Goal: Task Accomplishment & Management: Manage account settings

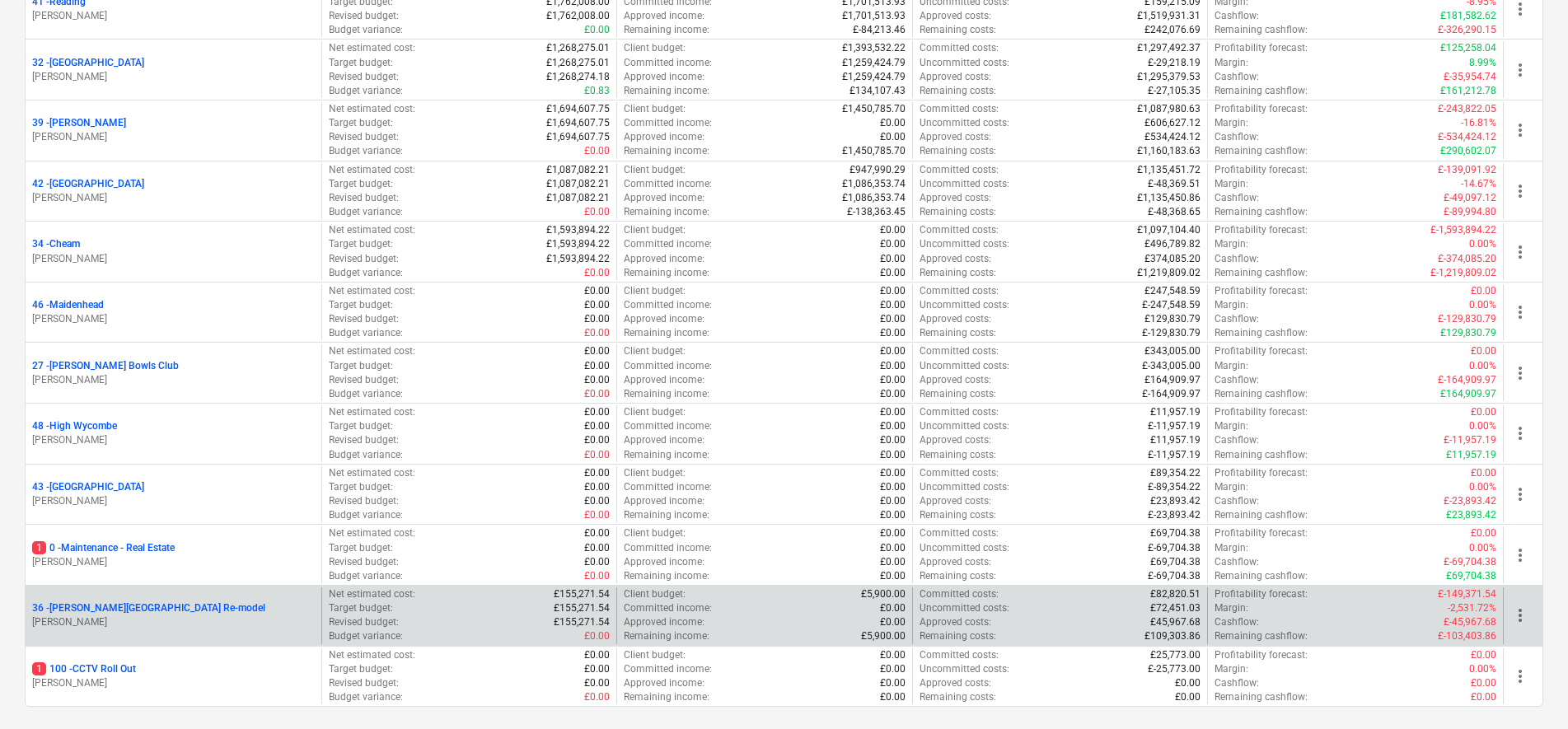
scroll to position [458, 0]
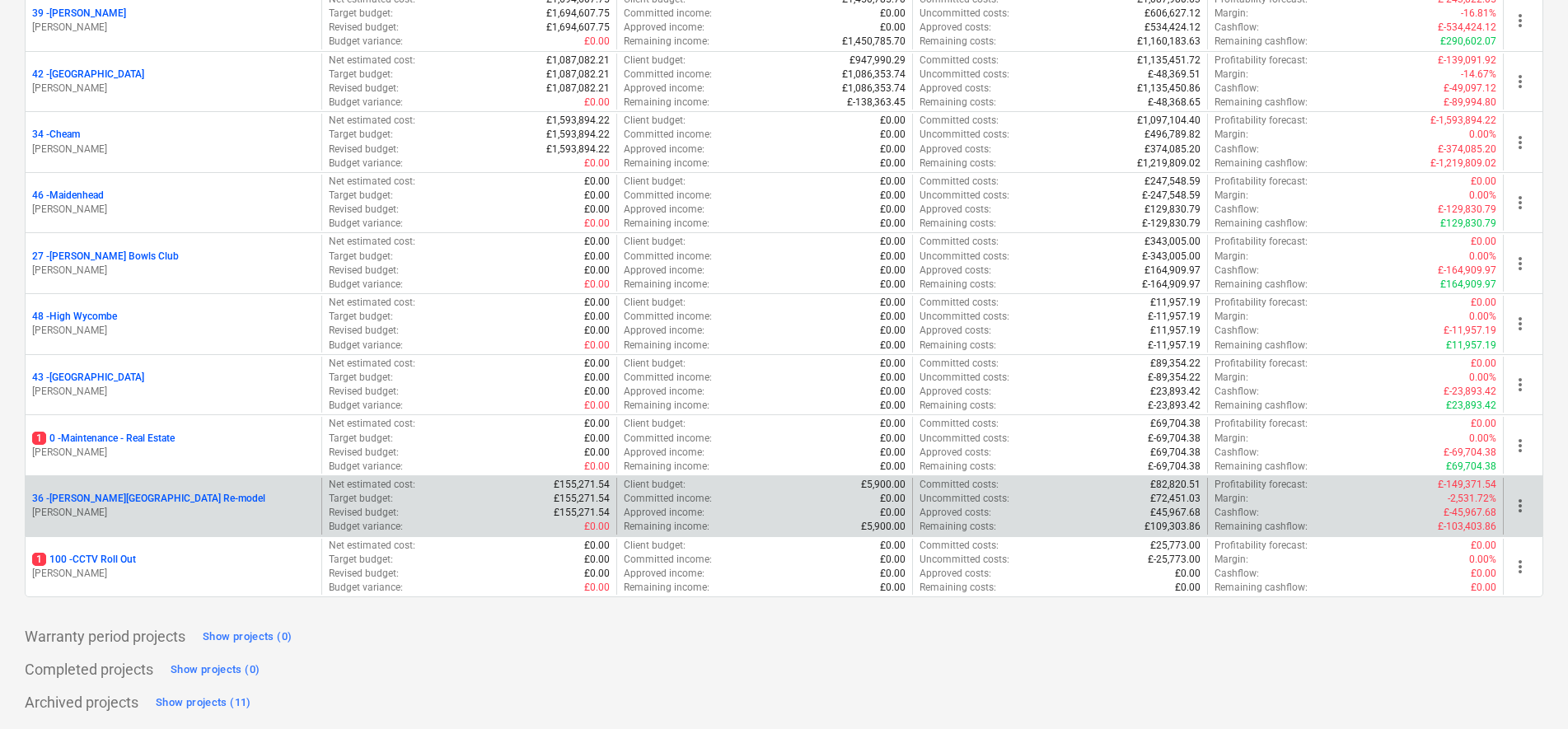
click at [122, 497] on p "36 - [PERSON_NAME][GEOGRAPHIC_DATA] Re-model" at bounding box center [149, 499] width 233 height 14
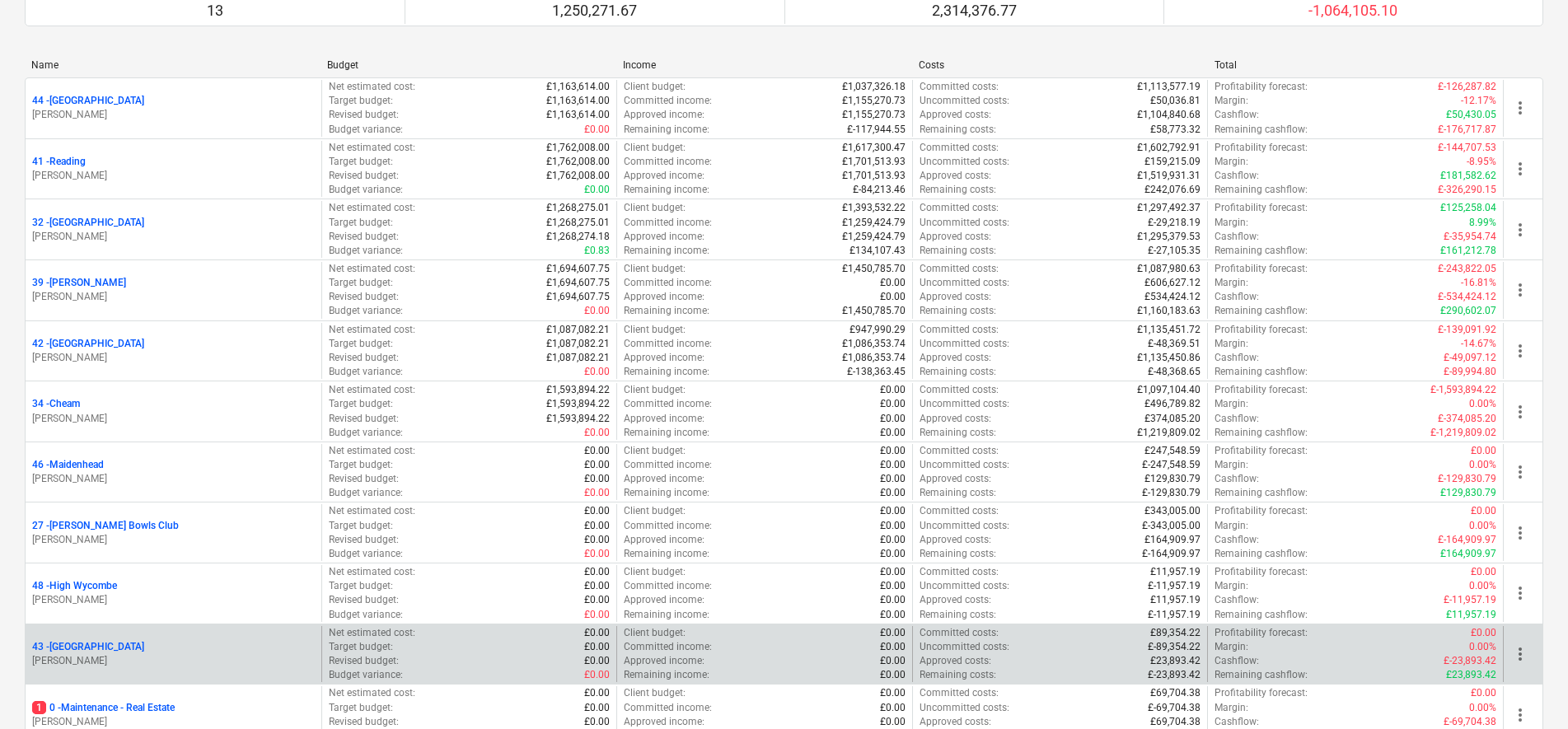
scroll to position [411, 0]
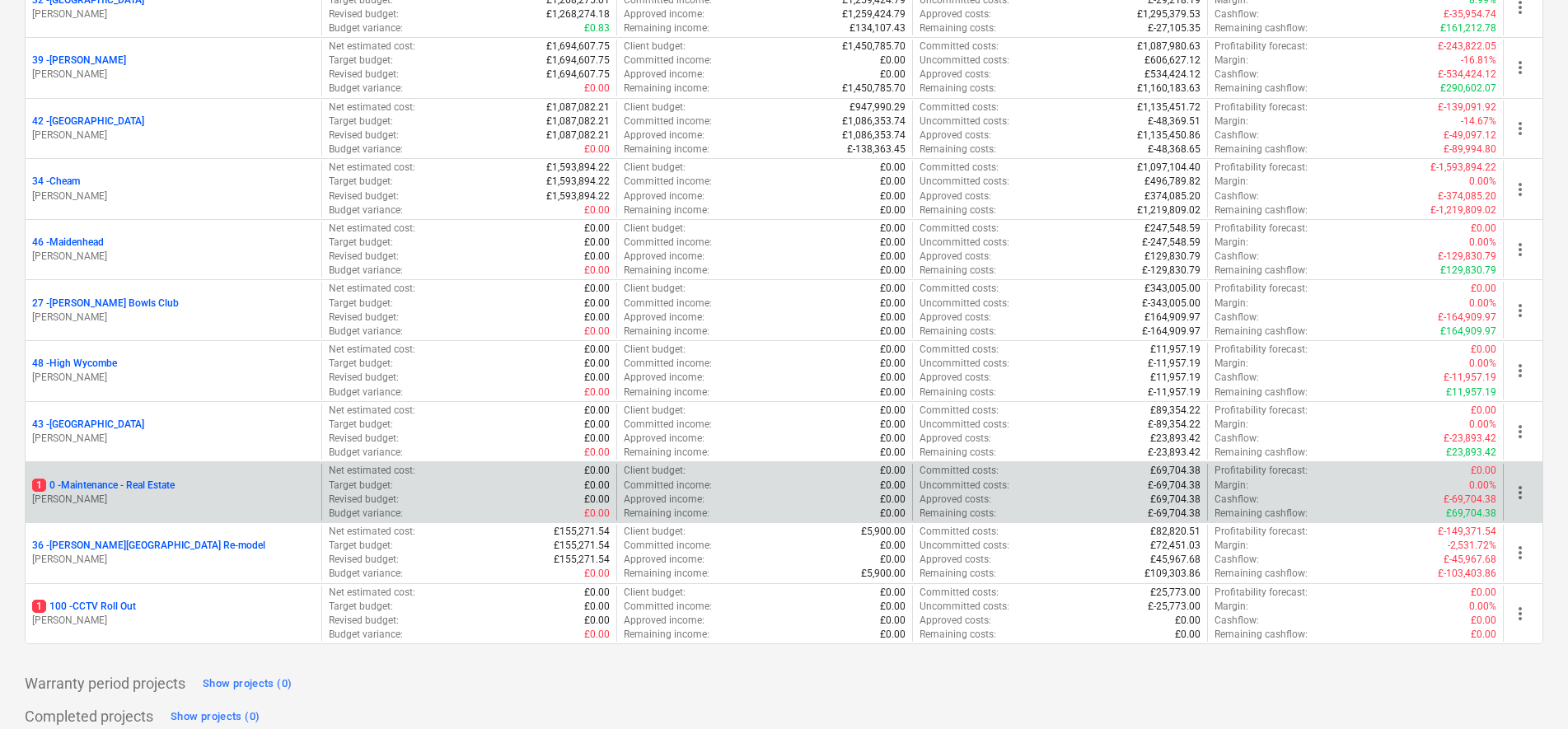
click at [102, 482] on p "1 0 - Maintenance - Real Estate" at bounding box center [103, 486] width 143 height 14
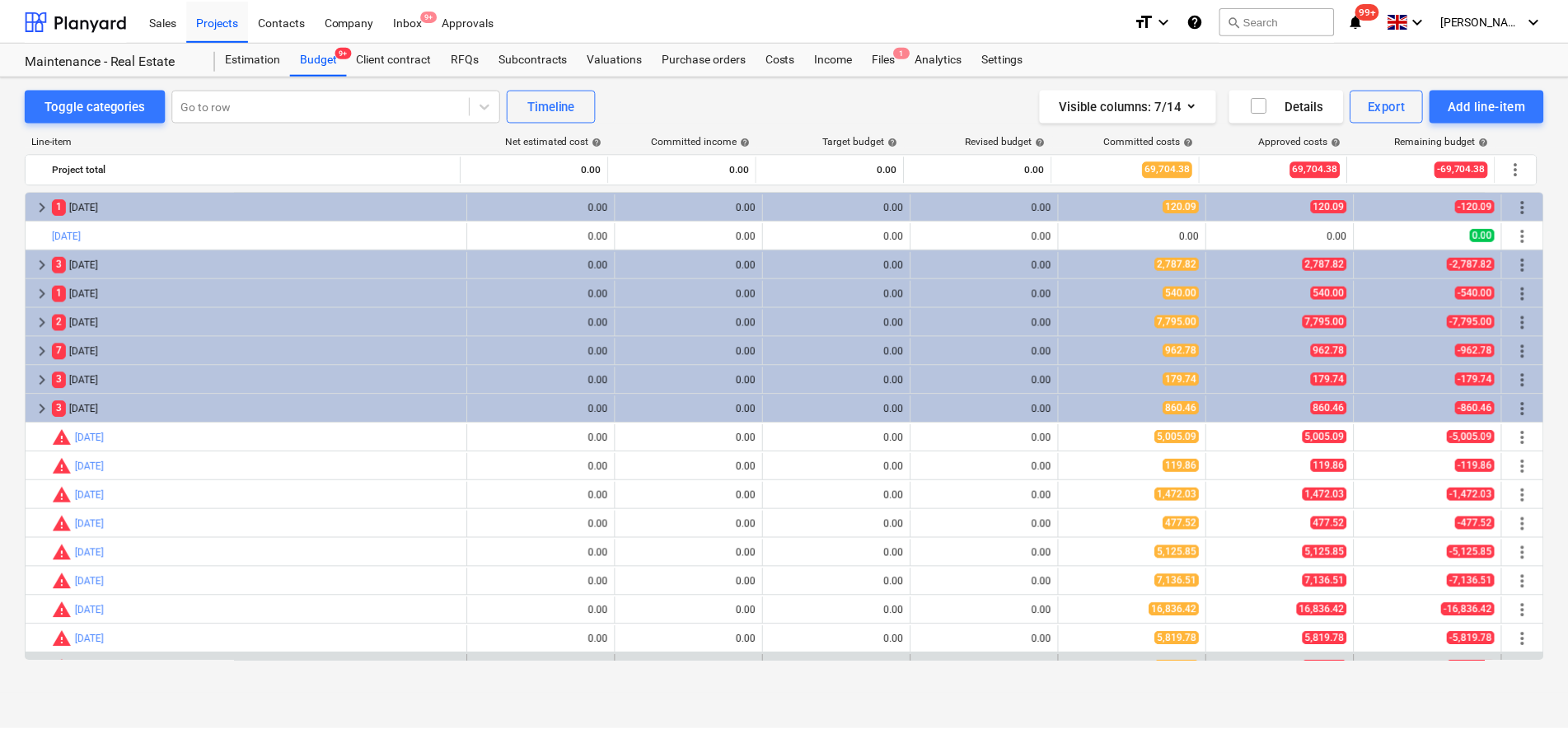
scroll to position [165, 0]
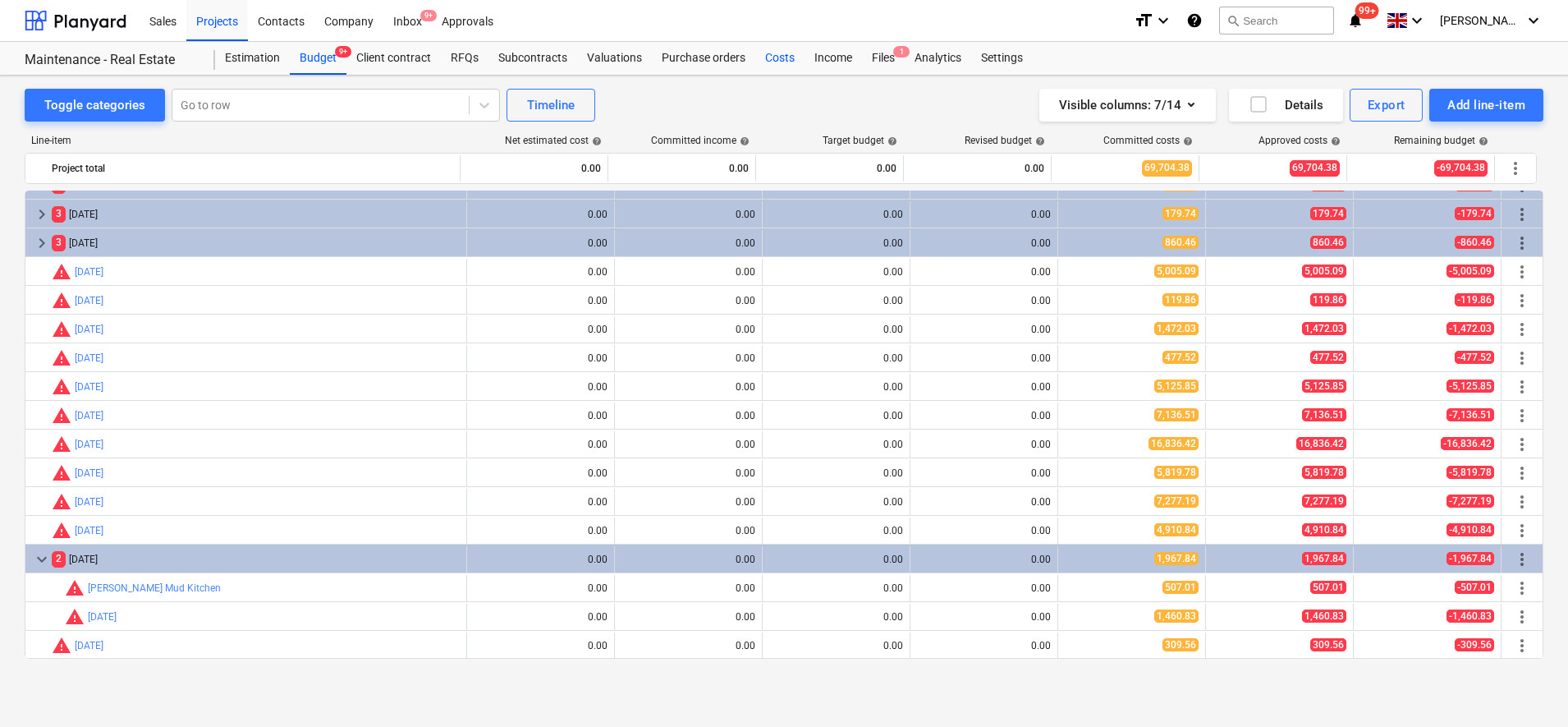
click at [790, 48] on div "Costs" at bounding box center [780, 58] width 49 height 33
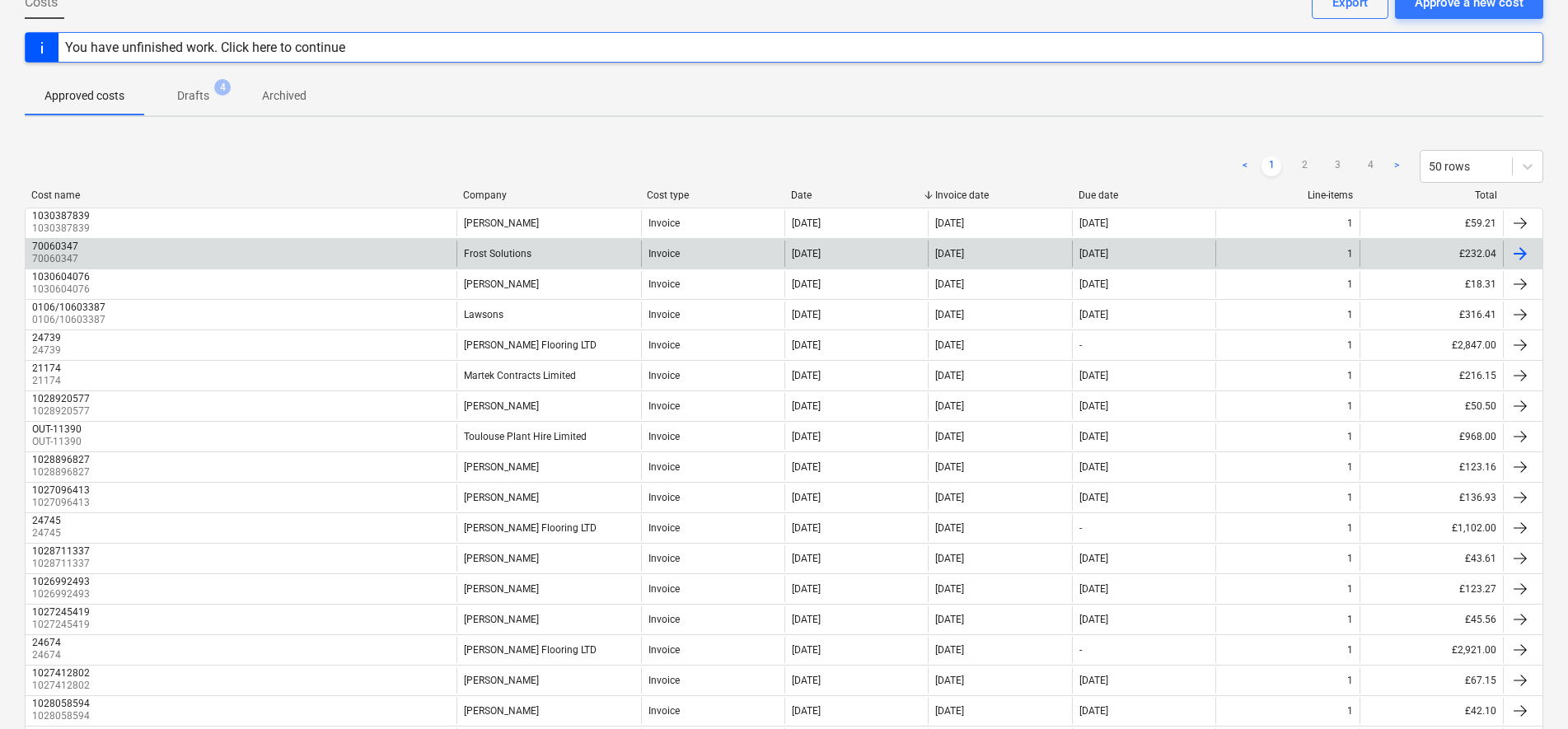
scroll to position [206, 0]
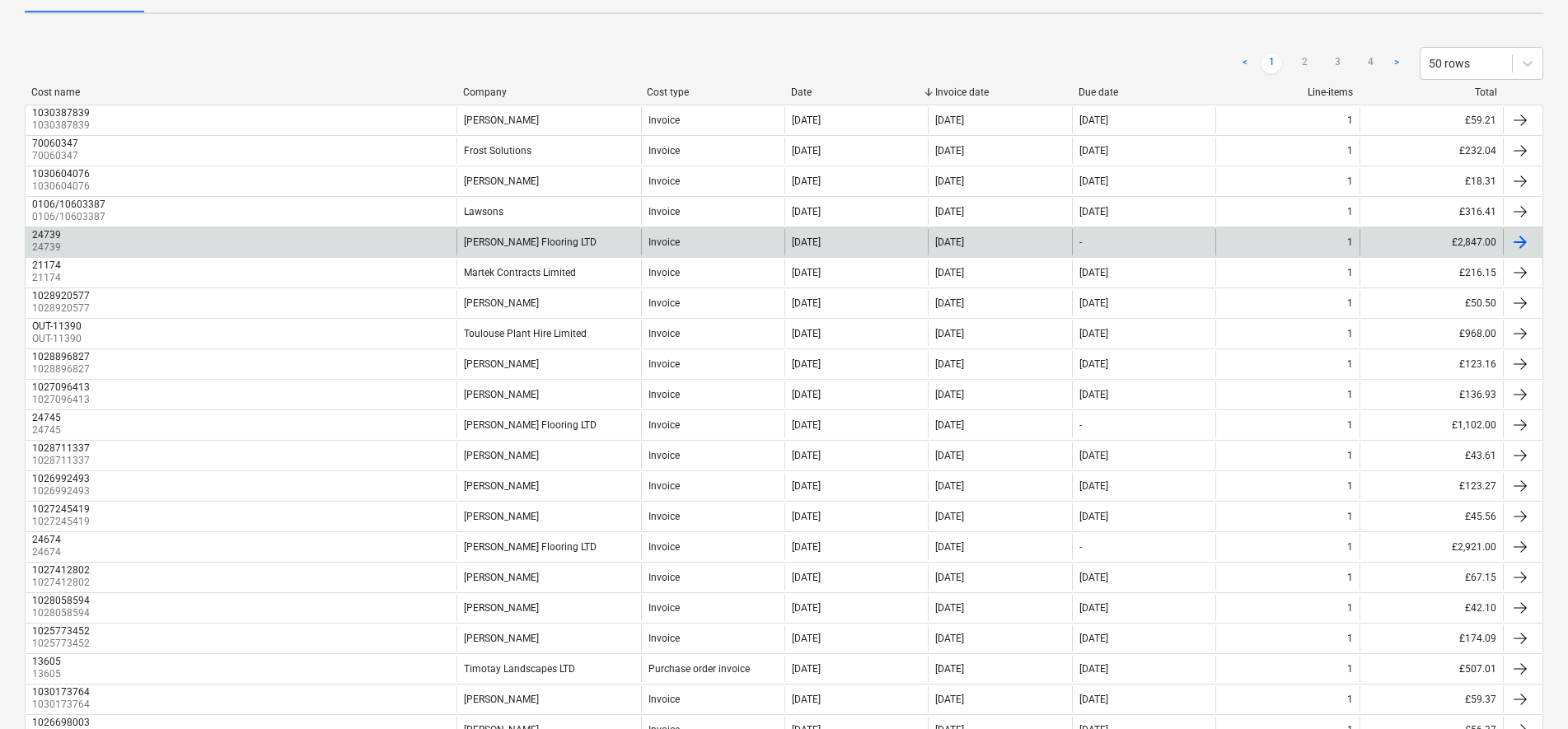
click at [559, 242] on div "[PERSON_NAME] Flooring LTD" at bounding box center [547, 242] width 184 height 26
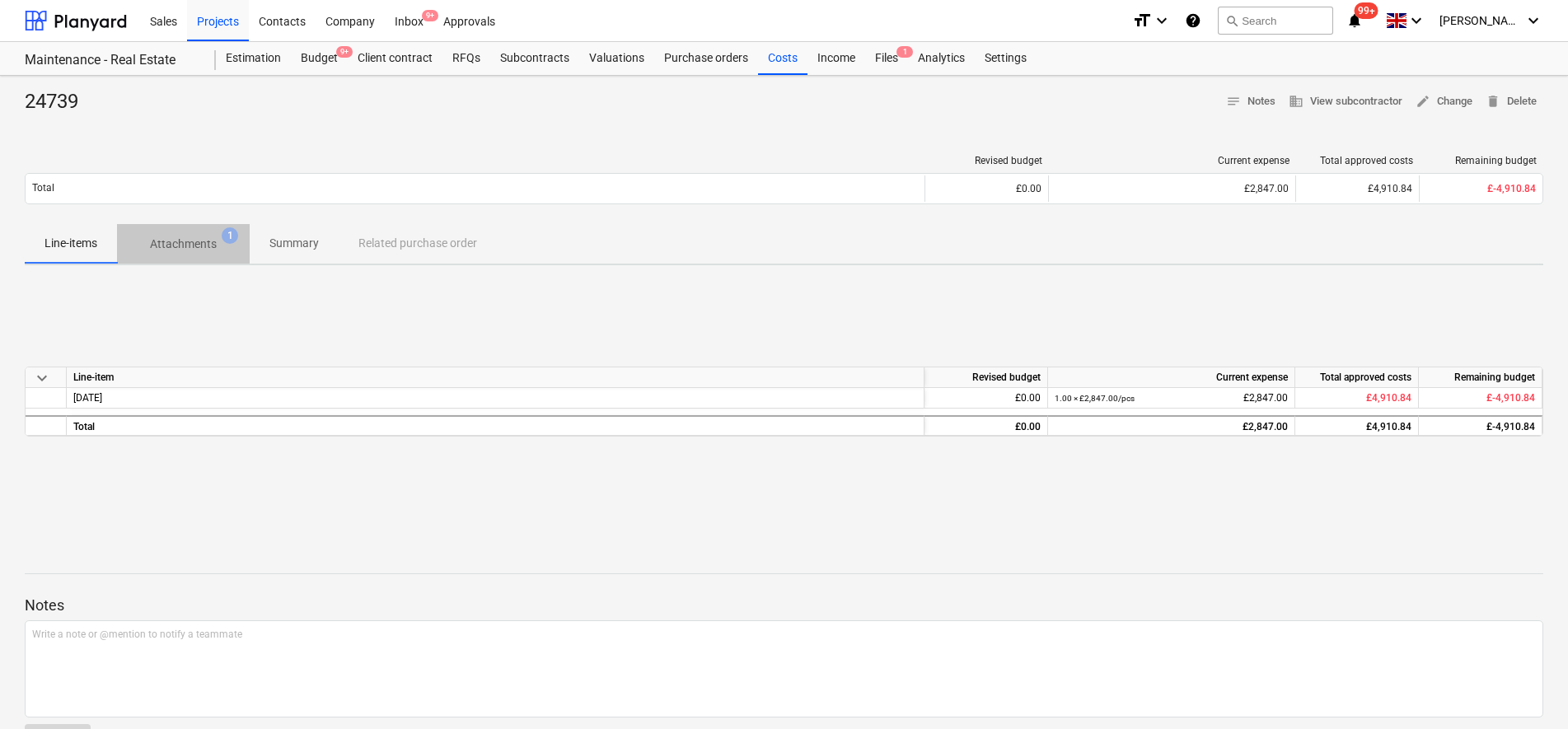
click at [196, 245] on p "Attachments" at bounding box center [184, 244] width 67 height 17
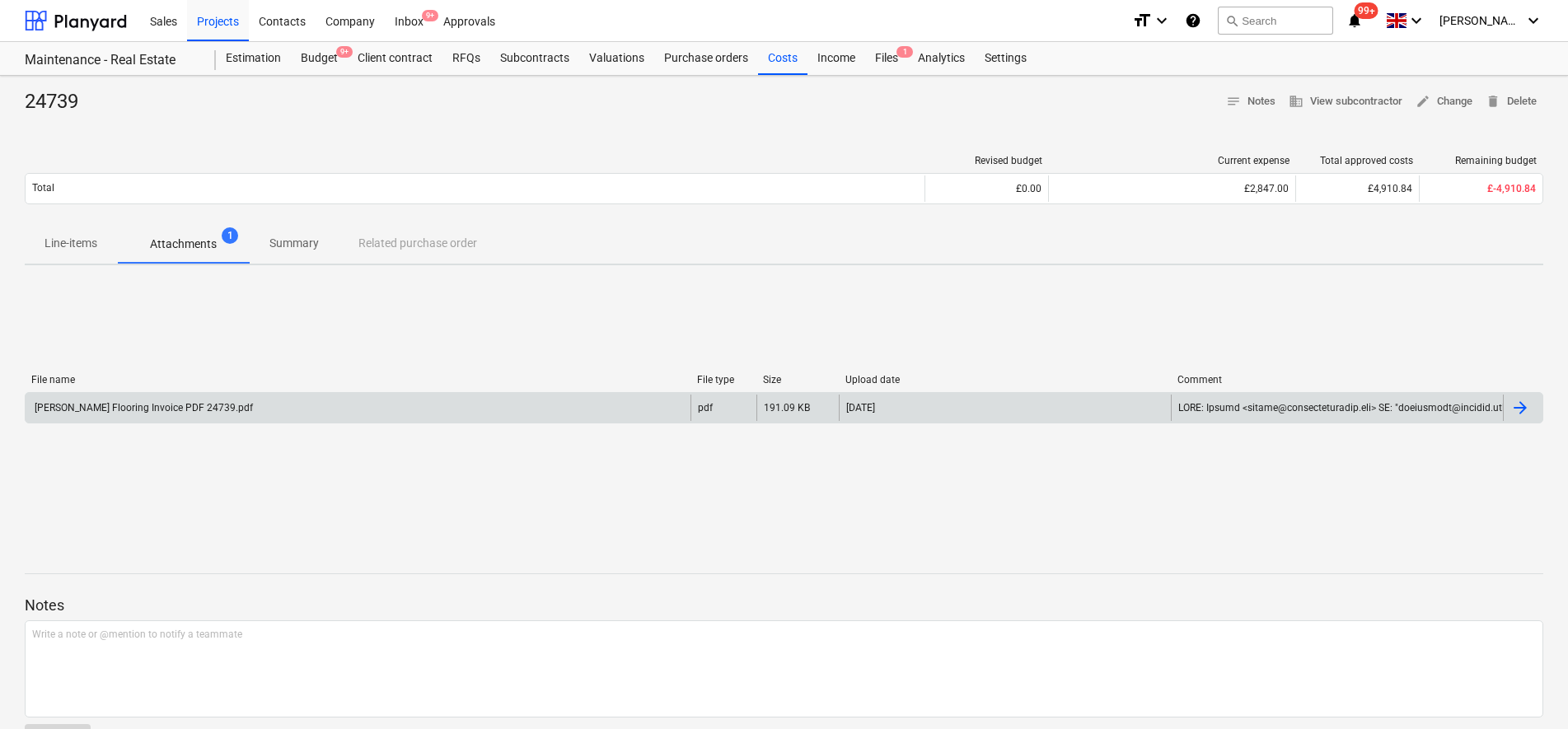
click at [305, 400] on div "[PERSON_NAME] Flooring Invoice PDF 24739.pdf" at bounding box center [358, 407] width 665 height 26
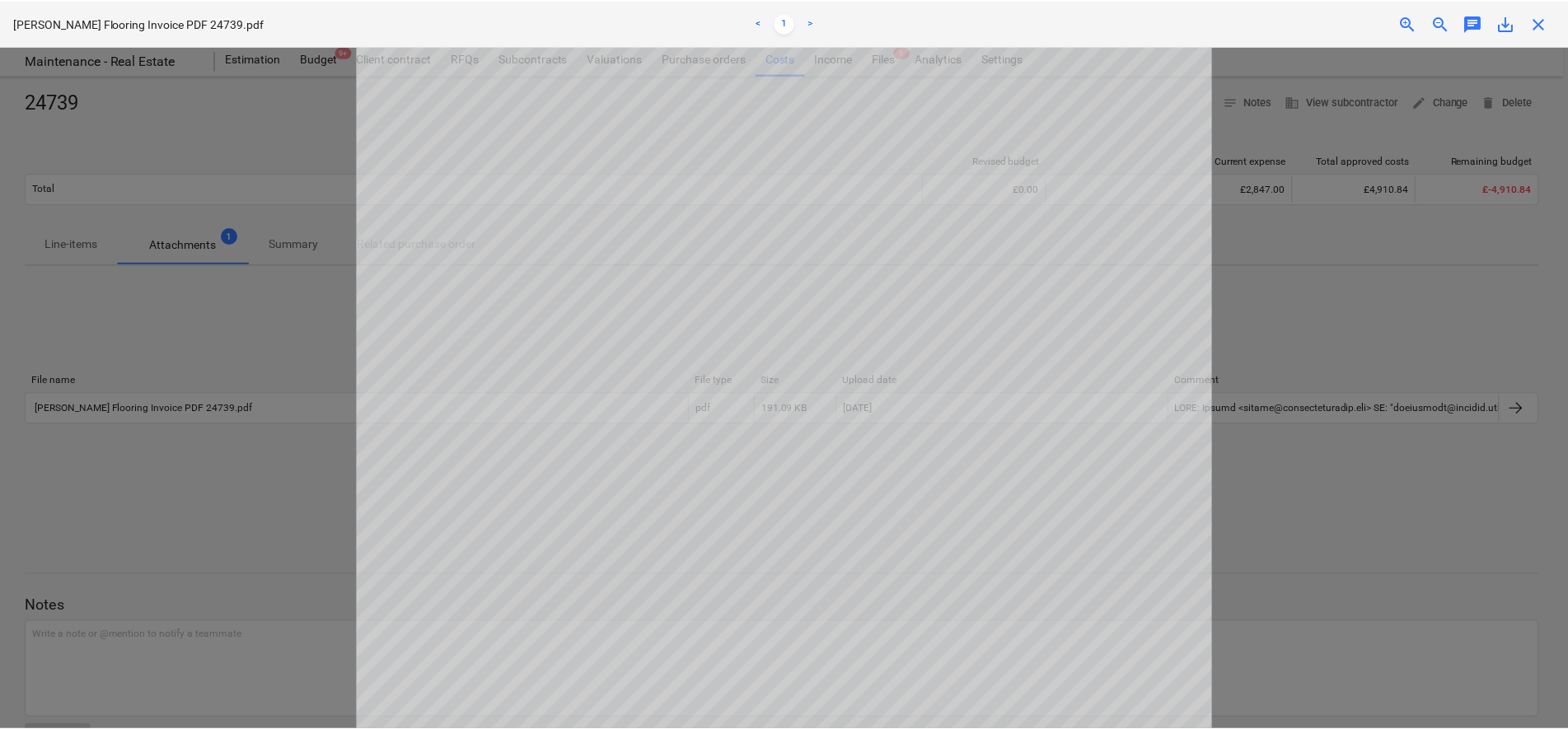
scroll to position [123, 0]
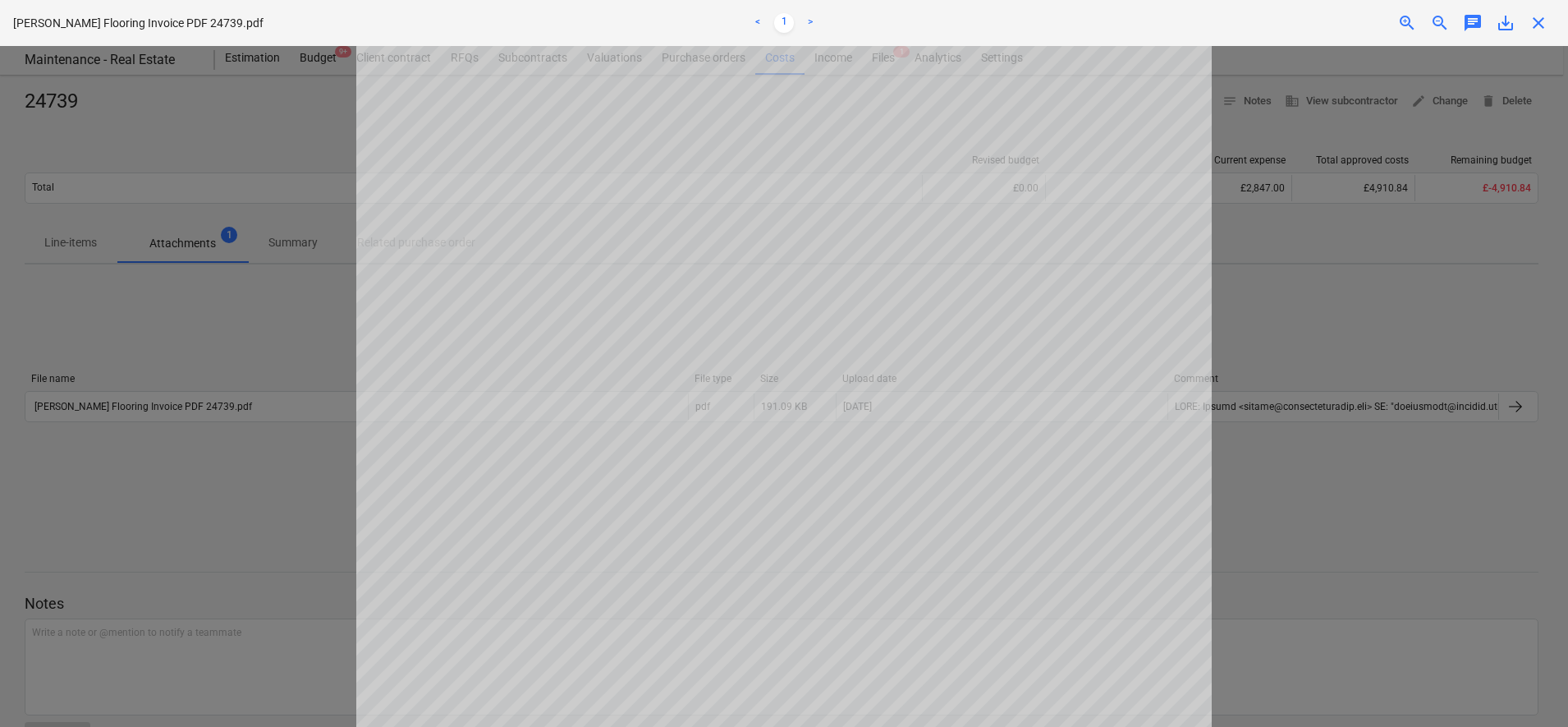
click at [1542, 21] on span "close" at bounding box center [1537, 22] width 20 height 20
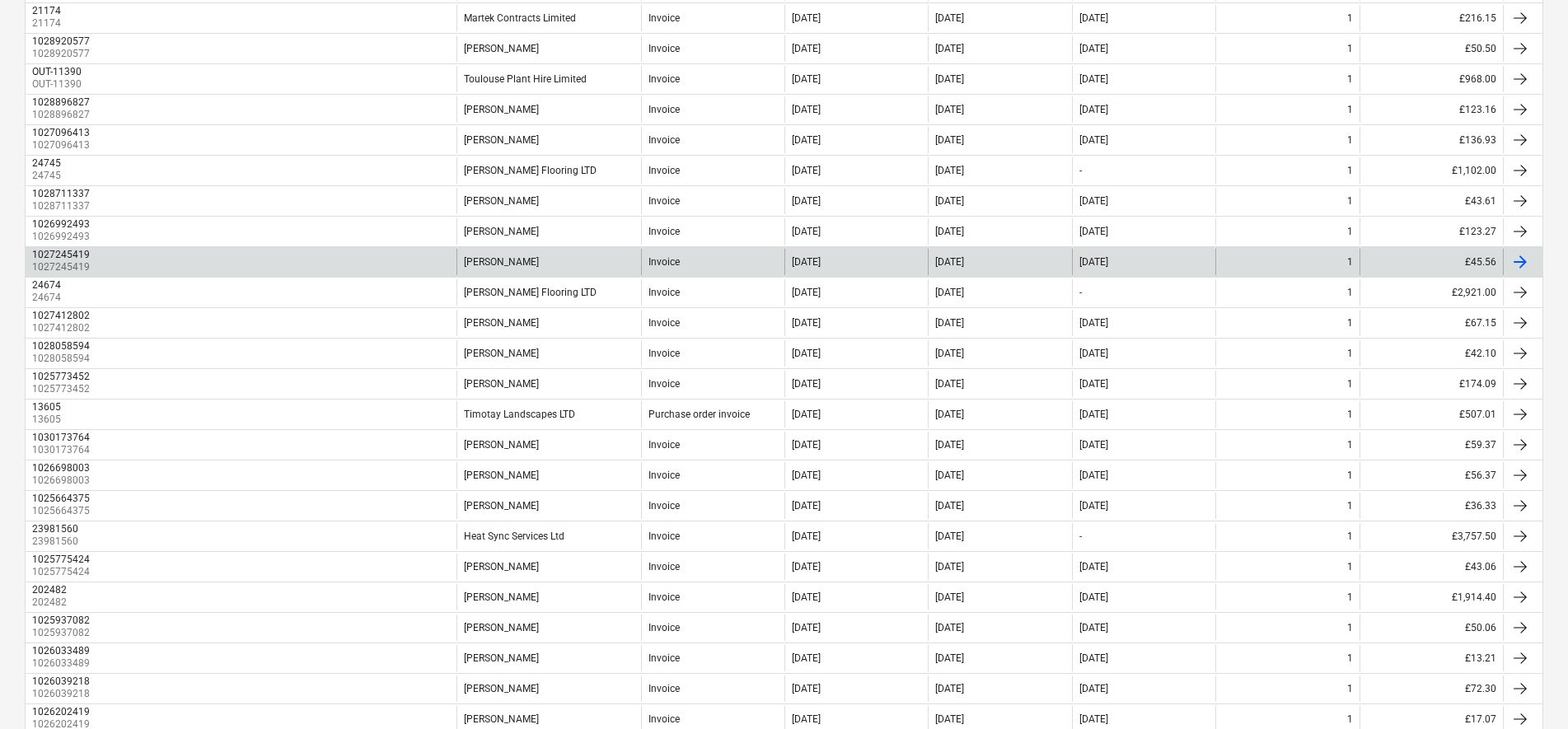
scroll to position [618, 0]
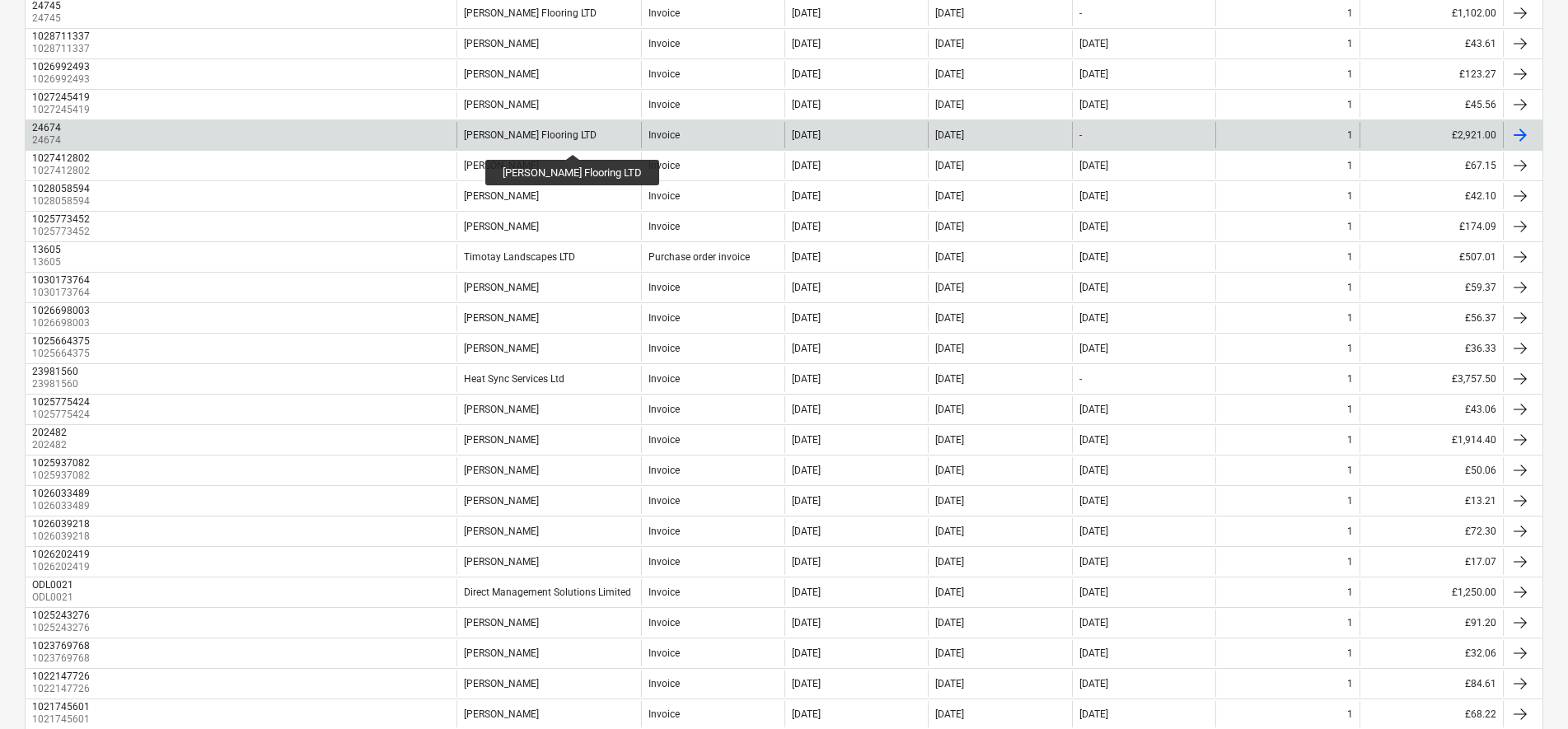
click at [553, 139] on div "[PERSON_NAME] Flooring LTD" at bounding box center [529, 135] width 132 height 12
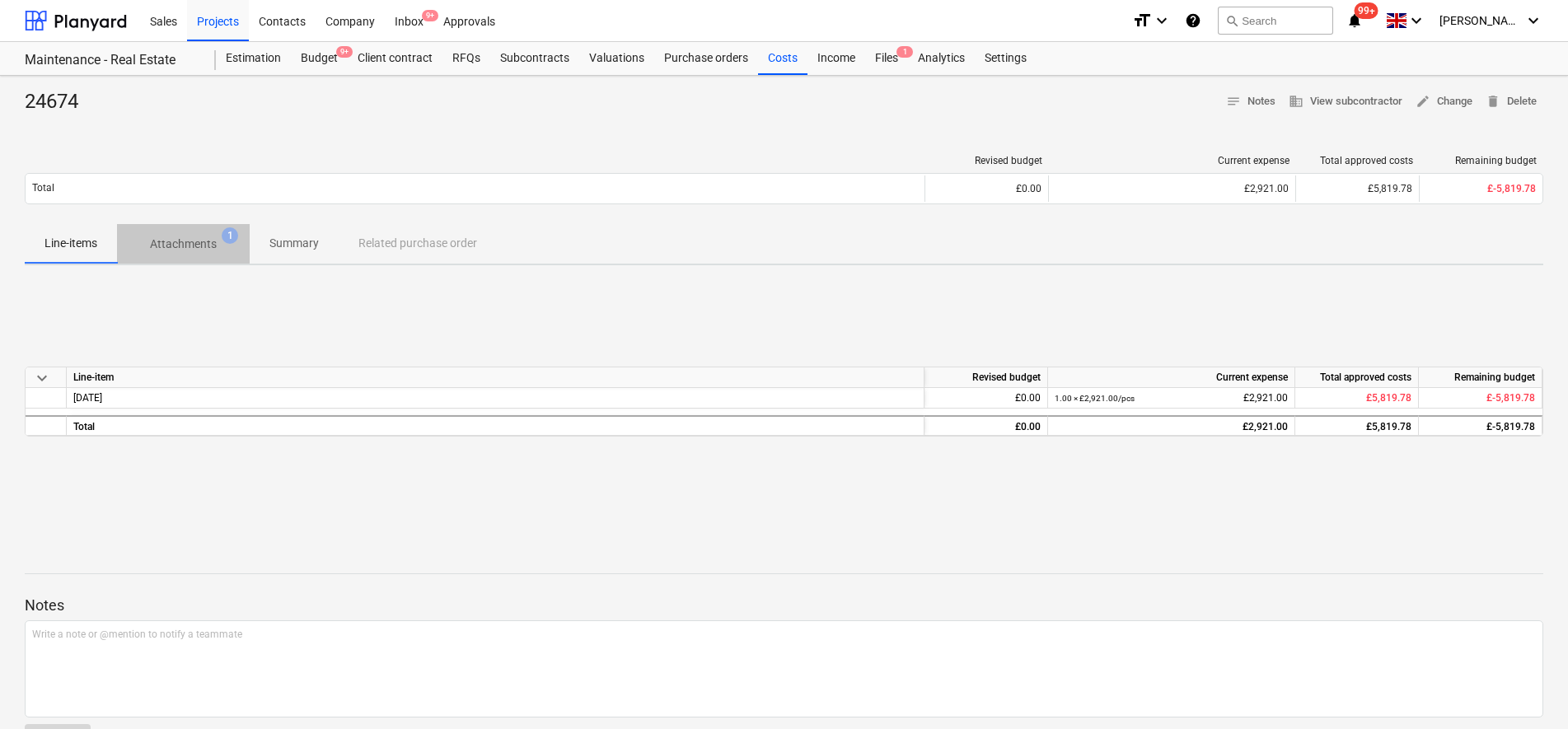
click at [200, 240] on p "Attachments" at bounding box center [184, 244] width 67 height 17
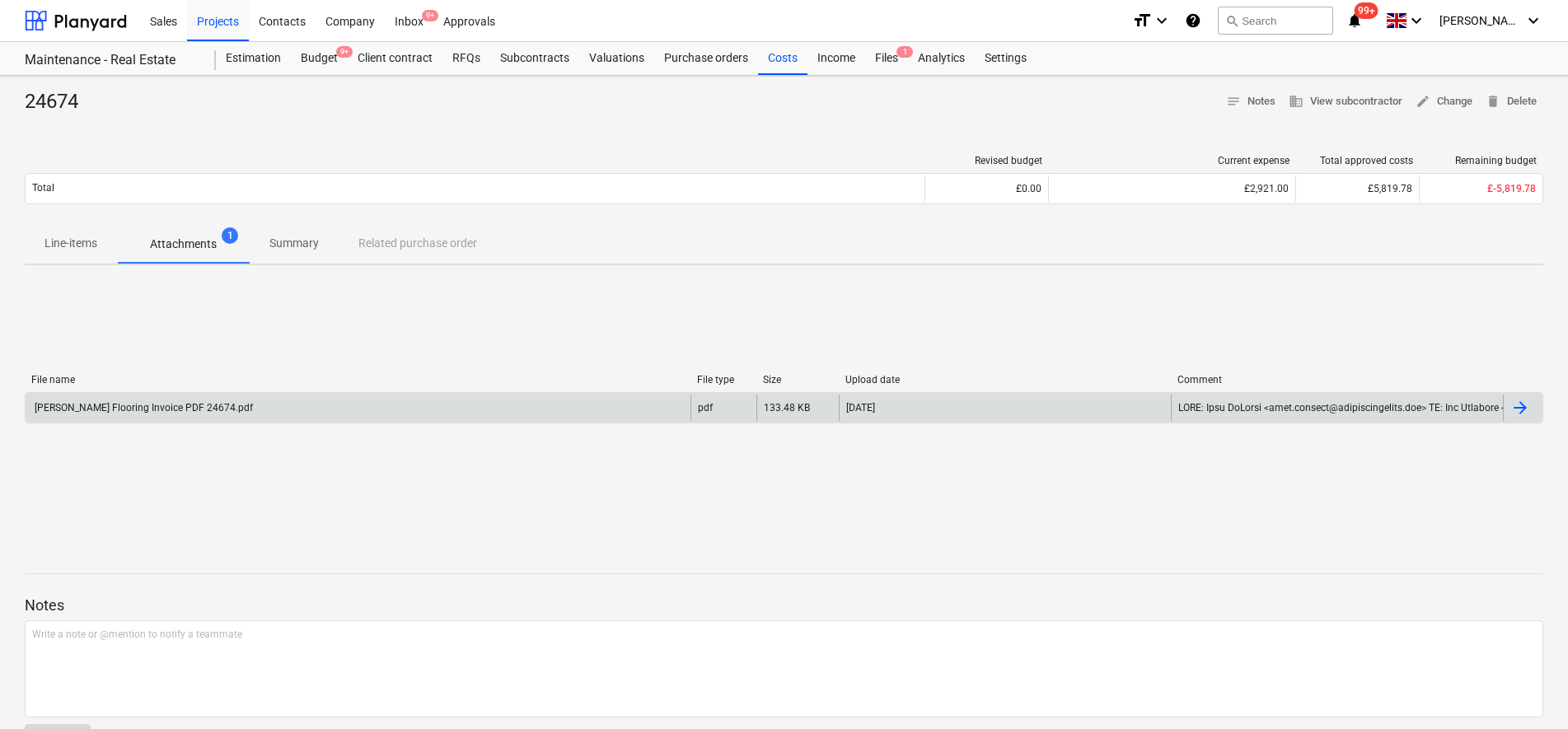
click at [321, 392] on div "[PERSON_NAME] Flooring Invoice PDF 24674.pdf pdf 133.48 KB [DATE]" at bounding box center [784, 407] width 1518 height 32
click at [550, 398] on div "[PERSON_NAME] Flooring Invoice PDF 24674.pdf" at bounding box center [358, 407] width 665 height 26
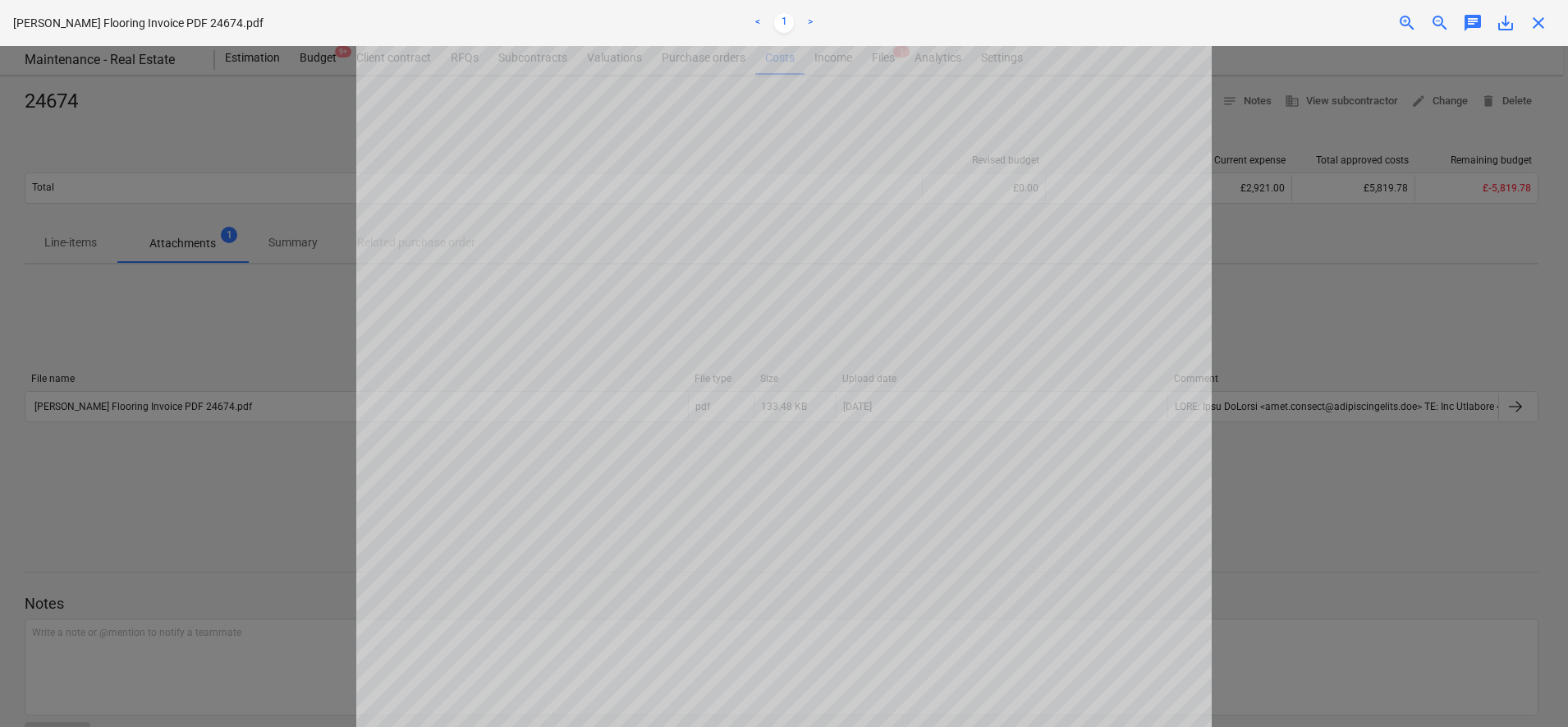
scroll to position [308, 0]
click at [1503, 25] on span "save_alt" at bounding box center [1505, 22] width 20 height 20
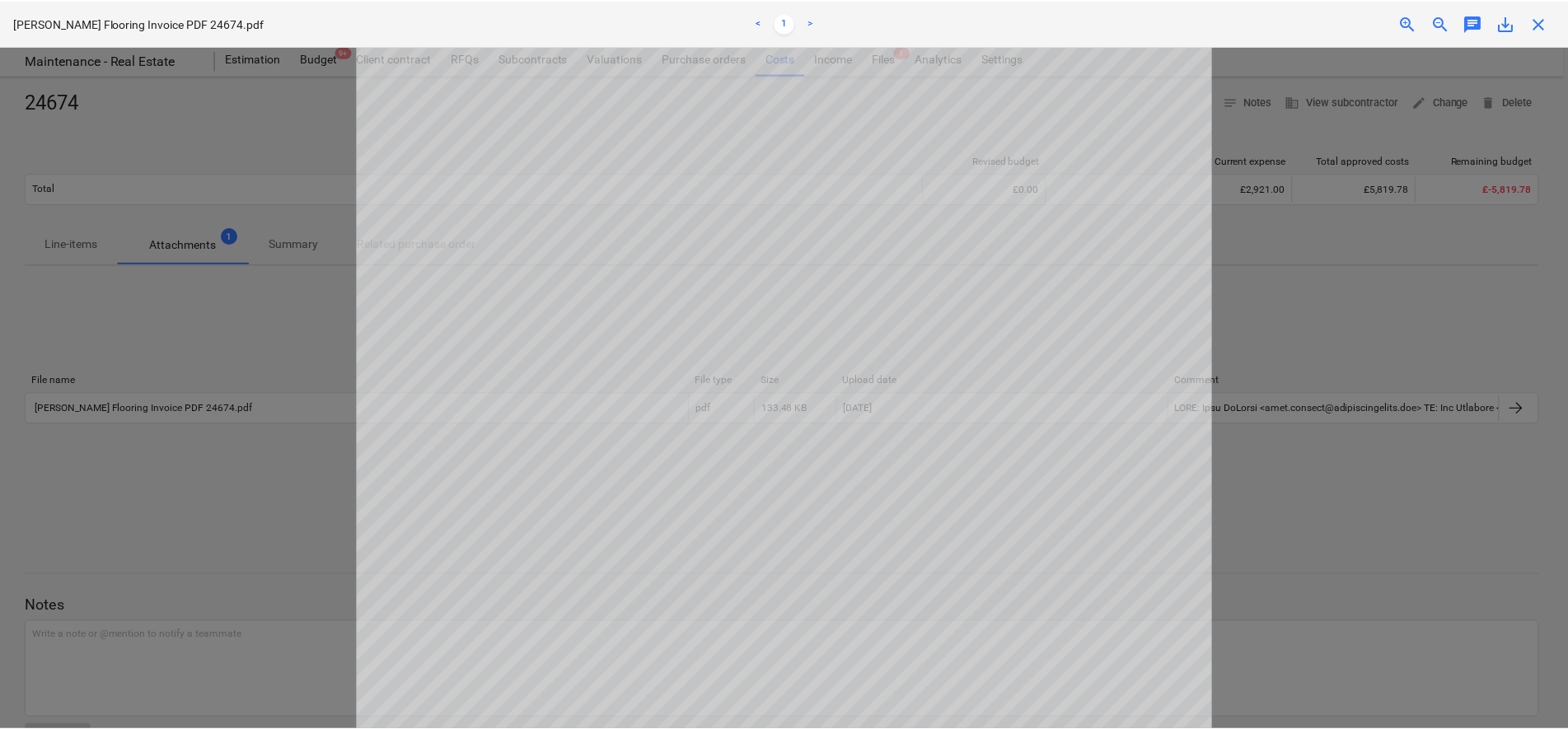
scroll to position [310, 0]
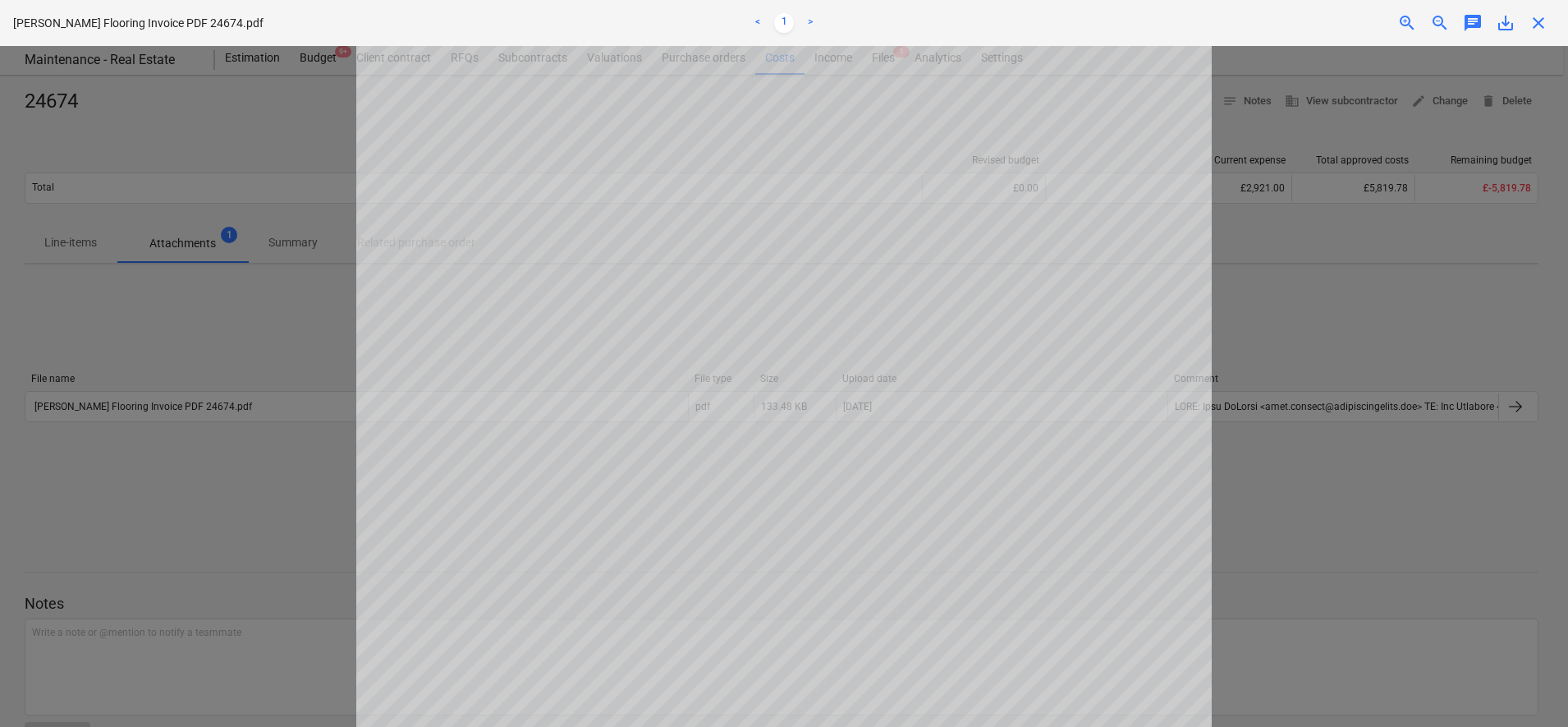
click at [1538, 20] on span "close" at bounding box center [1537, 22] width 20 height 20
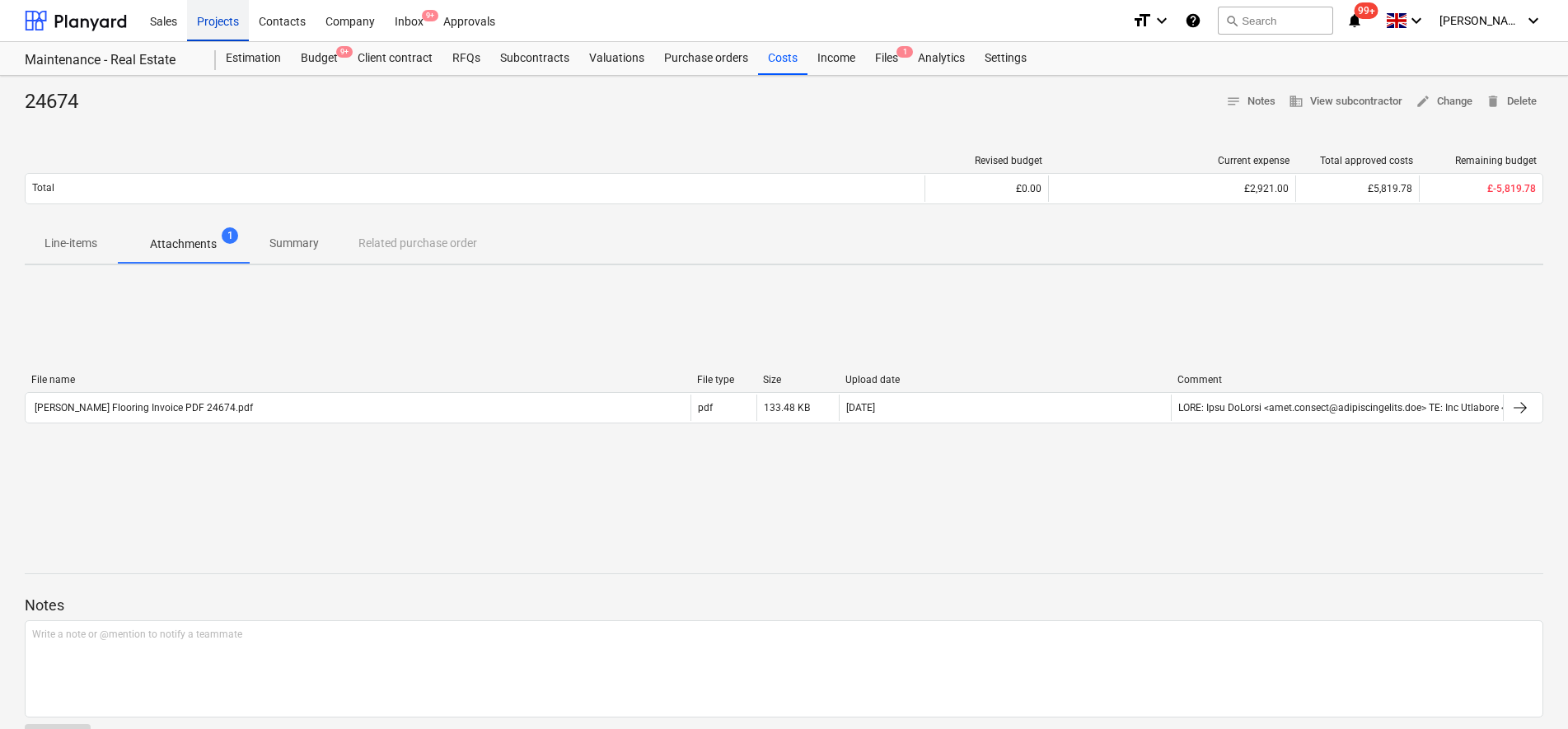
click at [219, 26] on div "Projects" at bounding box center [218, 20] width 61 height 42
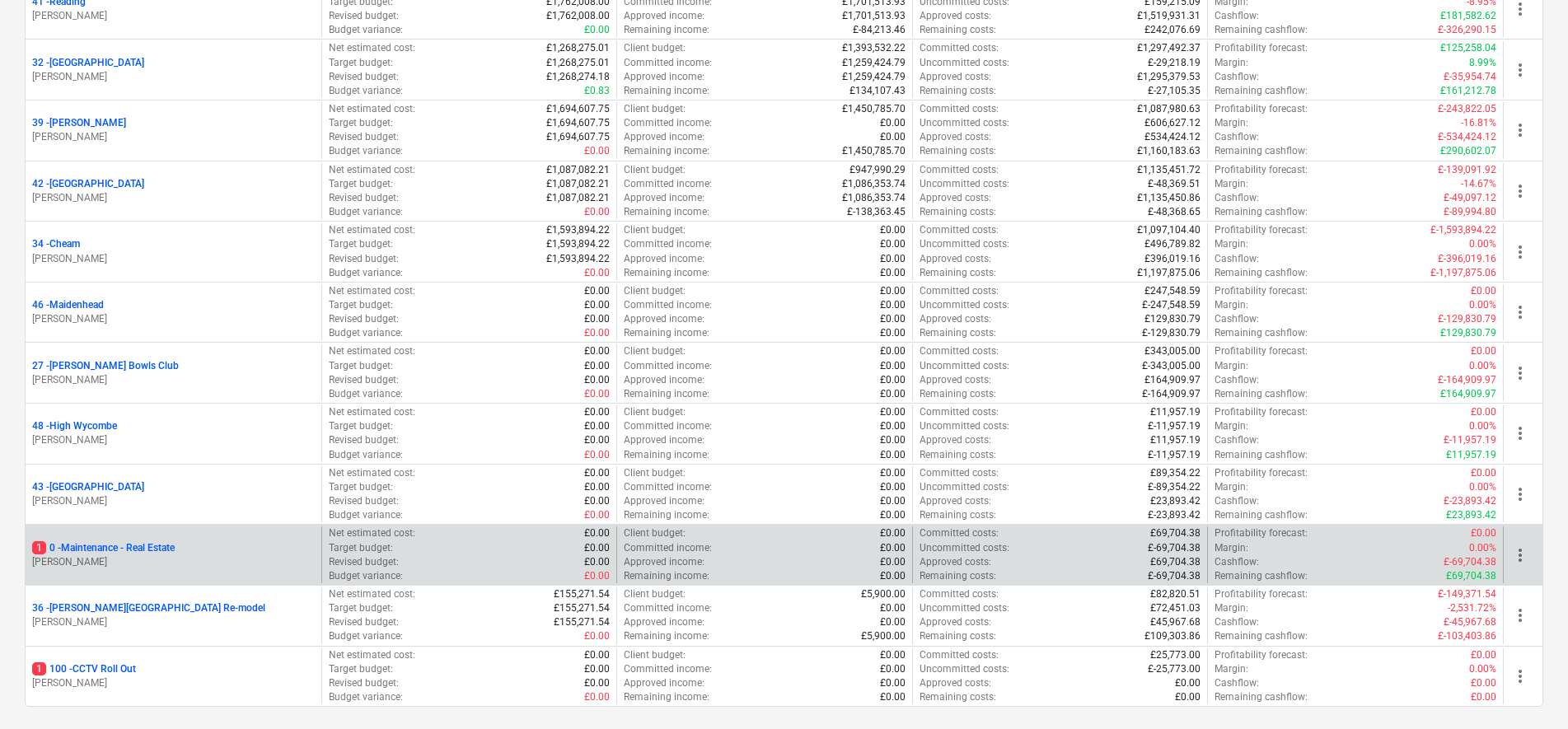
scroll to position [356, 0]
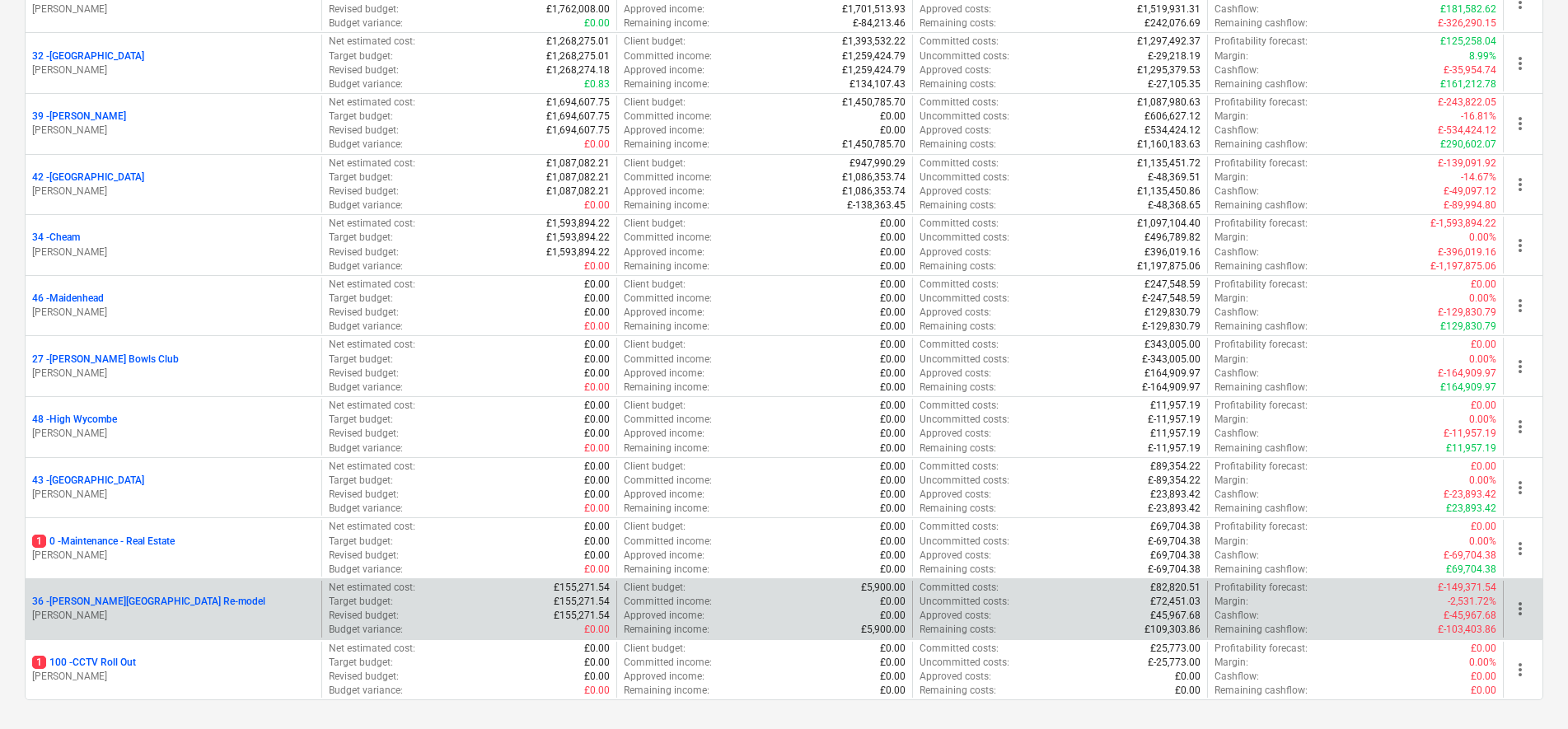
click at [108, 600] on p "36 - [PERSON_NAME][GEOGRAPHIC_DATA] Re-model" at bounding box center [149, 602] width 233 height 14
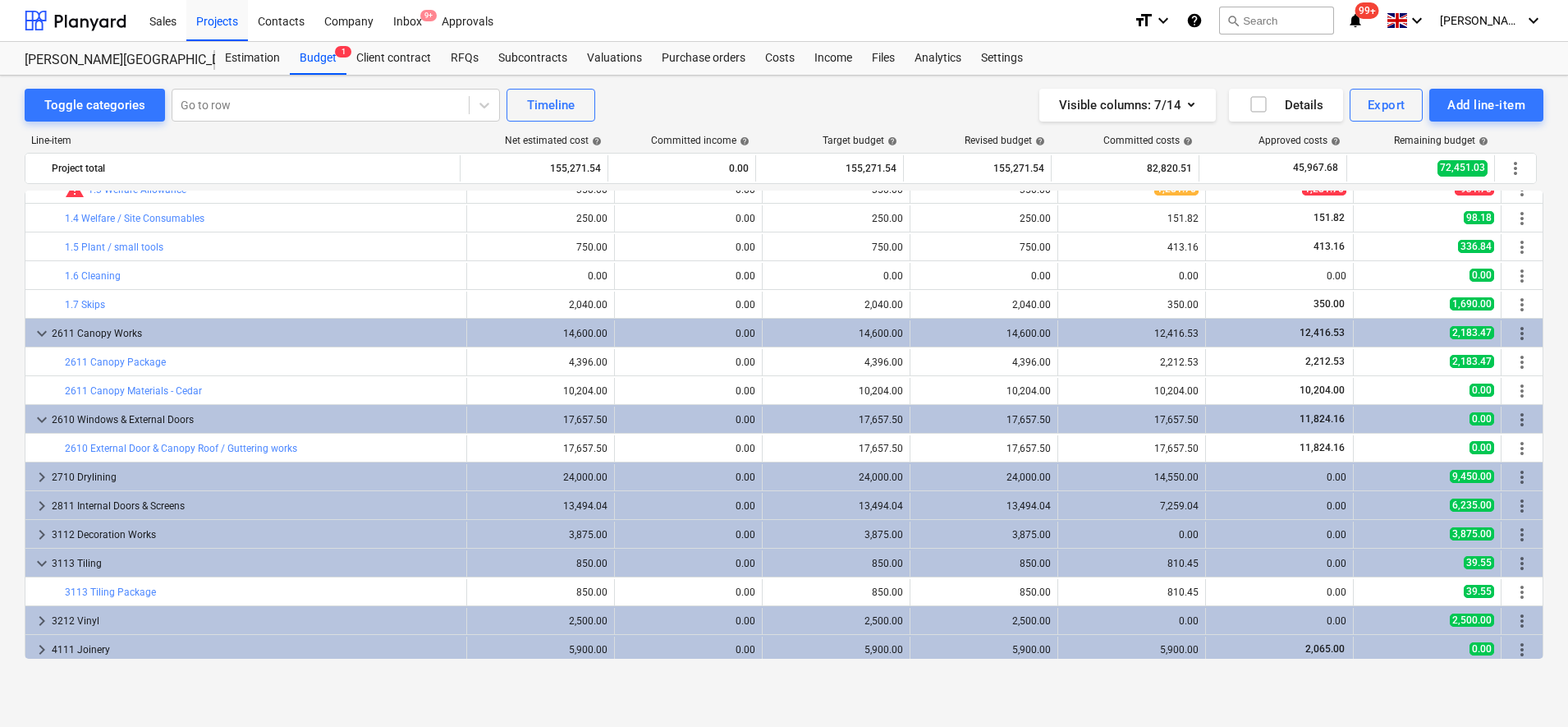
scroll to position [205, 0]
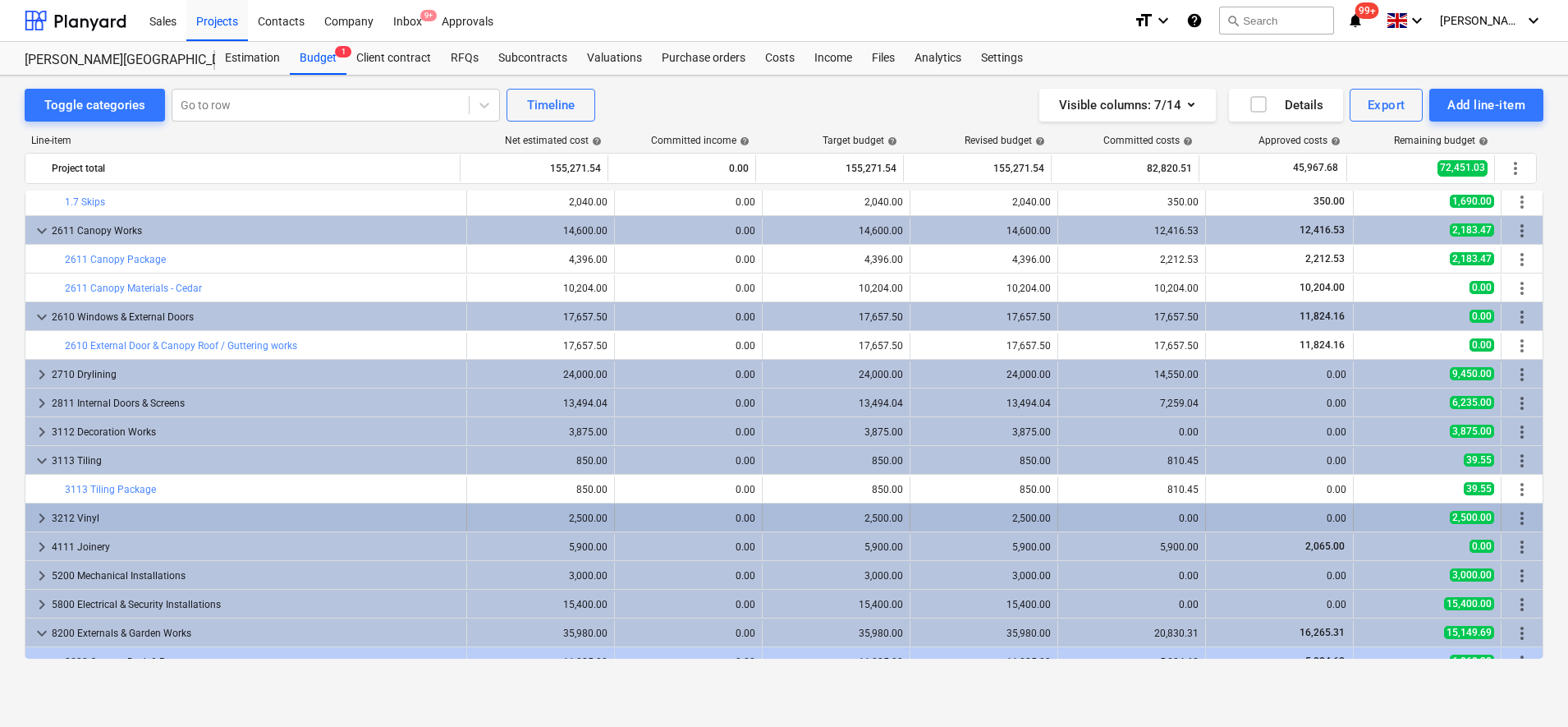
click at [177, 508] on div "3212 Vinyl" at bounding box center [255, 518] width 408 height 26
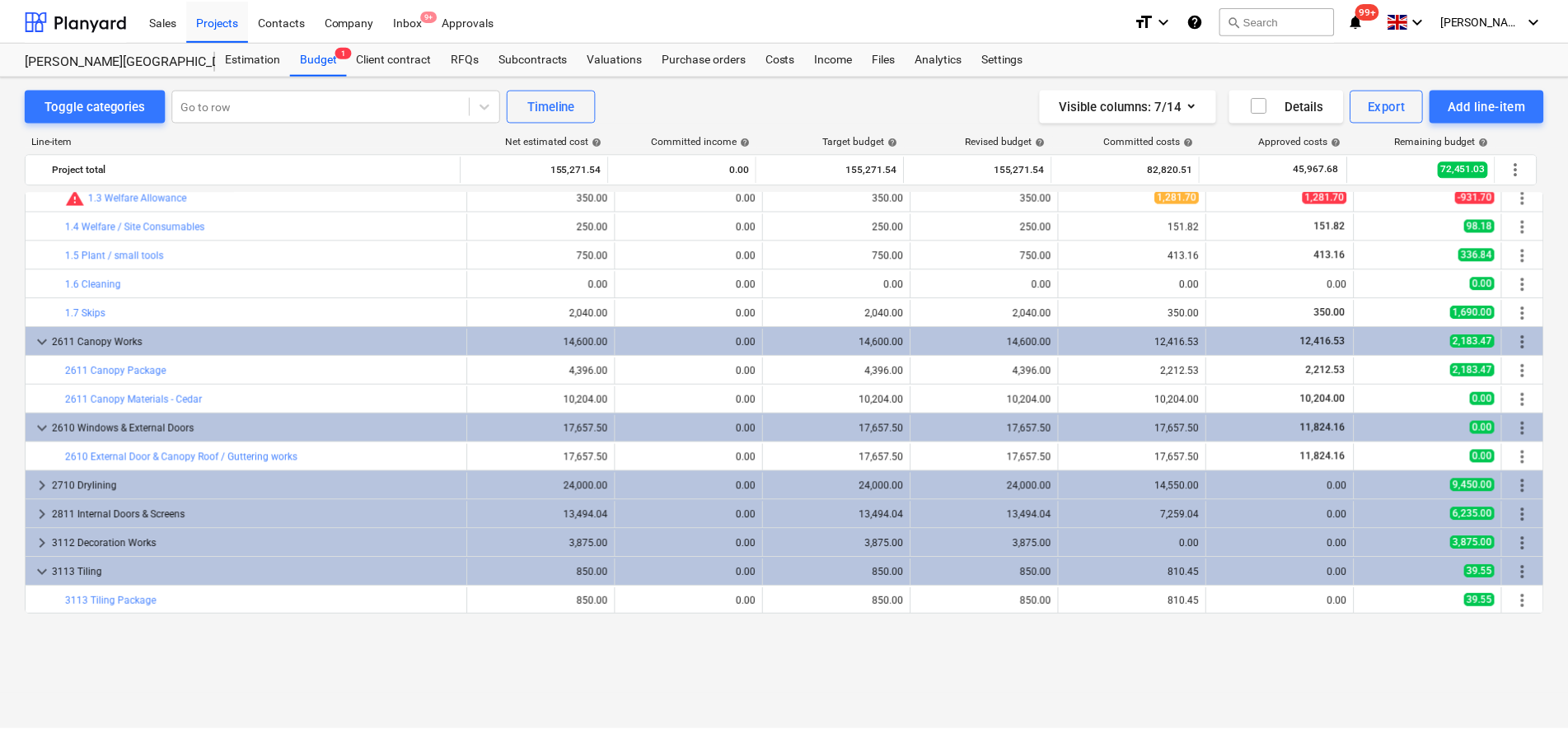
scroll to position [0, 0]
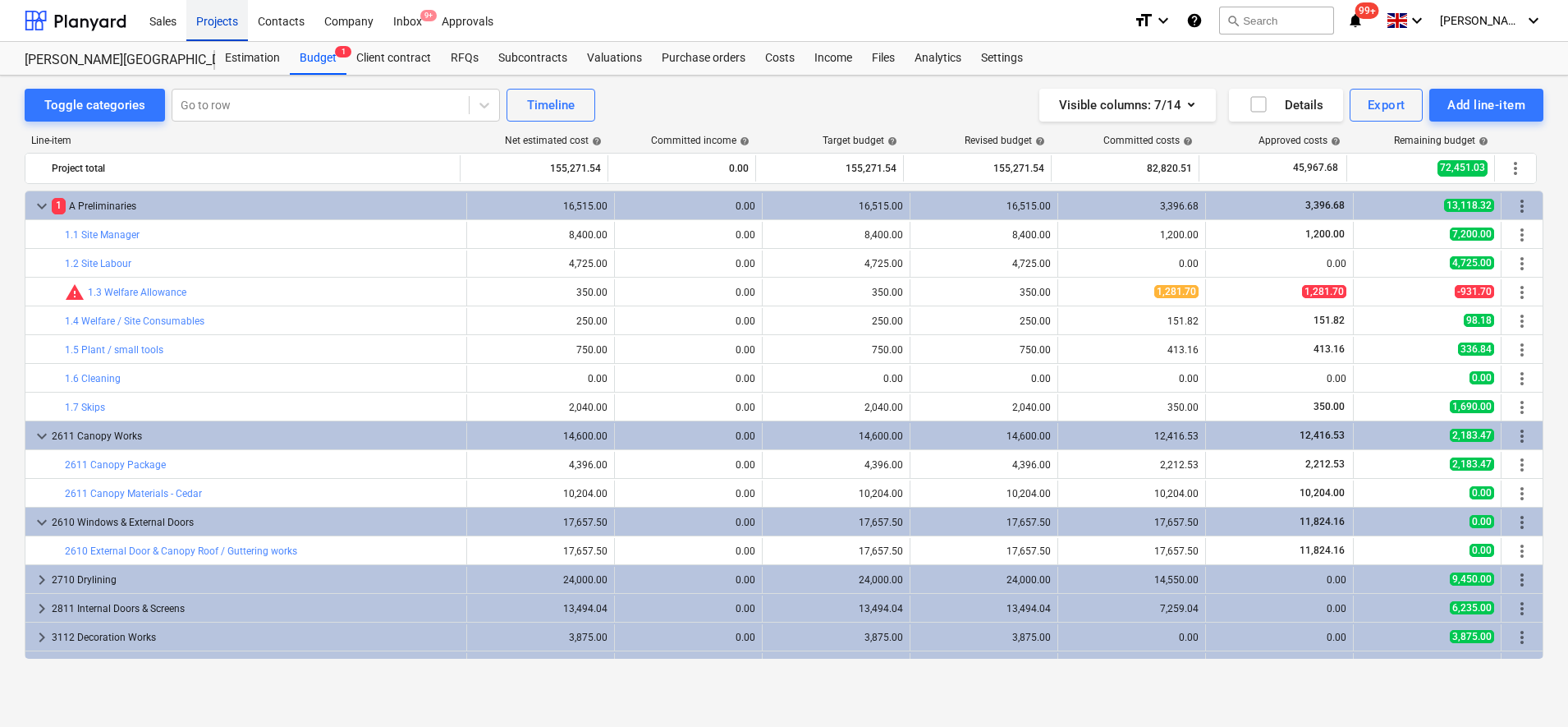
click at [215, 15] on div "Projects" at bounding box center [217, 20] width 61 height 42
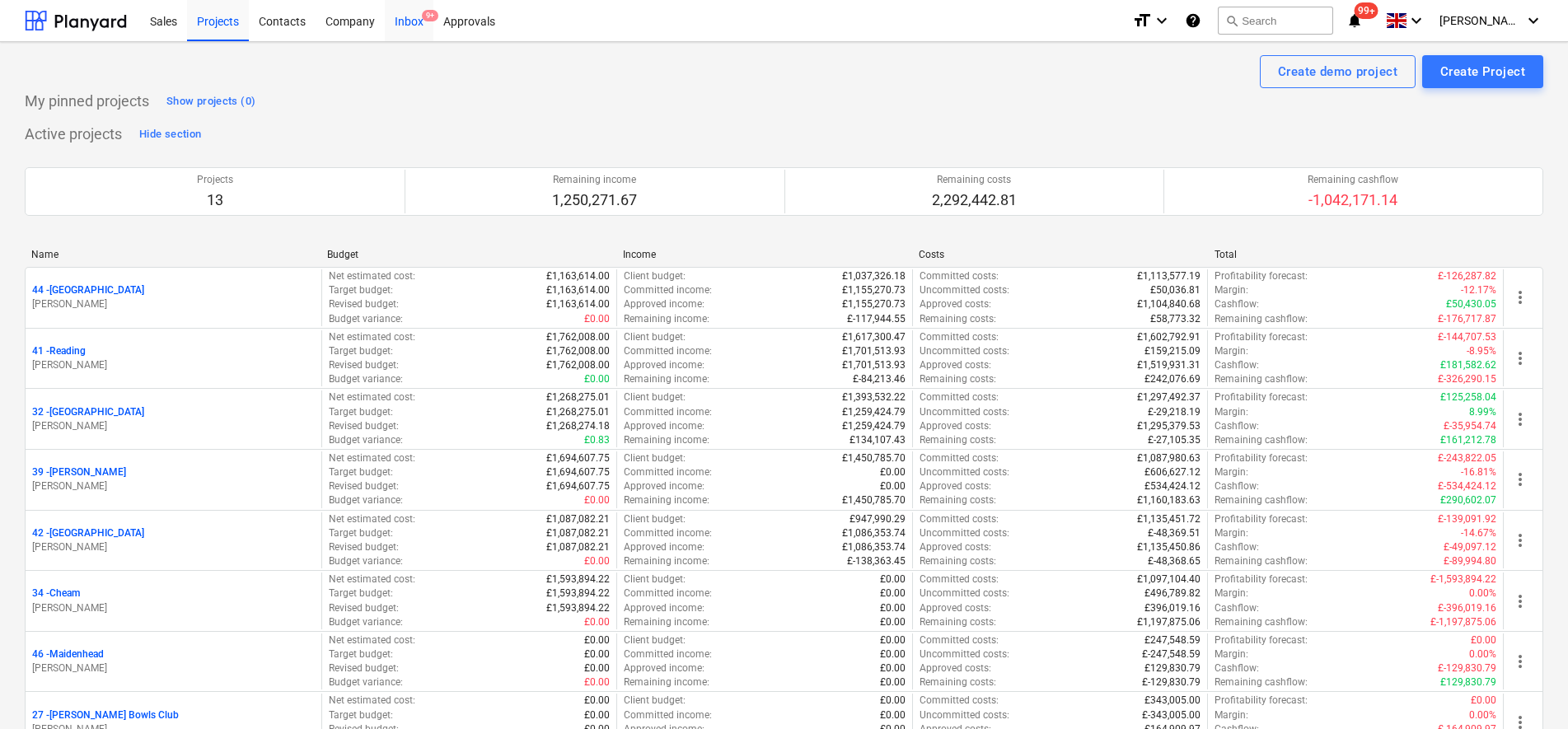
click at [402, 25] on div "Inbox 9+" at bounding box center [409, 20] width 49 height 42
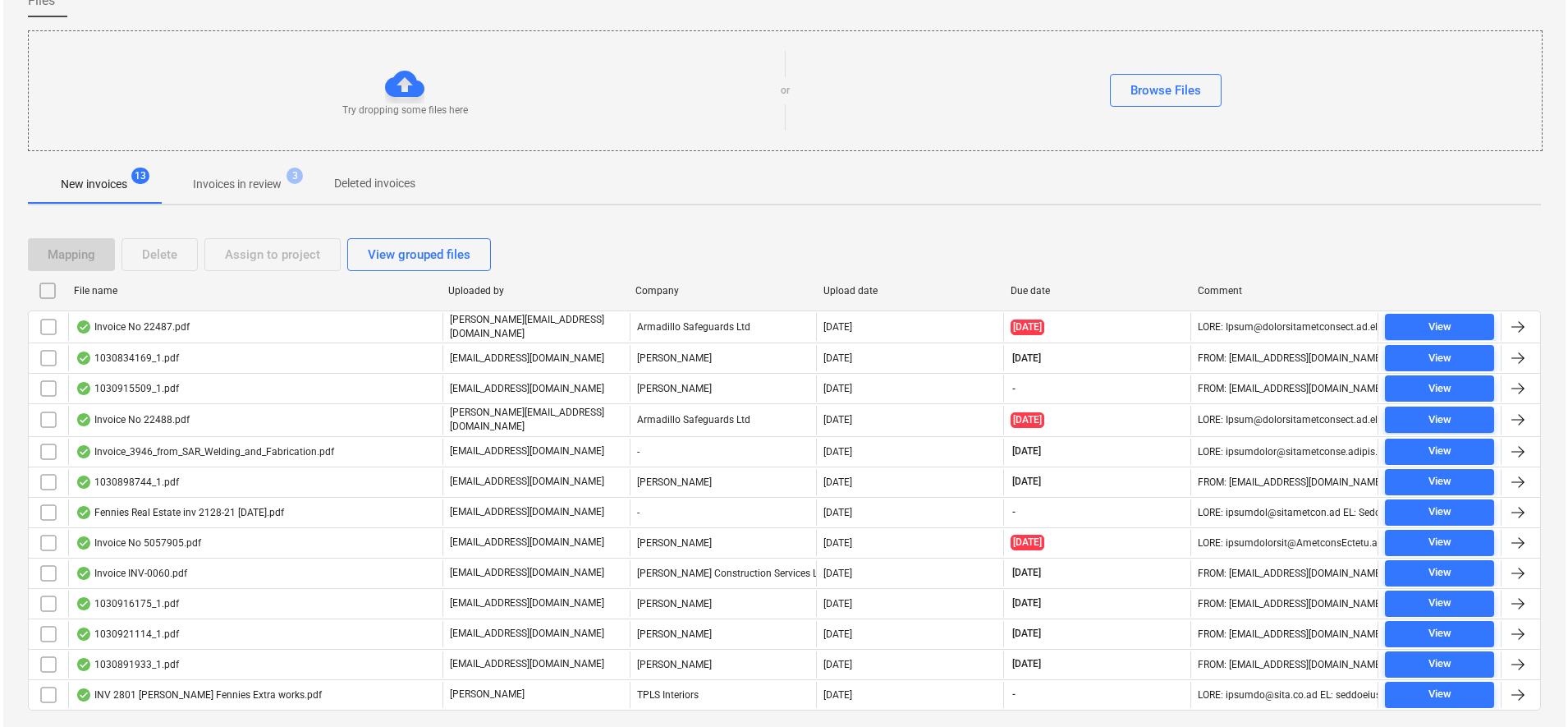
scroll to position [185, 0]
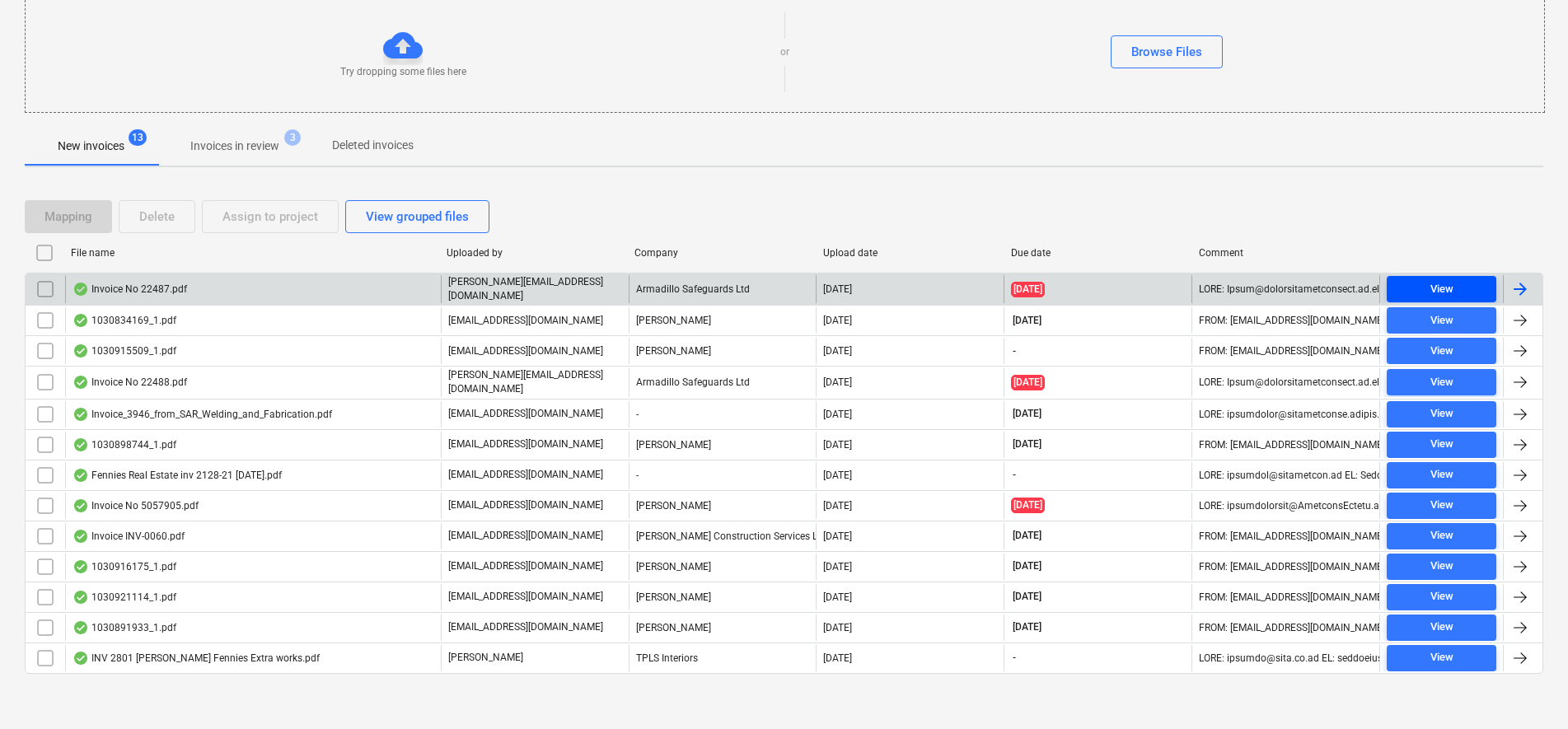
click at [1447, 283] on div "View" at bounding box center [1442, 289] width 23 height 19
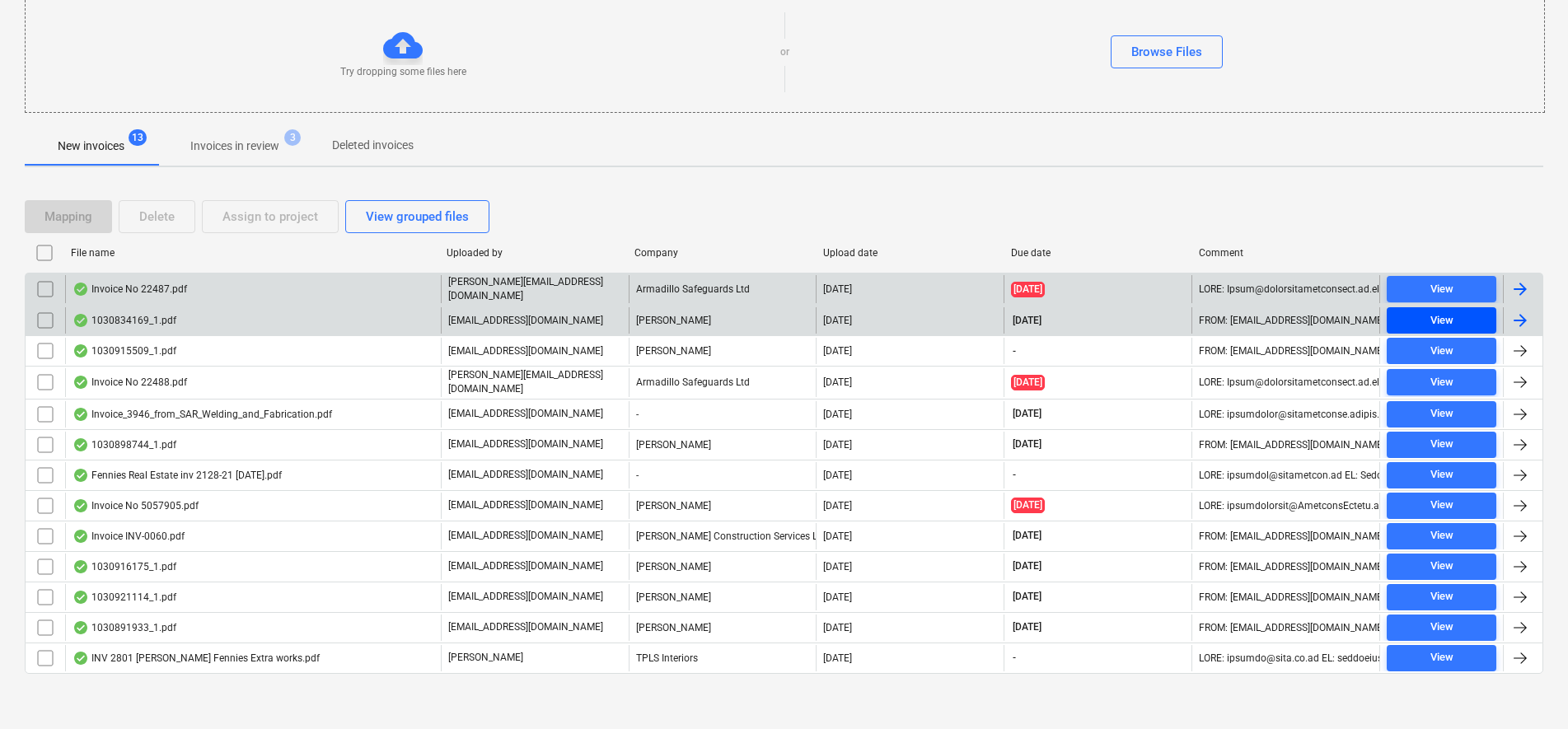
click at [1446, 317] on div "View" at bounding box center [1442, 321] width 23 height 19
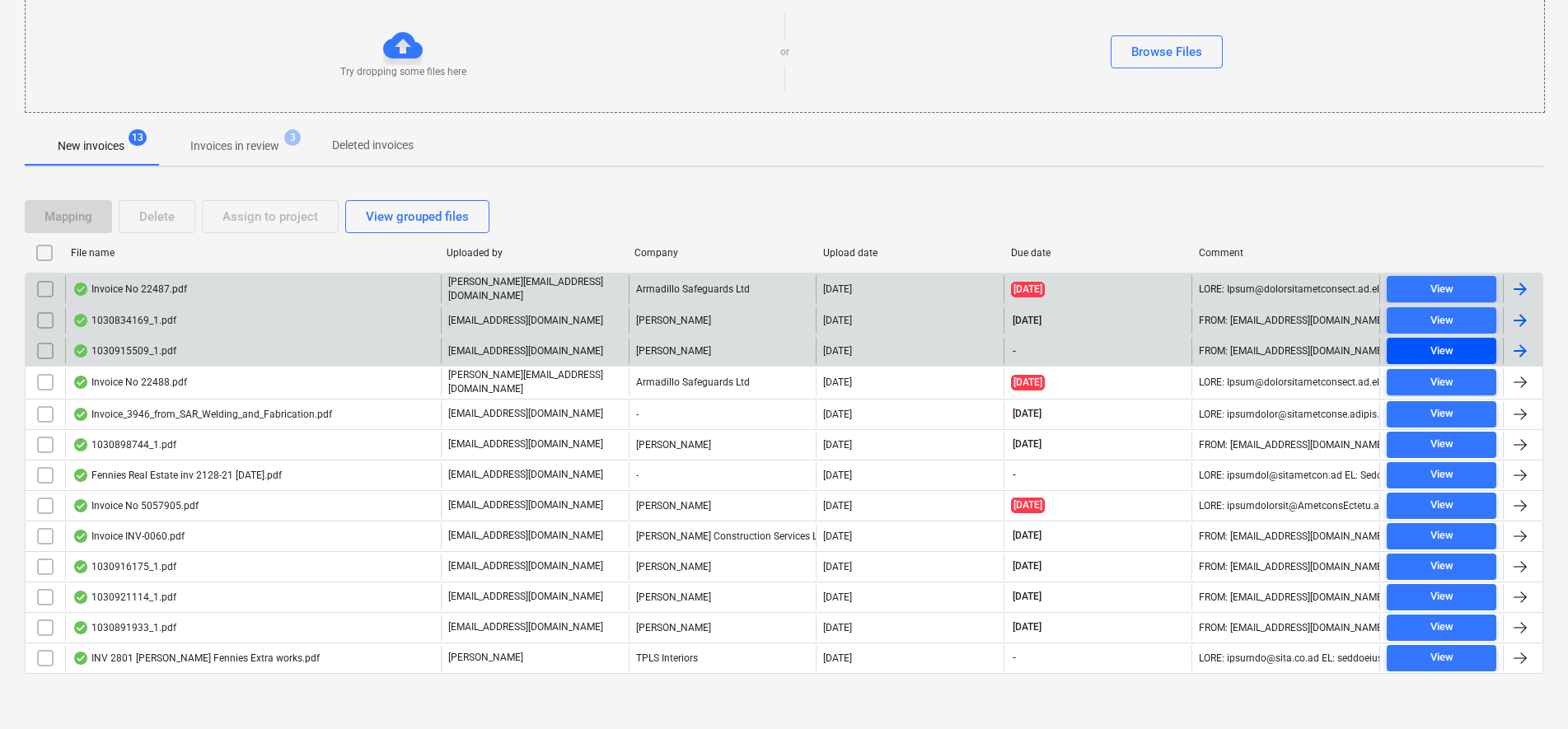
click at [1444, 343] on div "View" at bounding box center [1442, 351] width 23 height 19
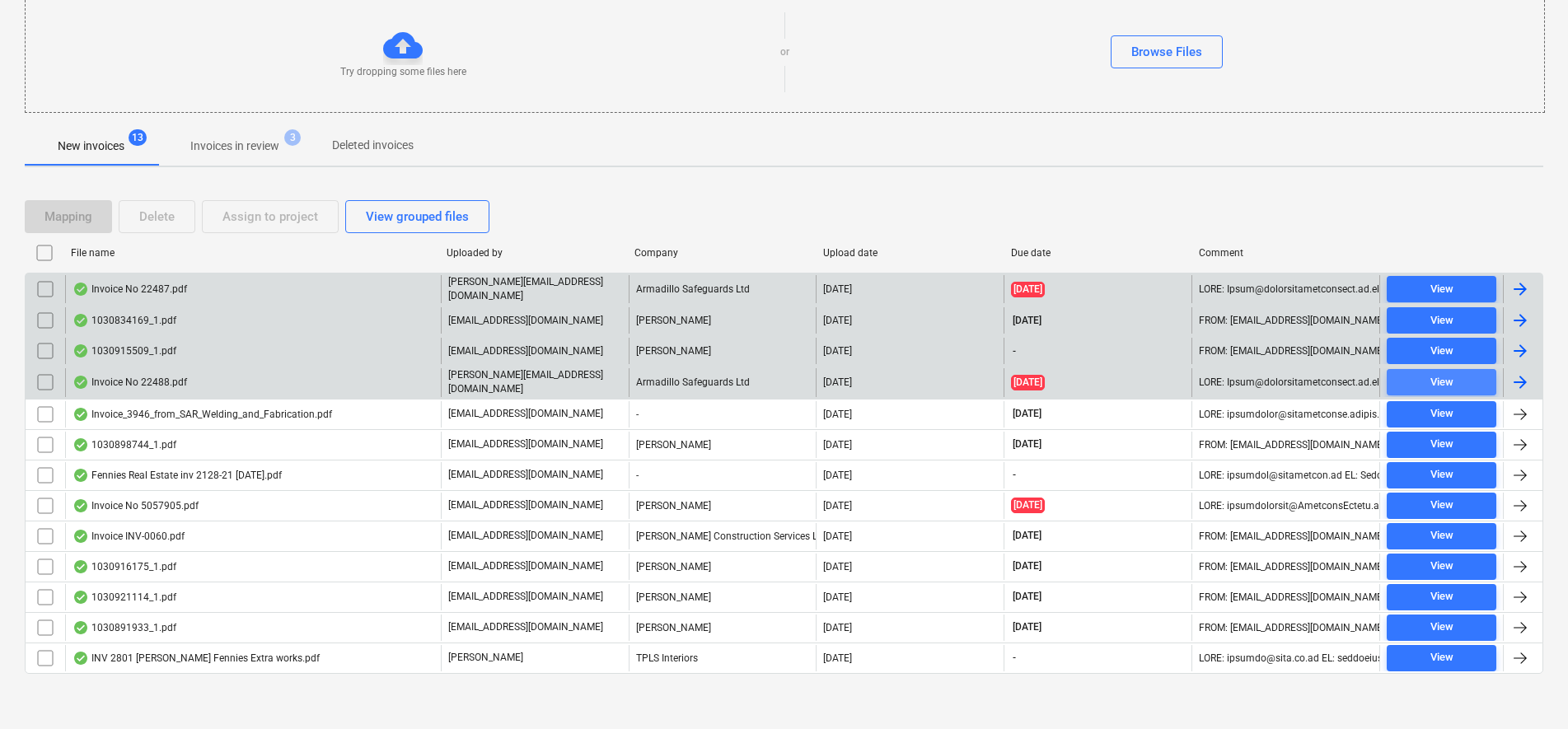
click at [1436, 383] on div "View" at bounding box center [1442, 382] width 23 height 19
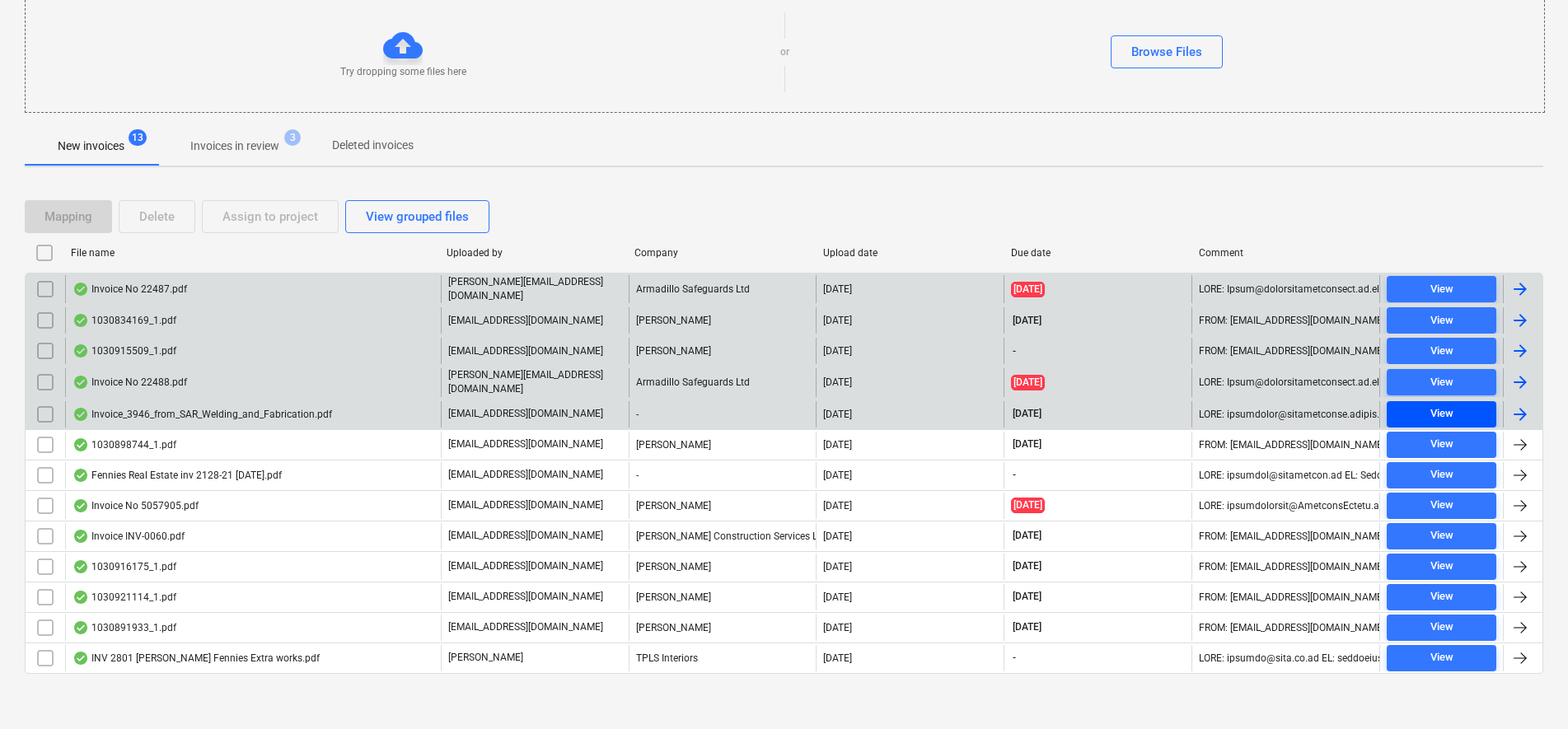
click at [1423, 405] on span "View" at bounding box center [1441, 414] width 97 height 19
click at [1431, 289] on div "View" at bounding box center [1442, 289] width 23 height 19
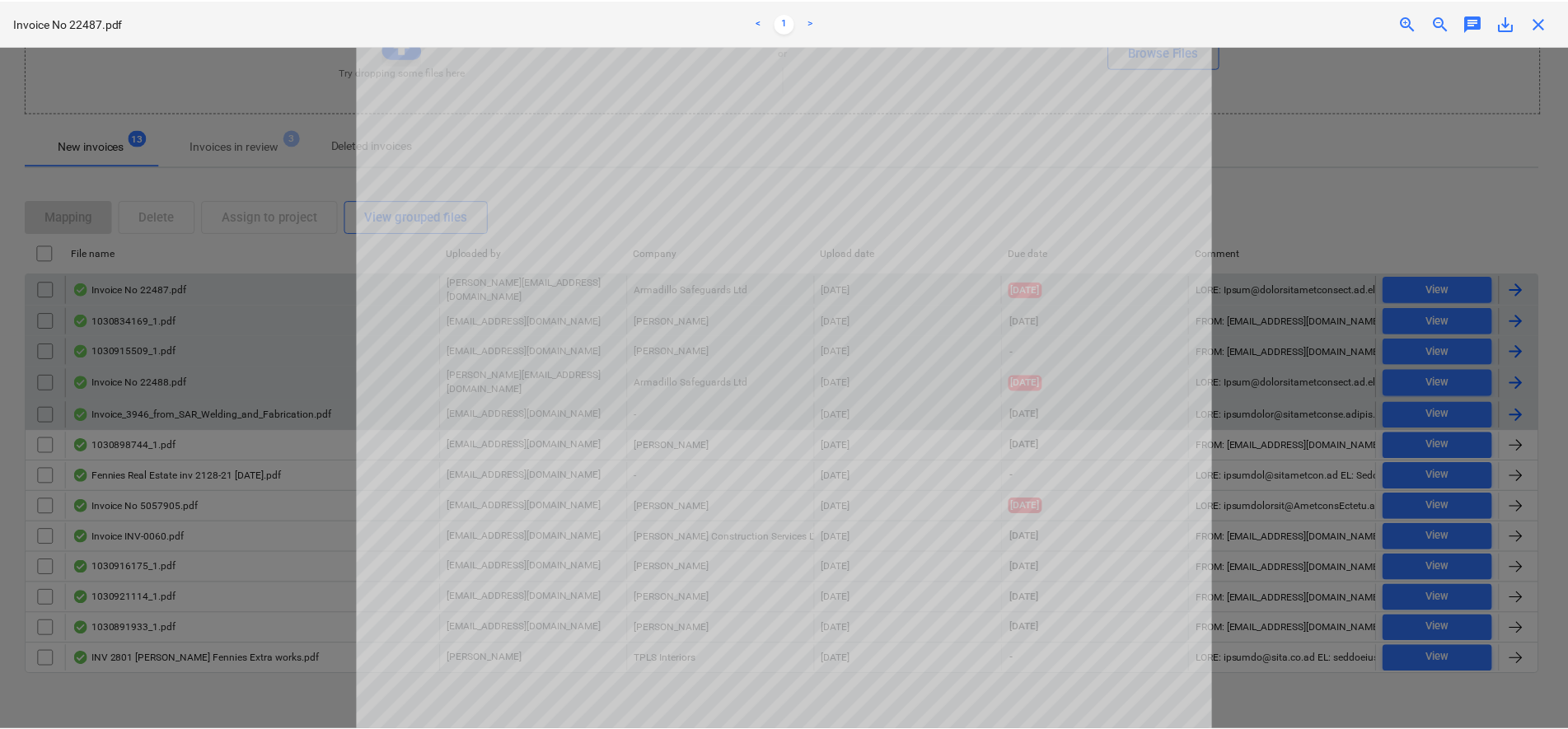
scroll to position [103, 0]
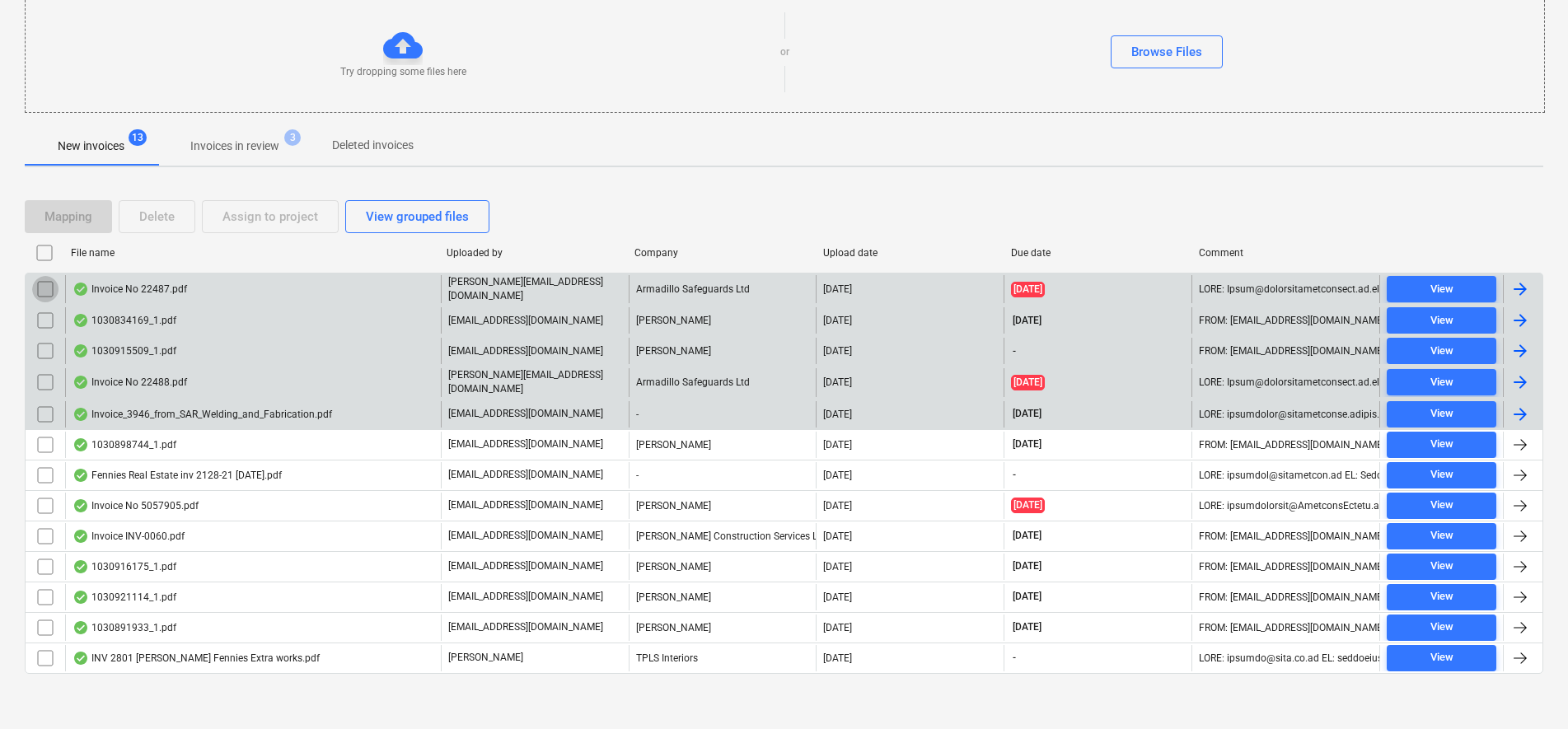
click at [47, 291] on input "checkbox" at bounding box center [45, 289] width 26 height 26
click at [223, 220] on div "Assign to project" at bounding box center [270, 216] width 96 height 21
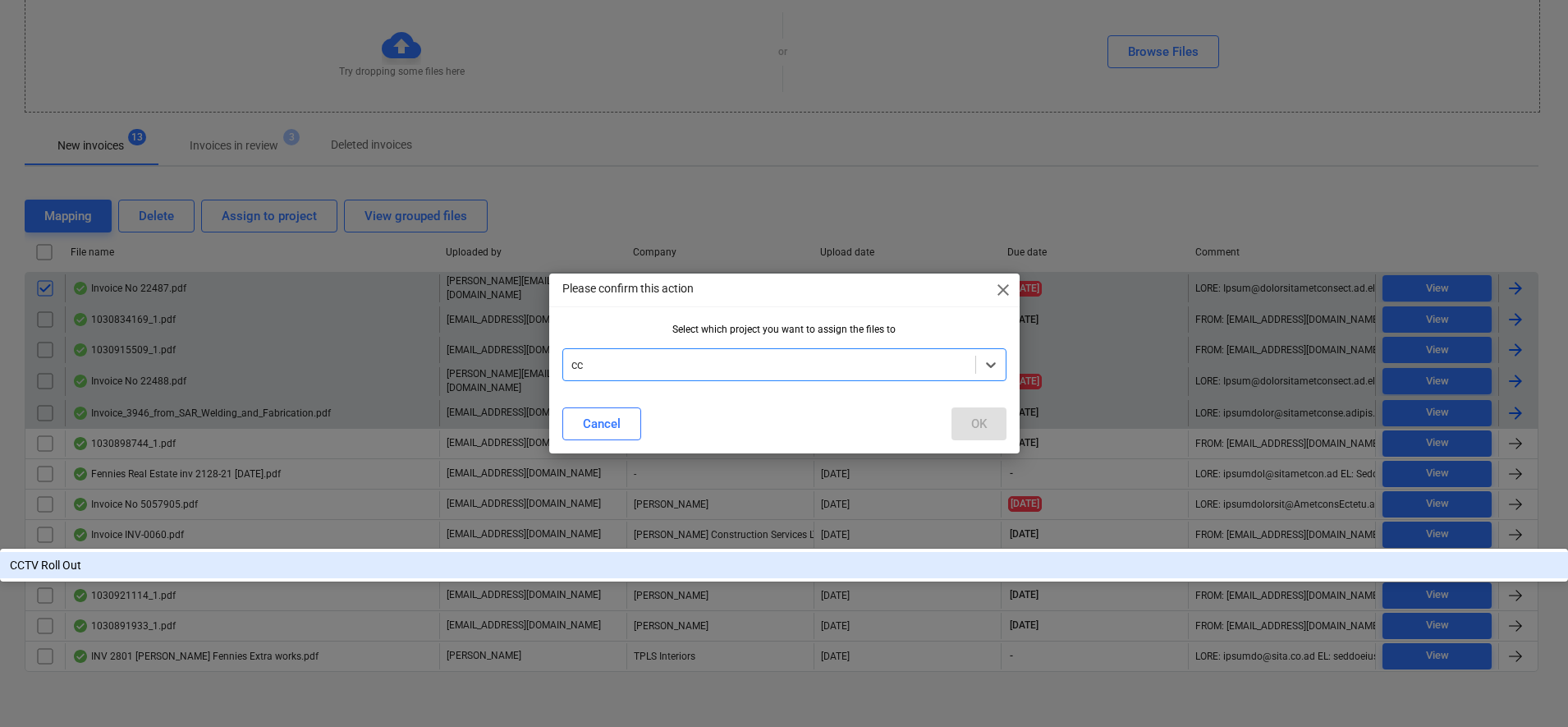
type input "cct"
click at [700, 552] on div "CCTV Roll Out" at bounding box center [784, 564] width 1568 height 26
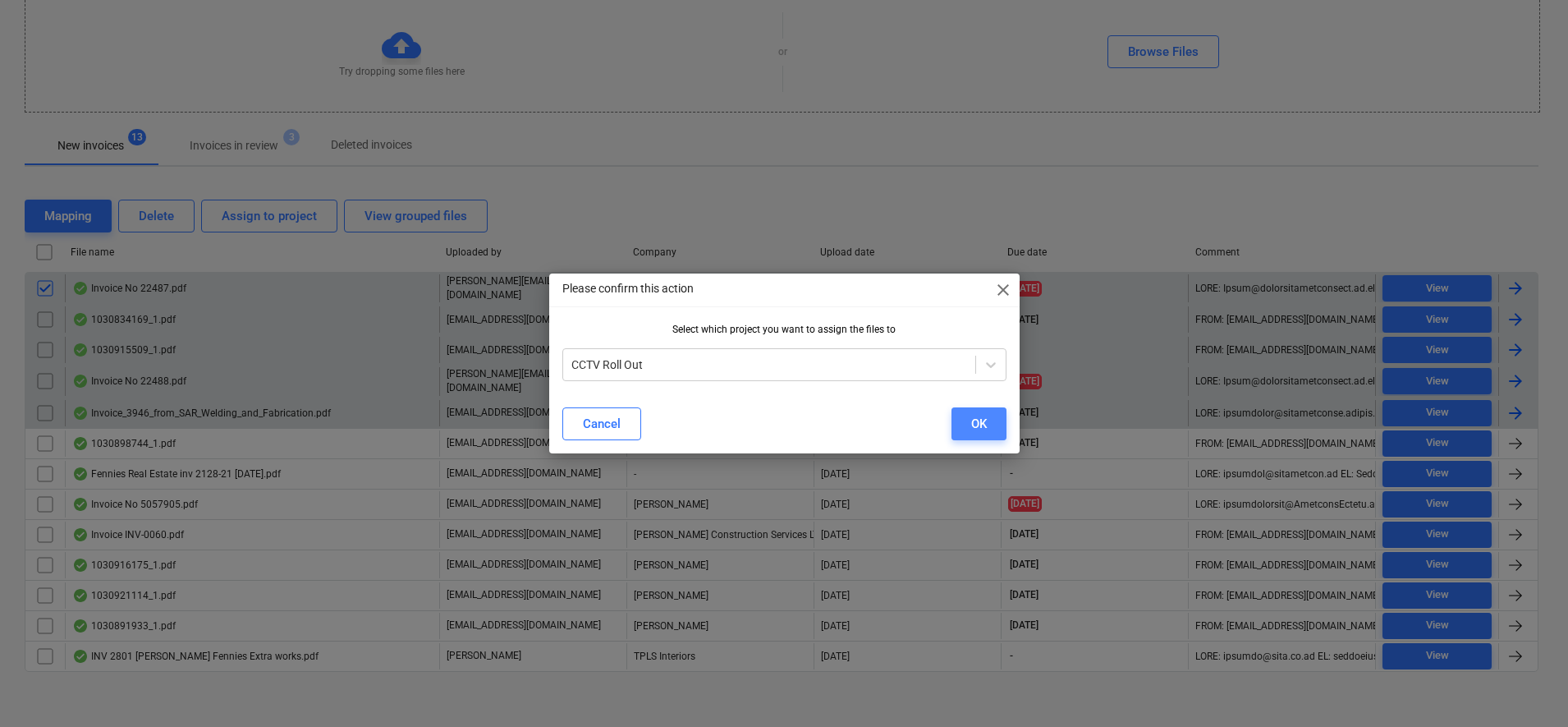
click at [966, 428] on button "OK" at bounding box center [978, 424] width 55 height 33
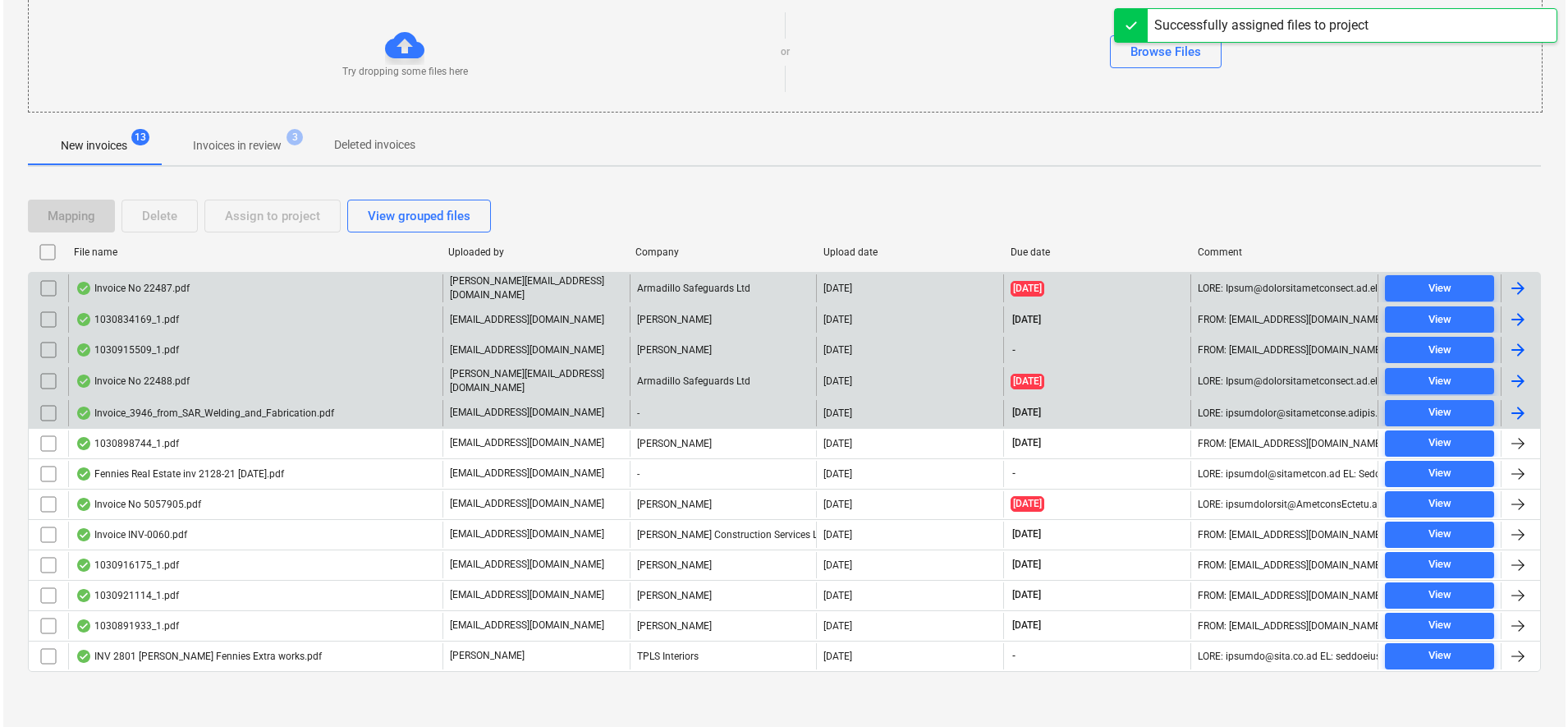
scroll to position [154, 0]
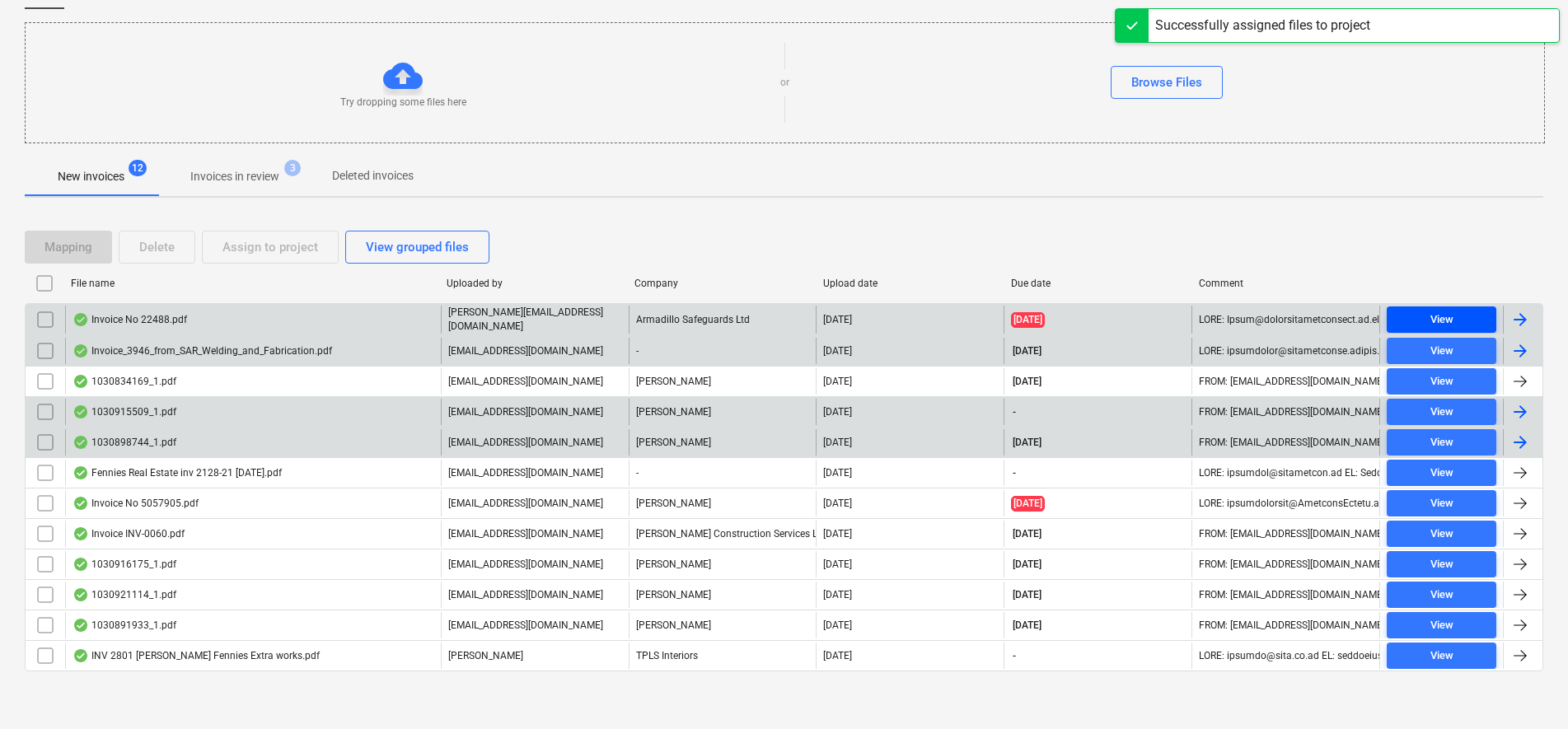
click at [1446, 318] on div "View" at bounding box center [1442, 320] width 23 height 19
click at [38, 323] on input "checkbox" at bounding box center [45, 319] width 26 height 26
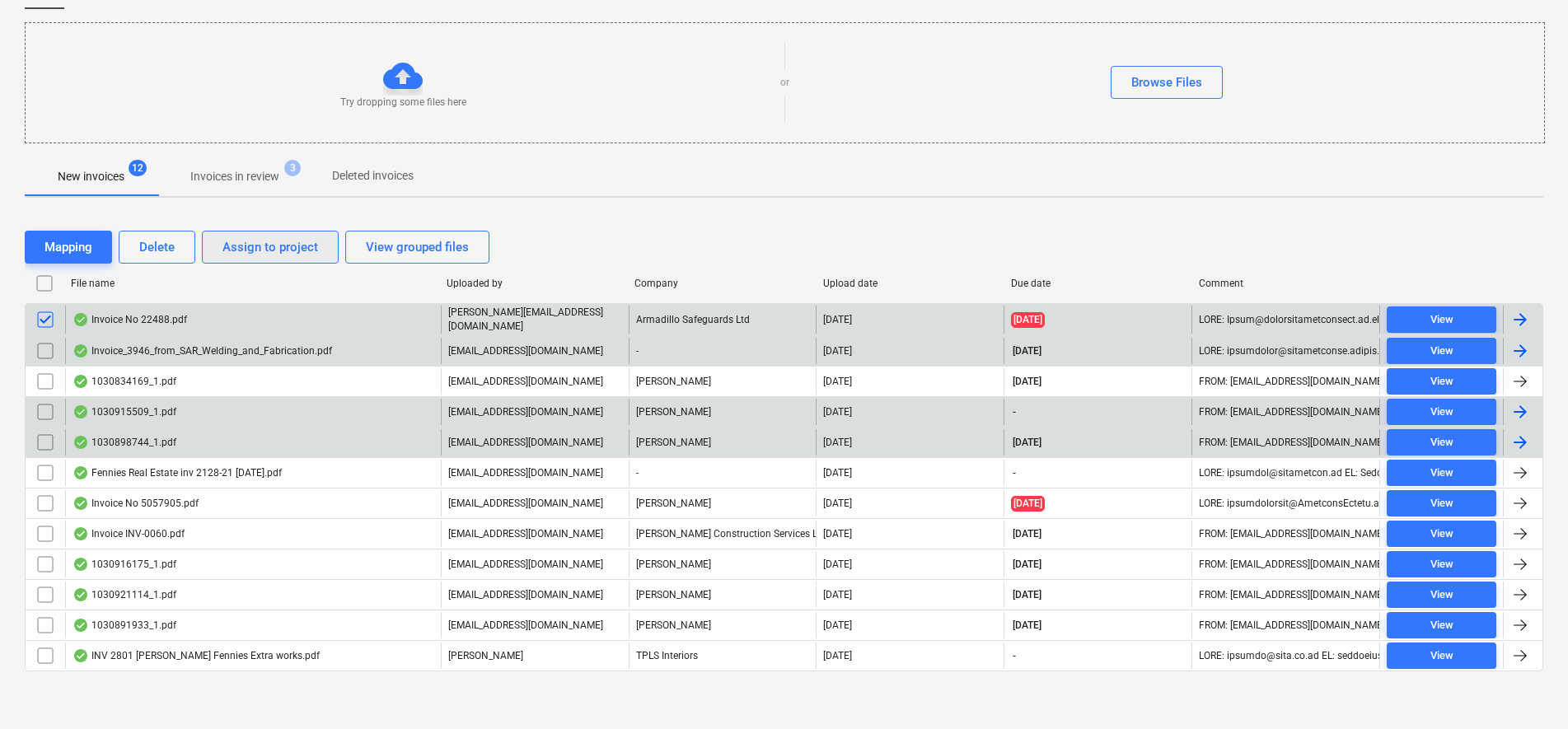
click at [227, 252] on div "Assign to project" at bounding box center [270, 247] width 96 height 21
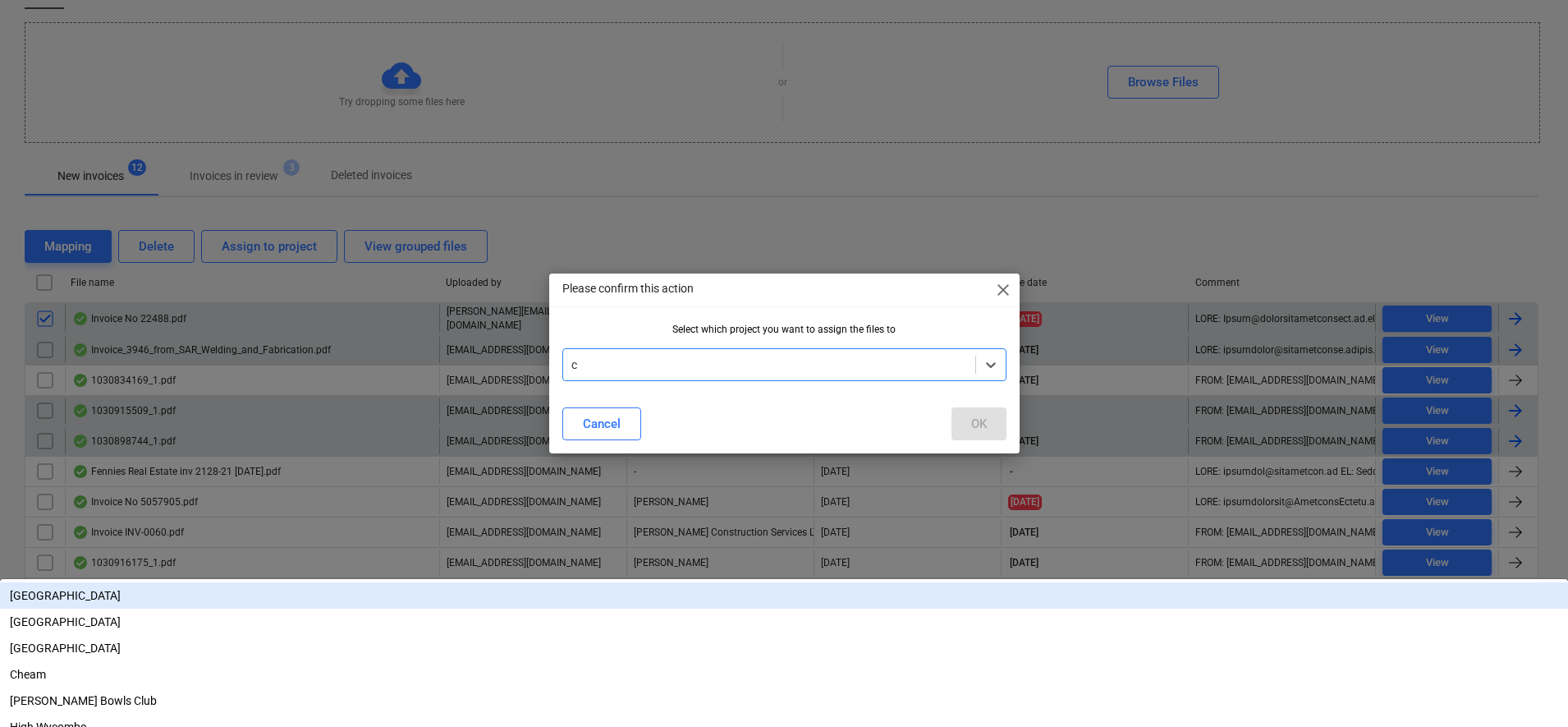
type input "cc"
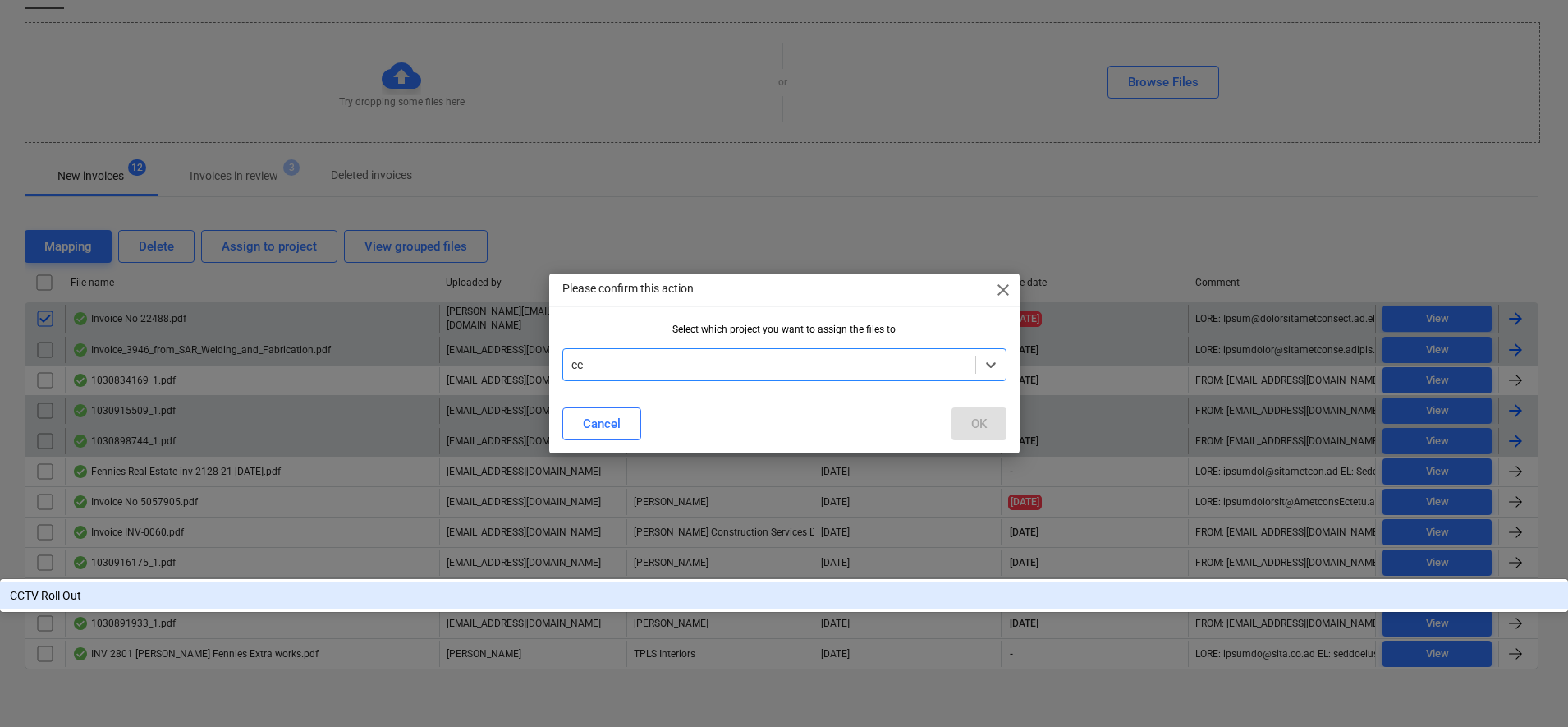
click at [696, 582] on div "CCTV Roll Out" at bounding box center [784, 595] width 1568 height 26
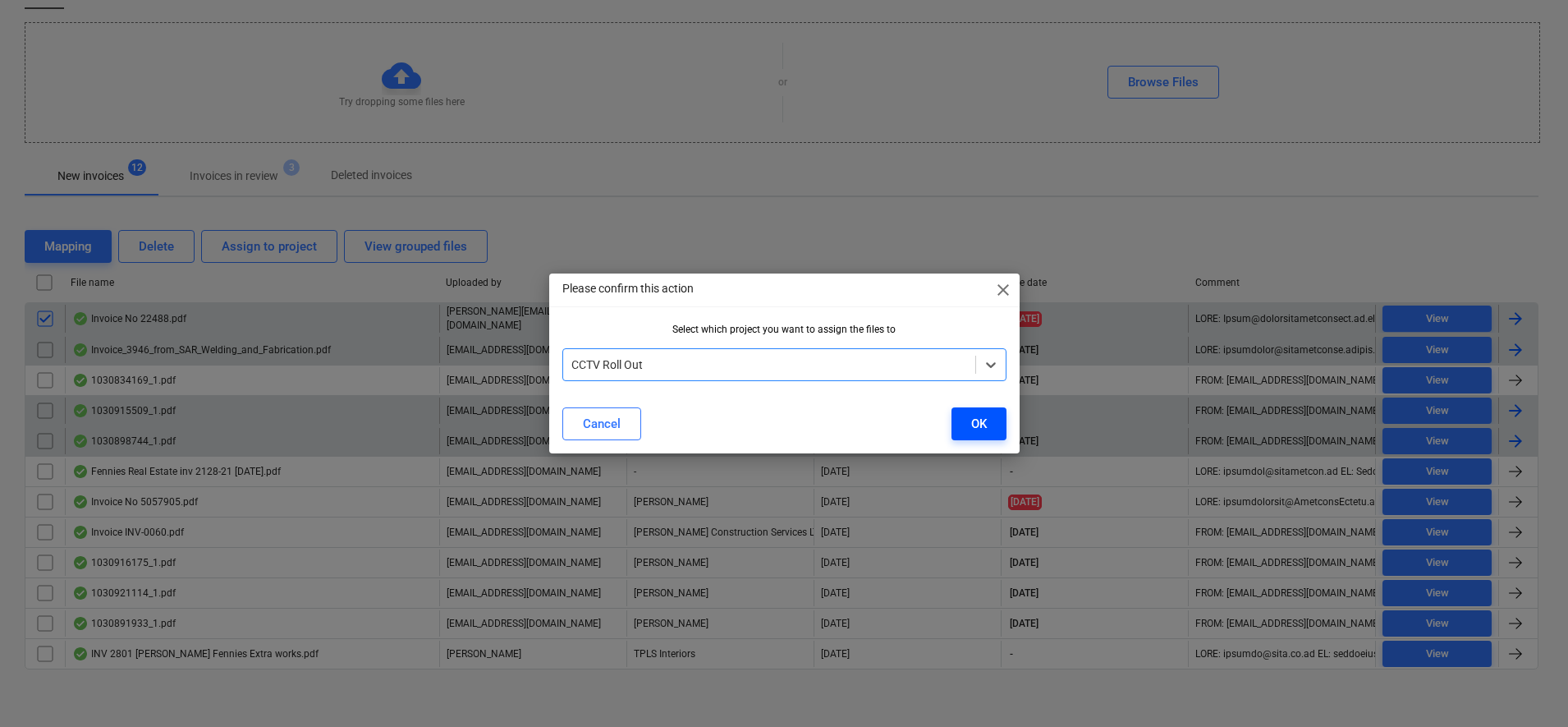
click at [977, 423] on div "OK" at bounding box center [978, 423] width 15 height 21
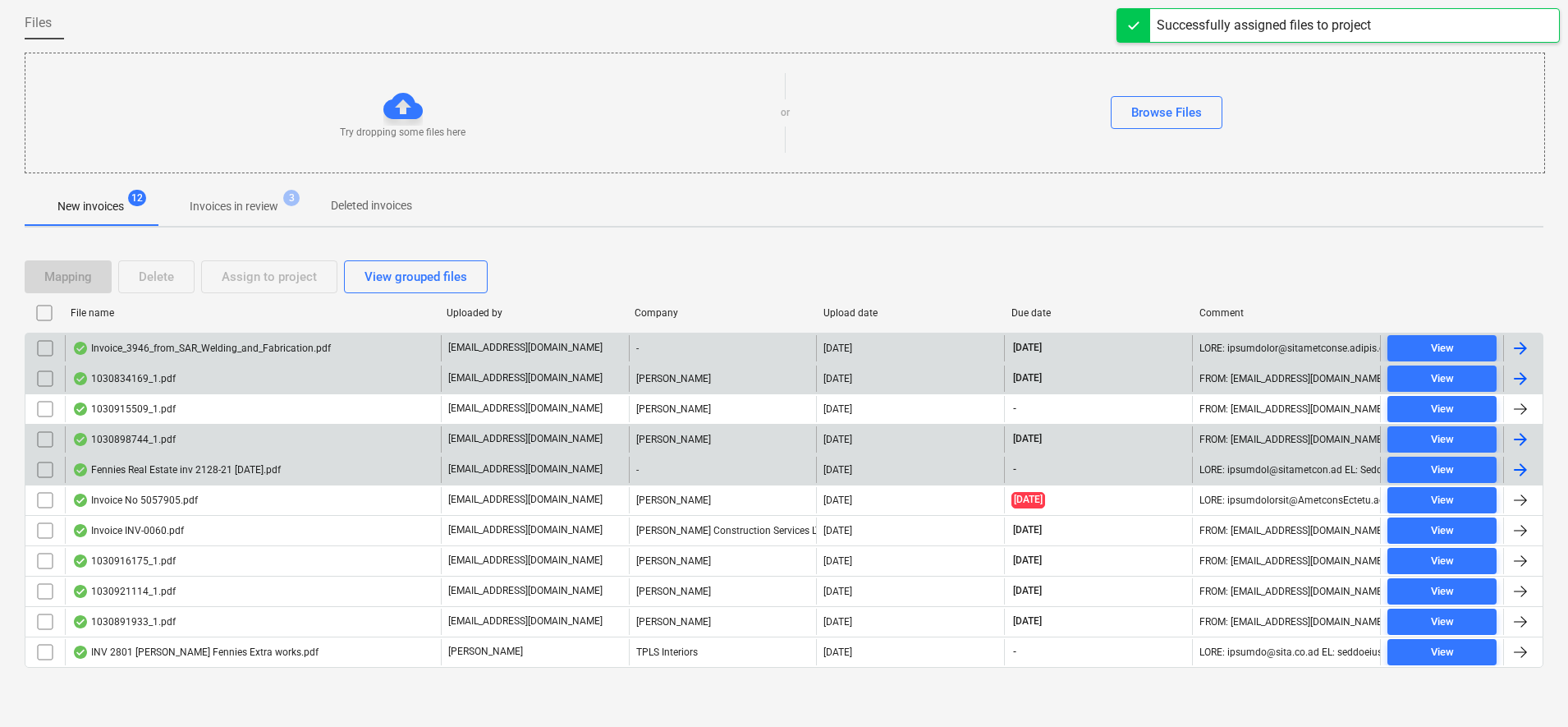
scroll to position [124, 0]
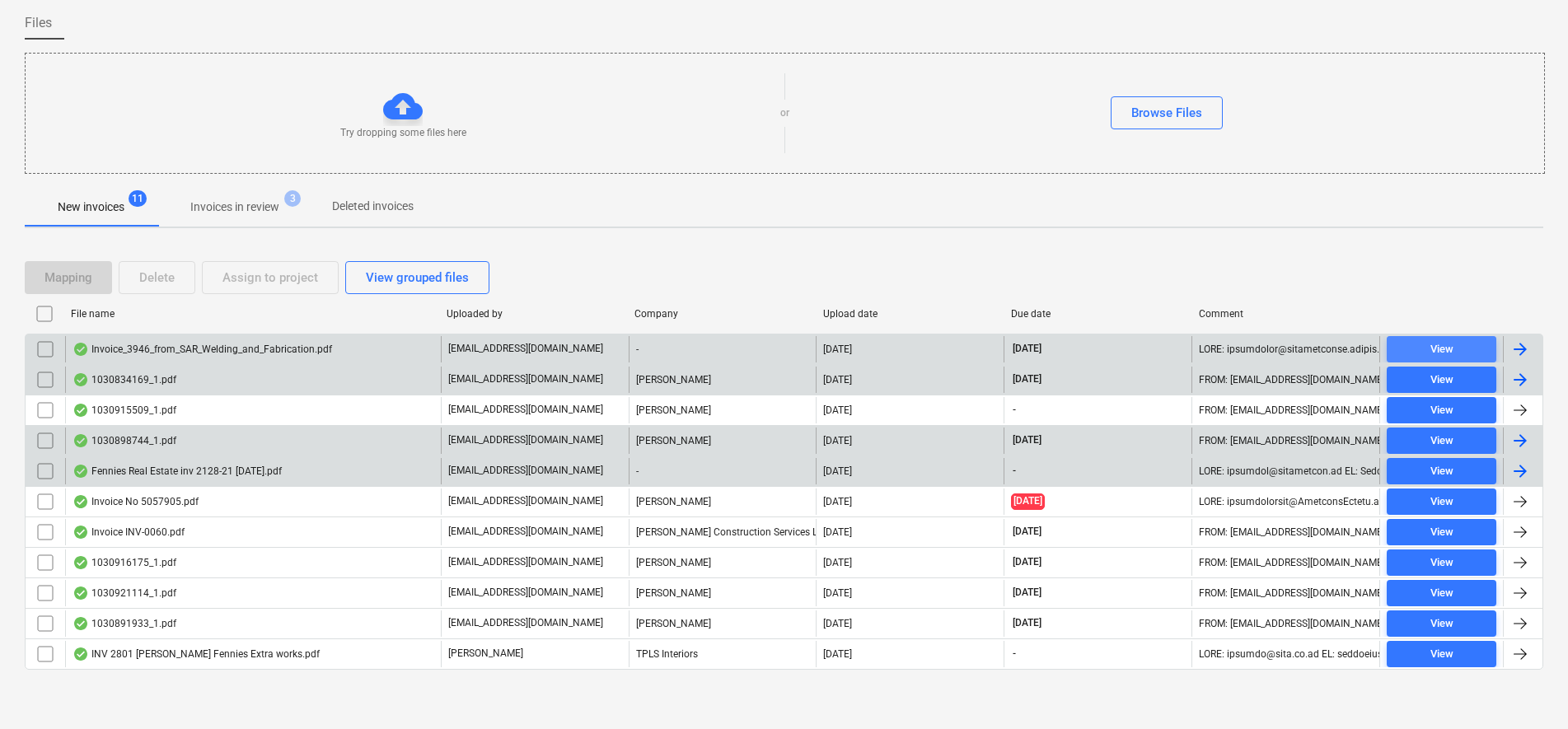
click at [1446, 349] on div "View" at bounding box center [1442, 349] width 23 height 19
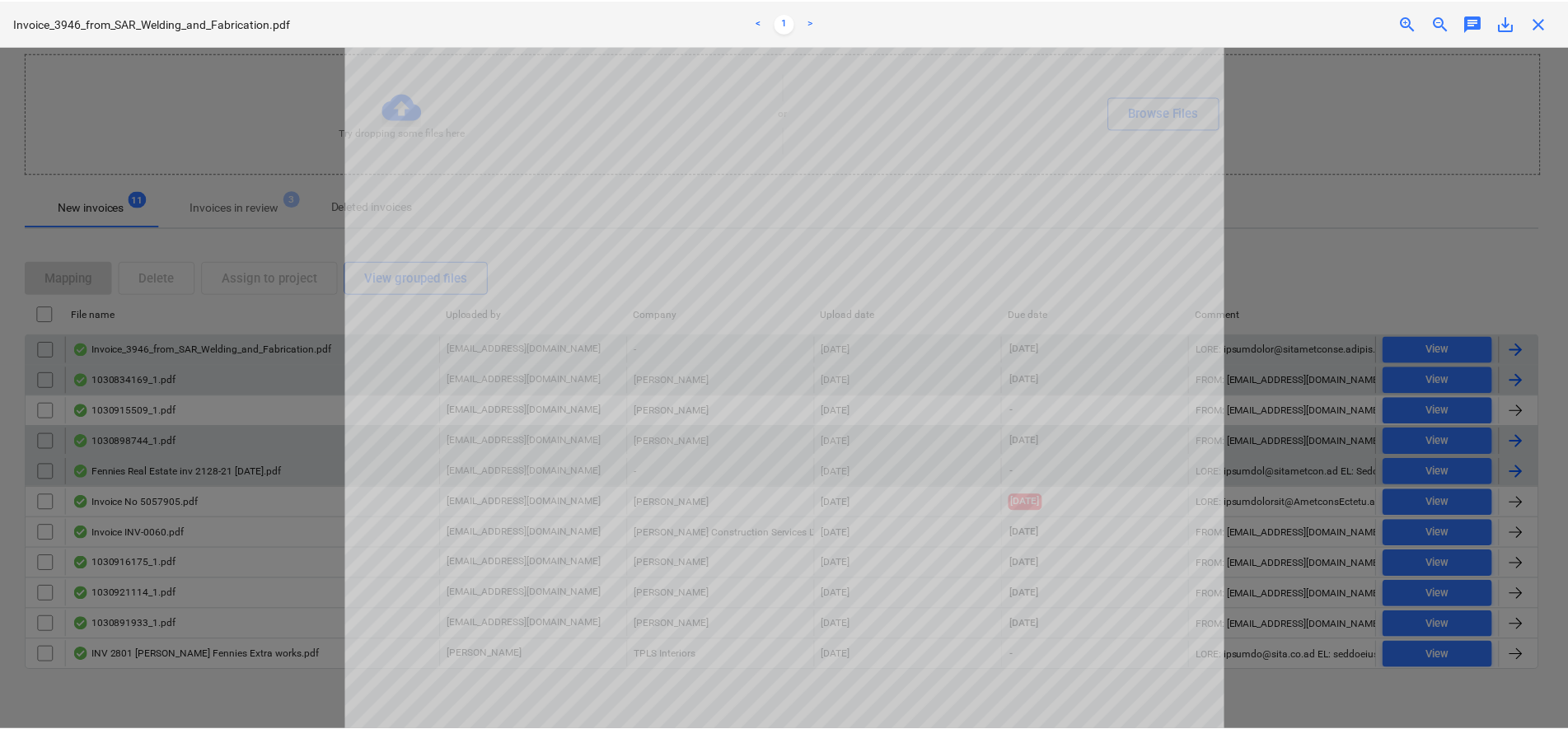
scroll to position [206, 0]
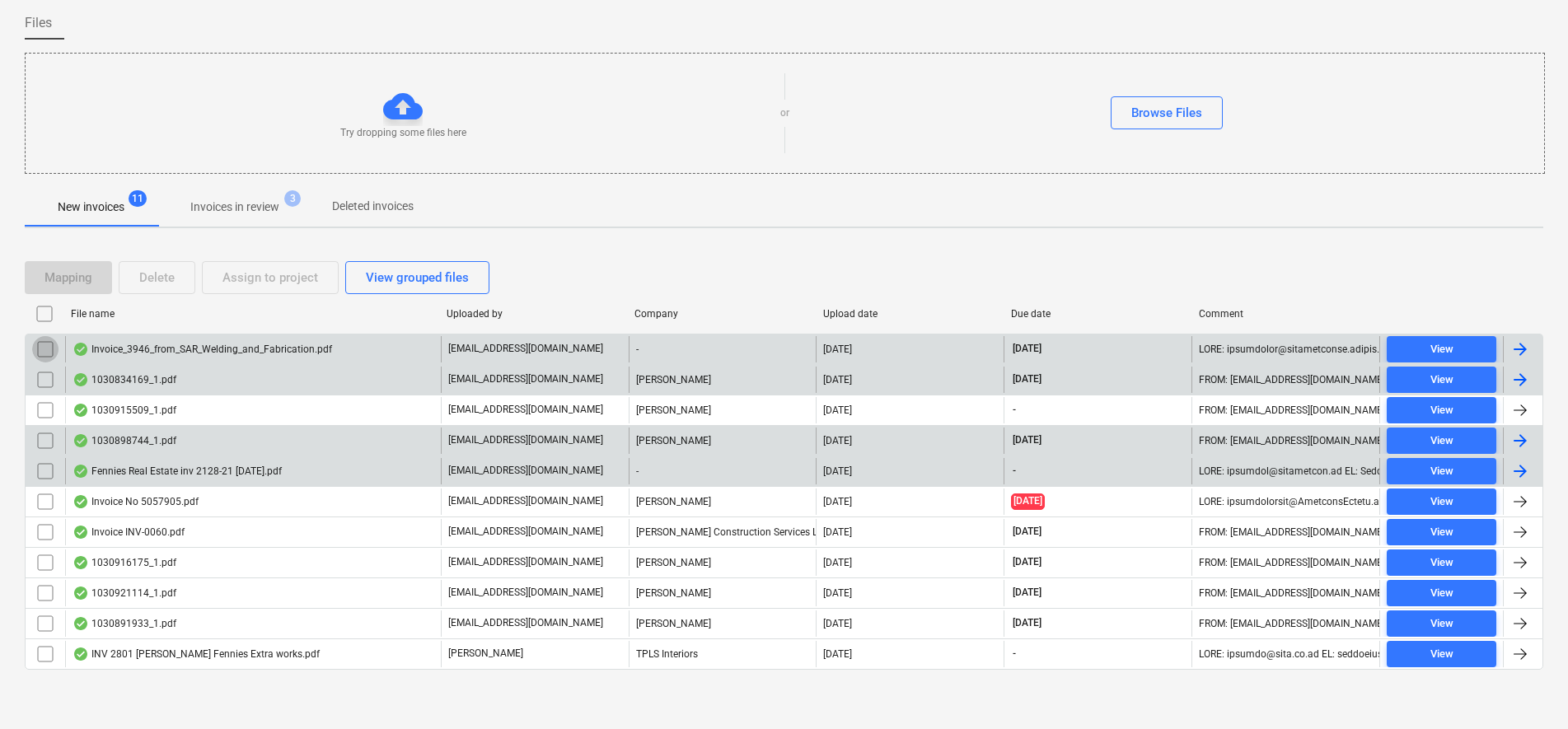
click at [44, 353] on input "checkbox" at bounding box center [45, 349] width 26 height 26
click at [245, 280] on div "Assign to project" at bounding box center [270, 277] width 96 height 21
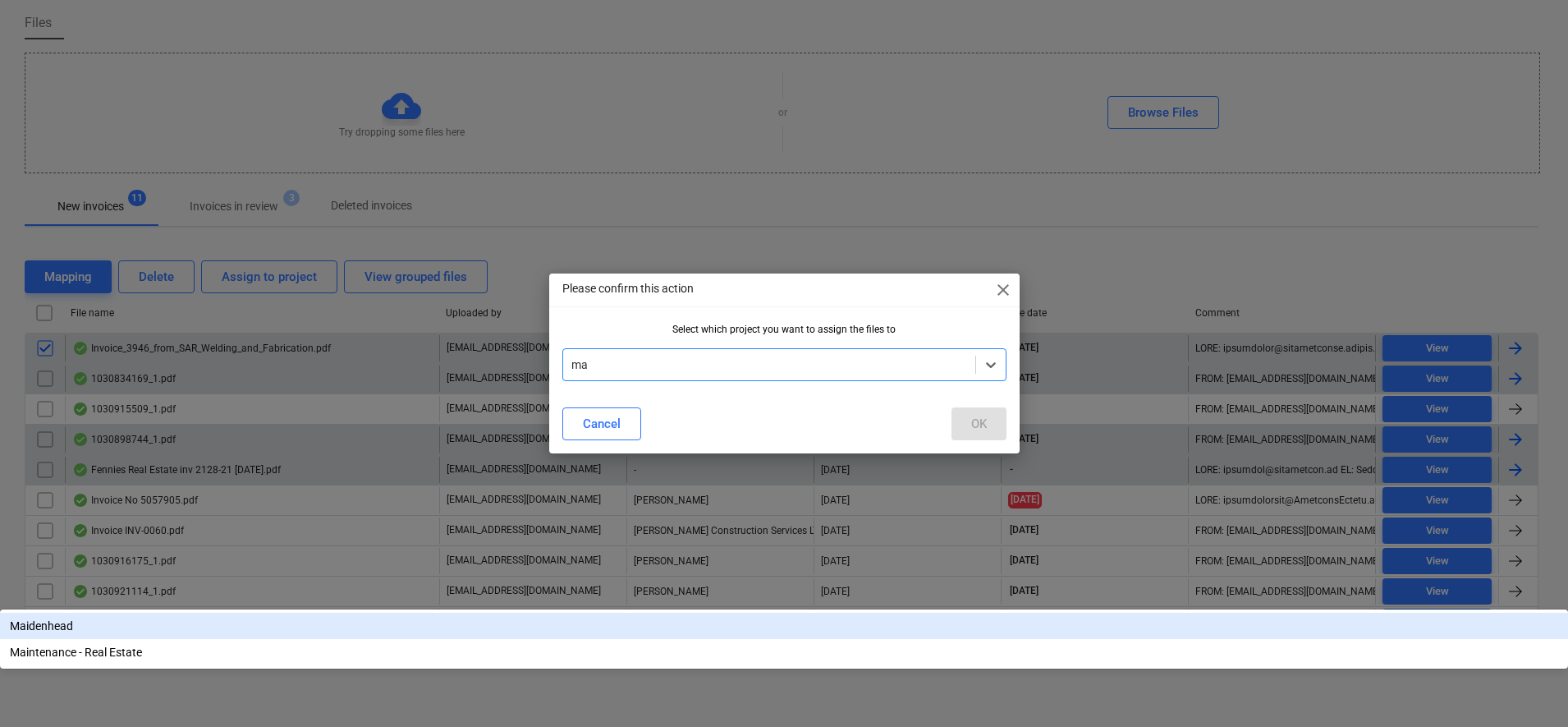
type input "mai"
click at [671, 613] on div "Maidenhead" at bounding box center [784, 626] width 1568 height 26
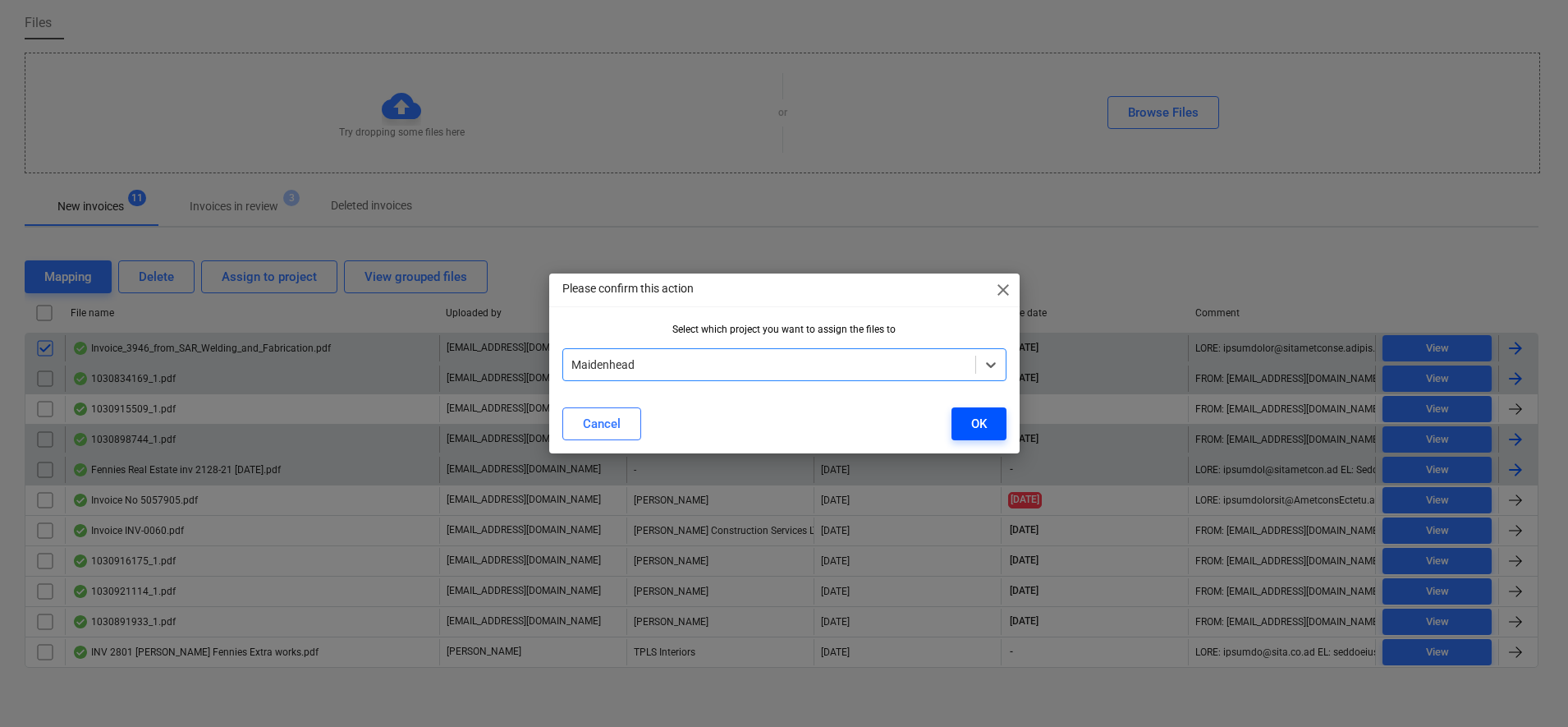
click at [984, 421] on div "OK" at bounding box center [978, 423] width 15 height 21
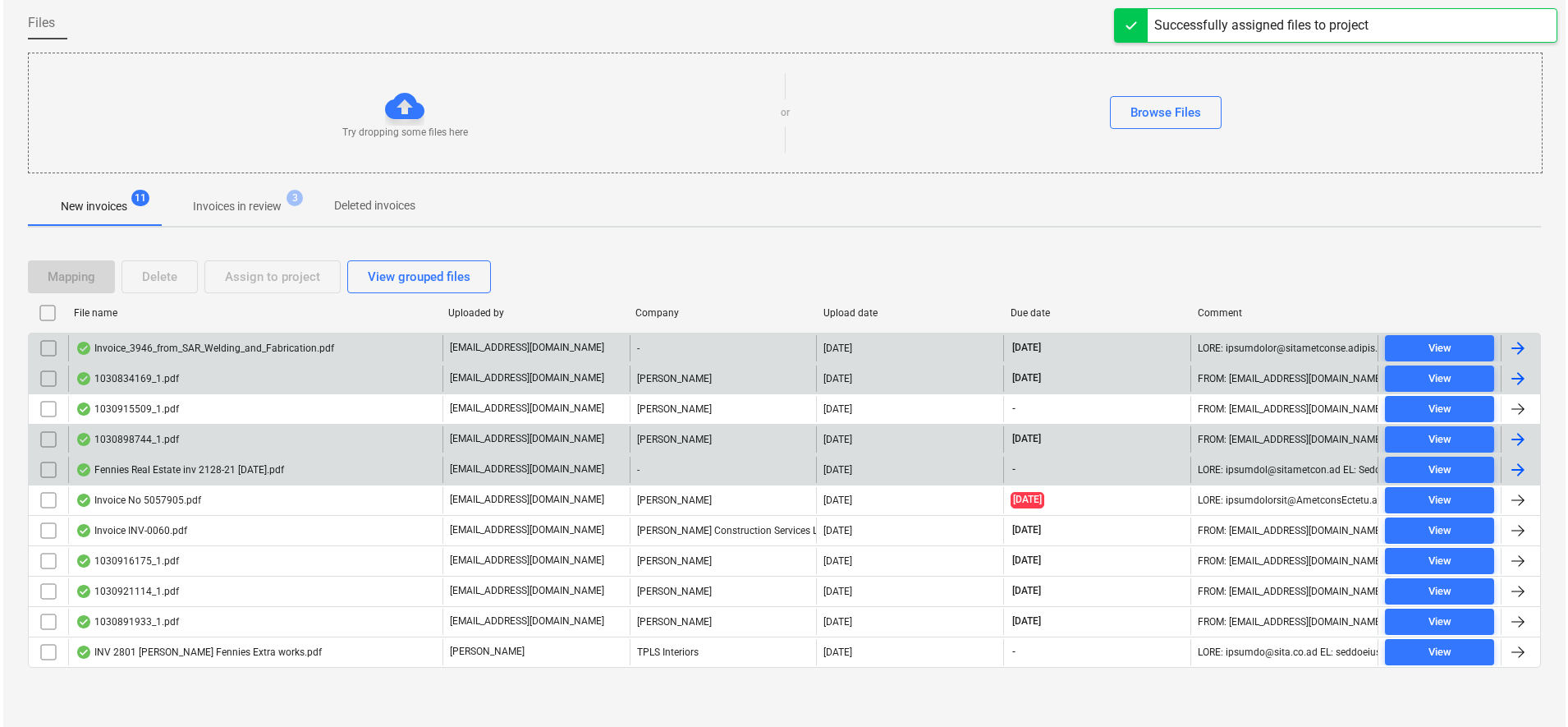
scroll to position [94, 0]
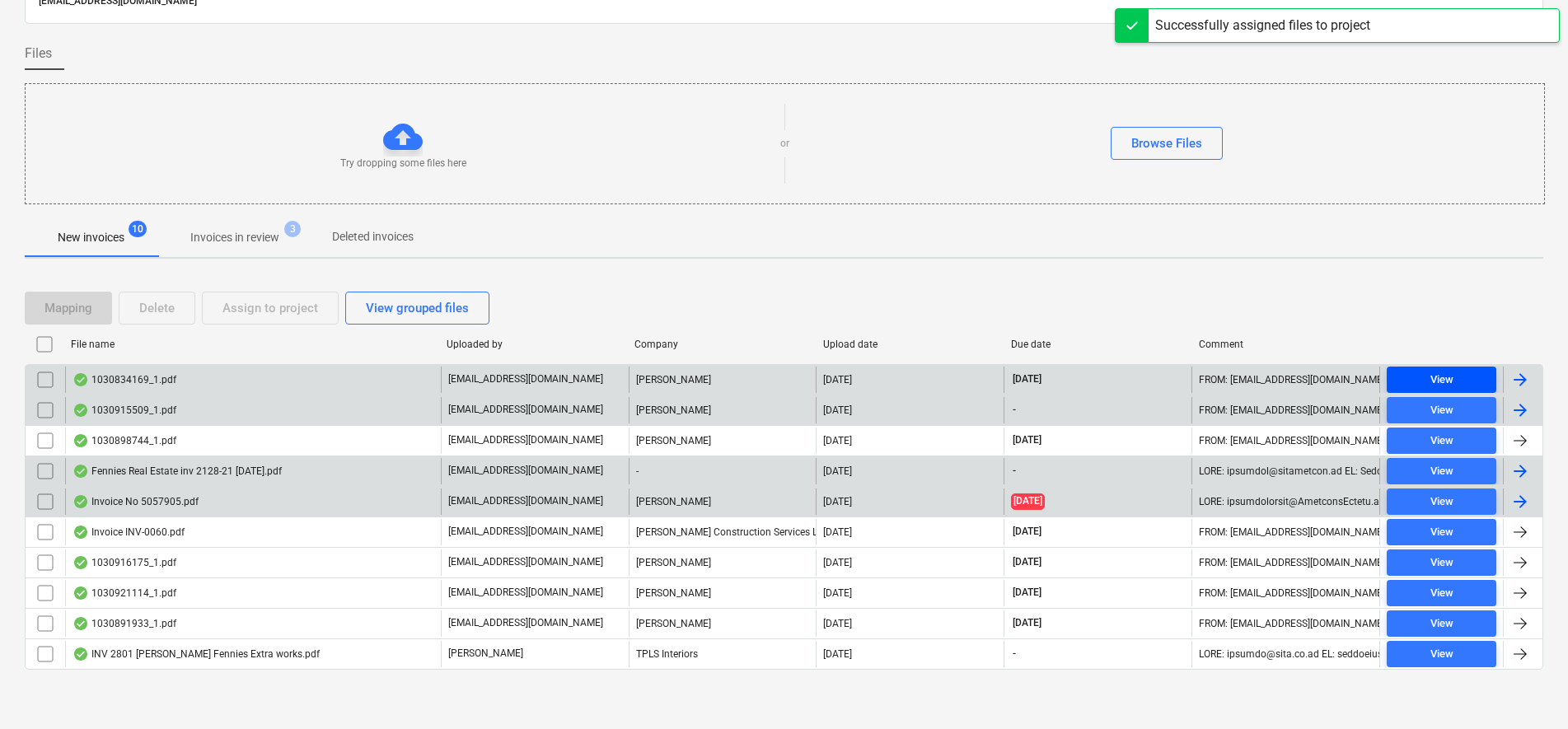
click at [1467, 381] on span "View" at bounding box center [1441, 380] width 97 height 19
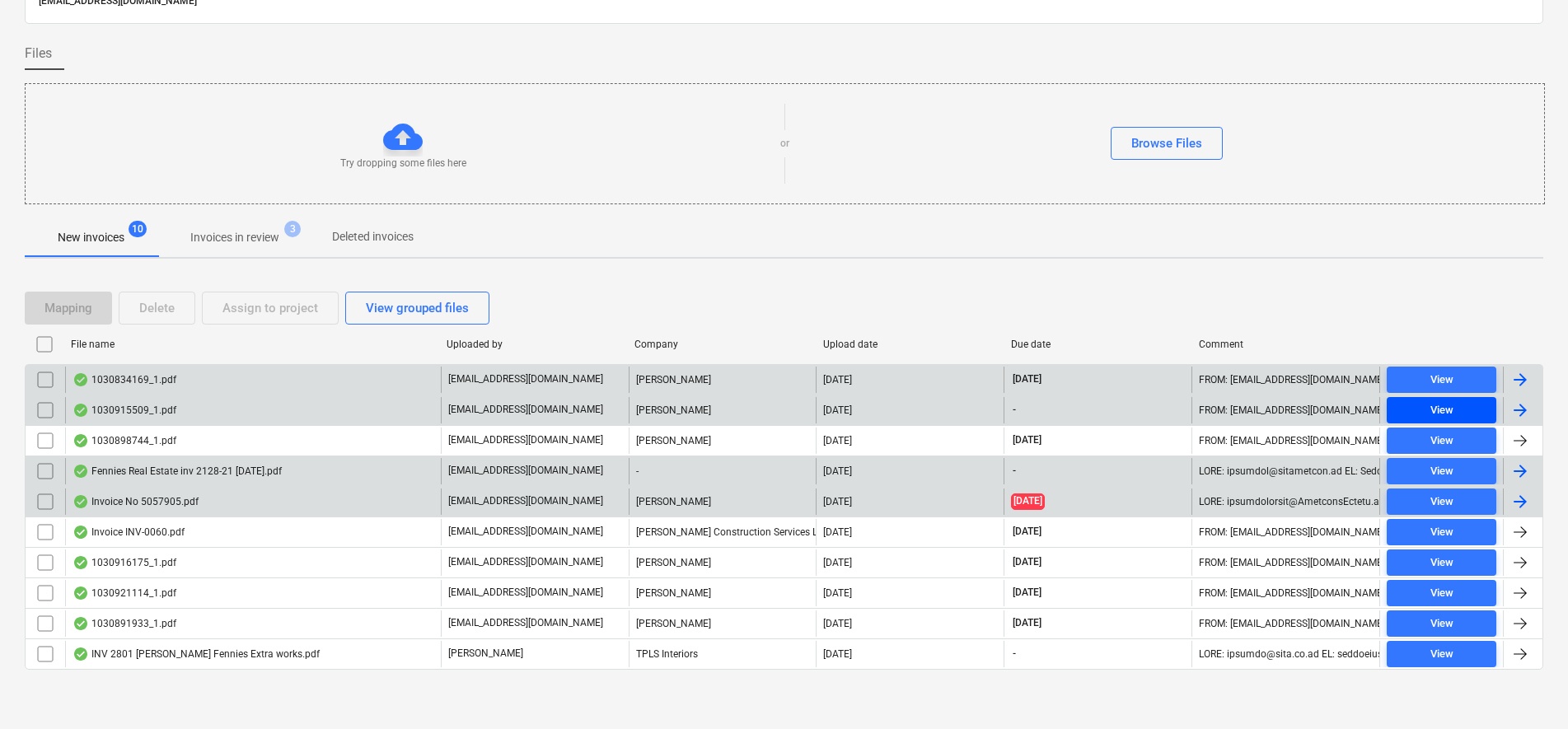
click at [1459, 417] on span "View" at bounding box center [1441, 411] width 97 height 19
click at [1449, 383] on div "View" at bounding box center [1442, 380] width 23 height 19
click at [42, 385] on input "checkbox" at bounding box center [45, 379] width 26 height 26
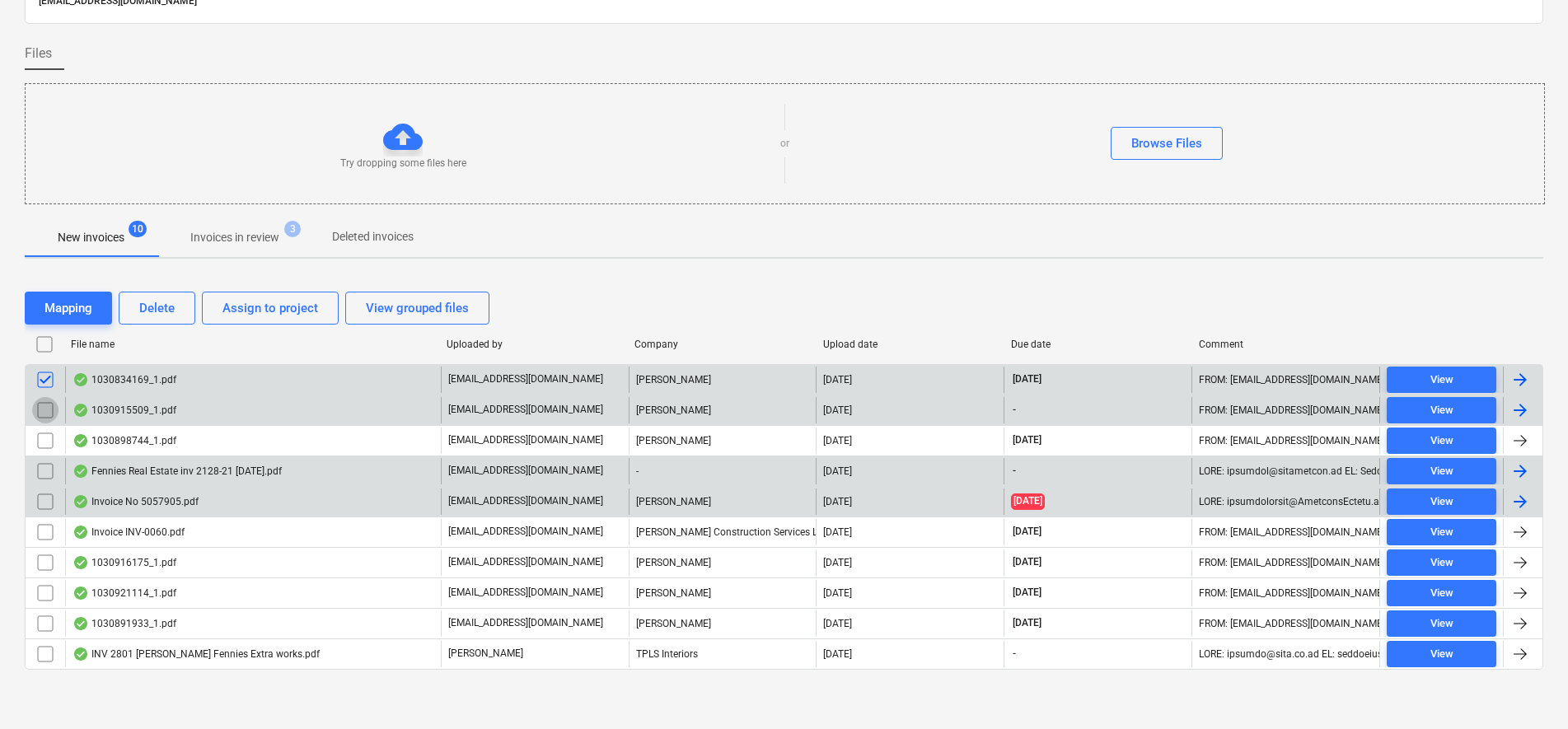
click at [42, 411] on input "checkbox" at bounding box center [45, 410] width 26 height 26
click at [258, 309] on div "Assign to project" at bounding box center [270, 307] width 96 height 21
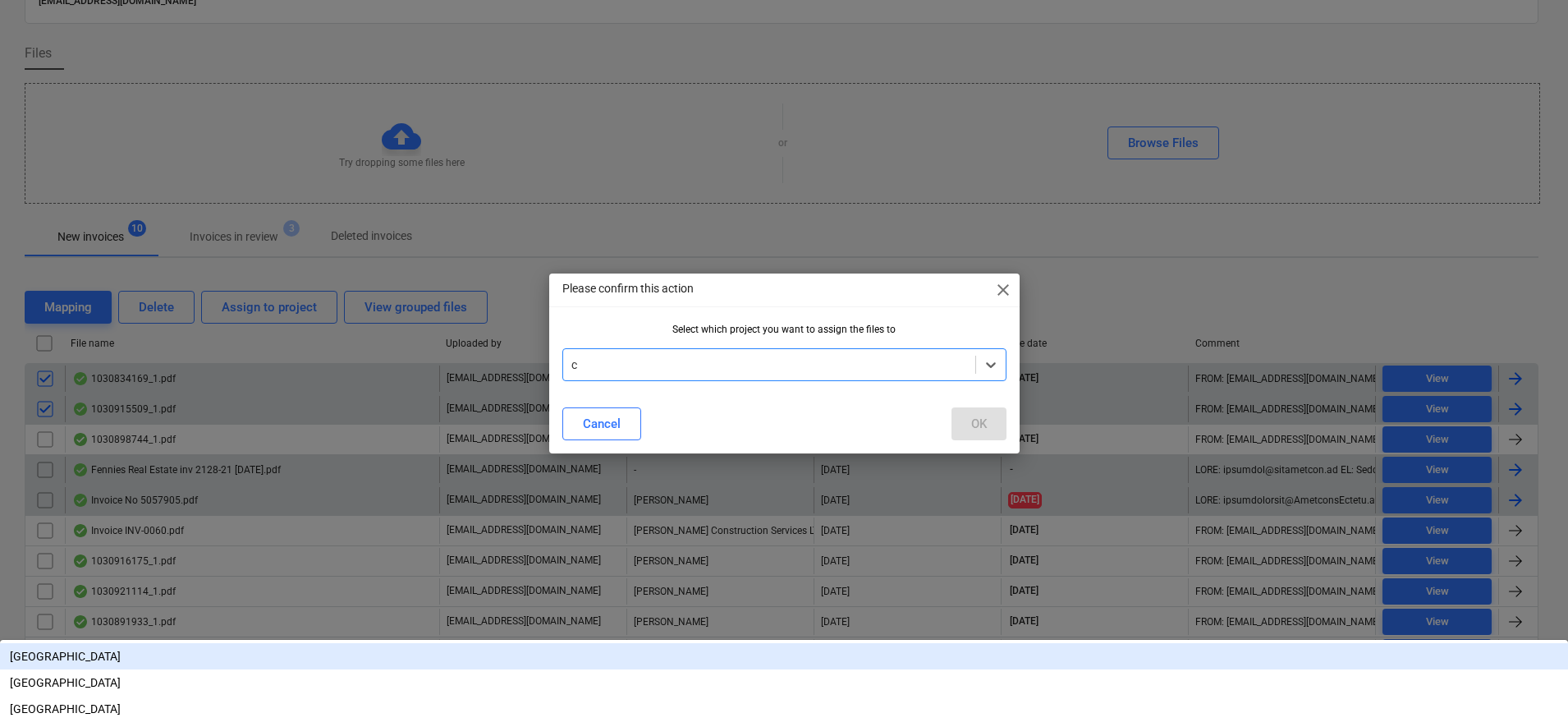
type input "ch"
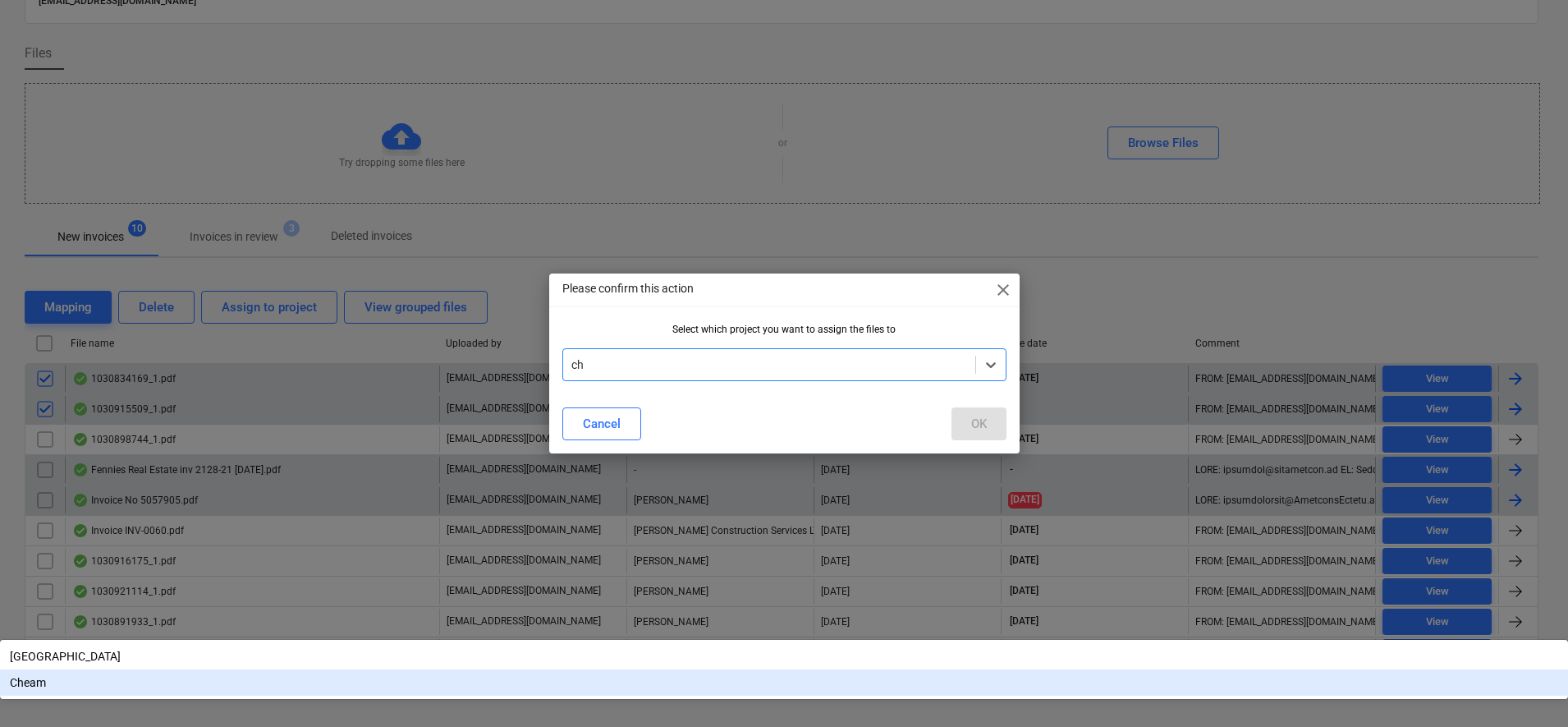
click at [615, 669] on div "Cheam" at bounding box center [784, 682] width 1568 height 26
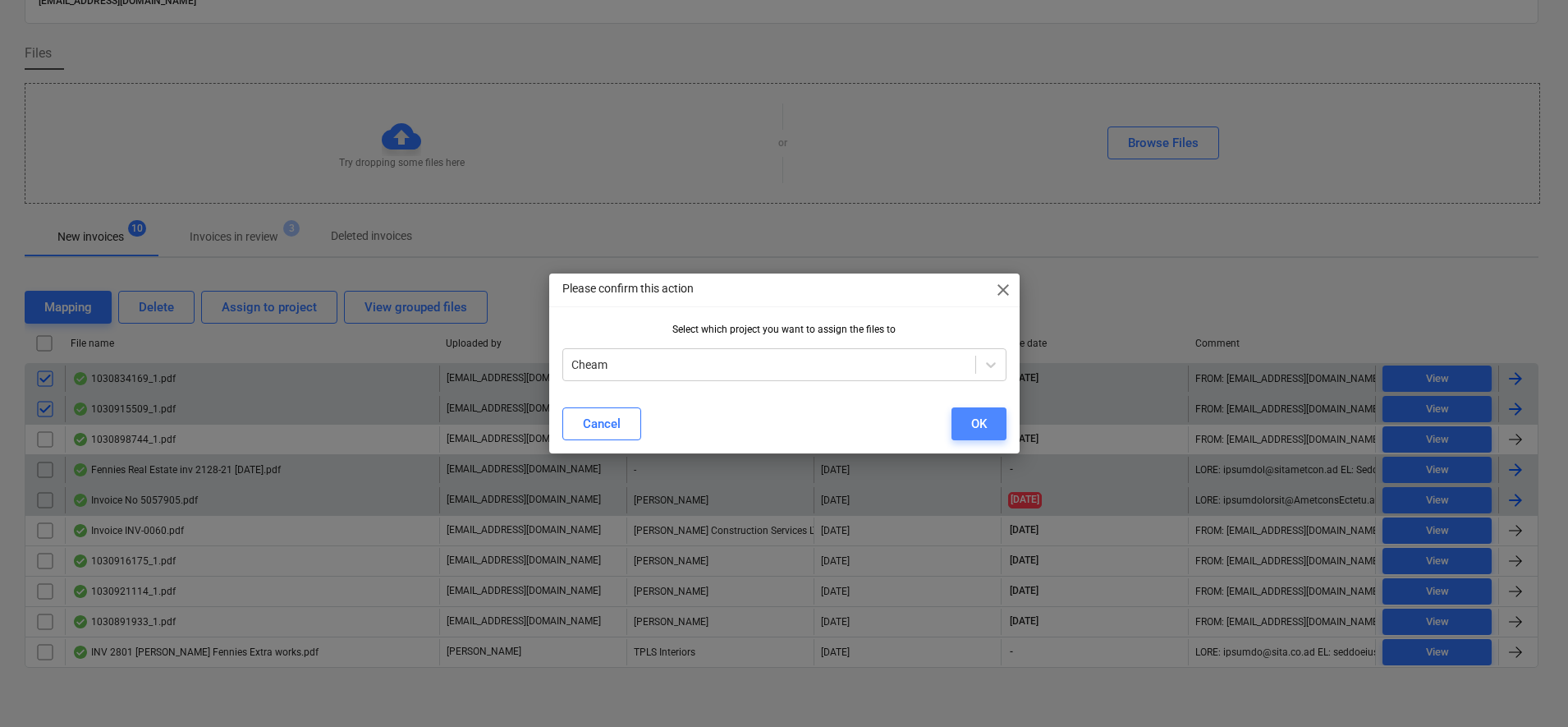
click at [965, 423] on button "OK" at bounding box center [978, 424] width 55 height 33
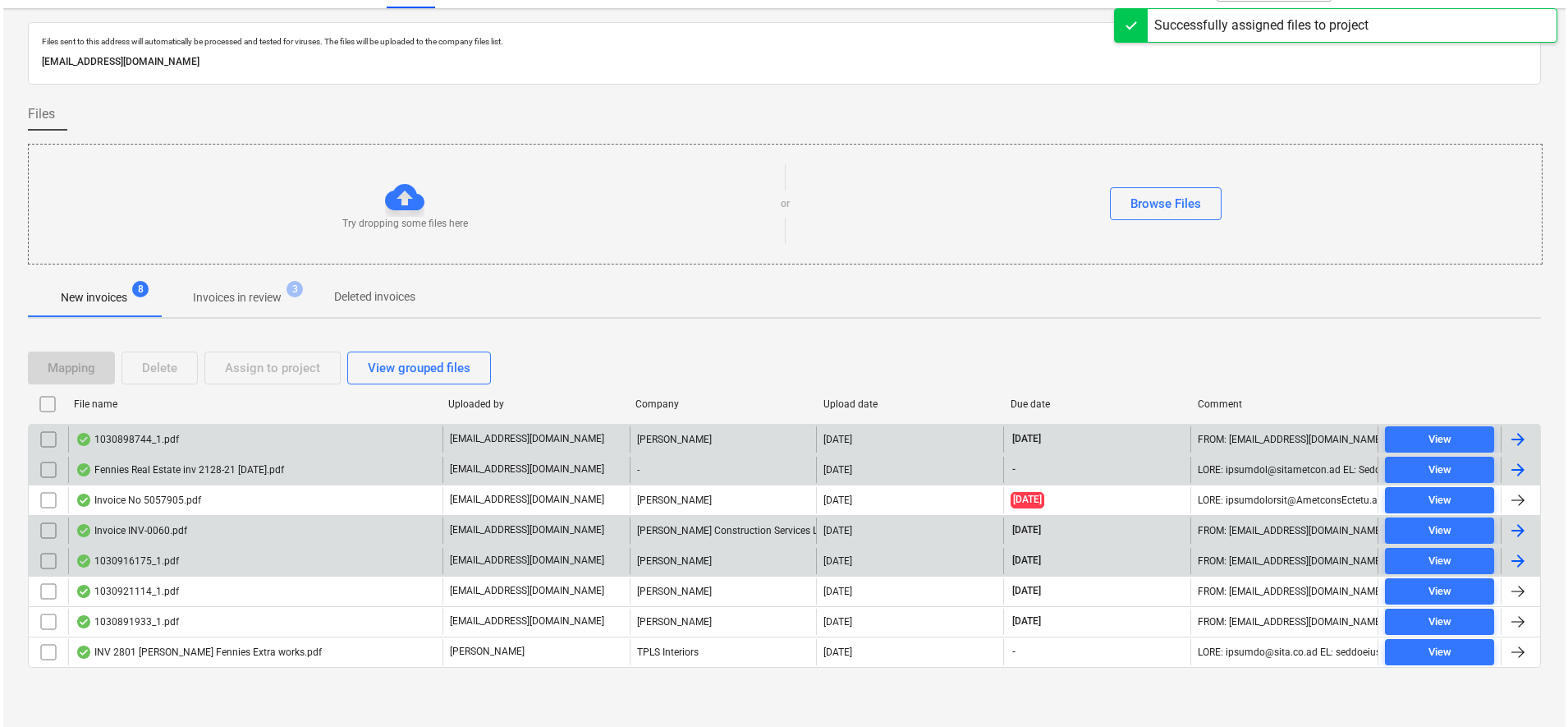
scroll to position [33, 0]
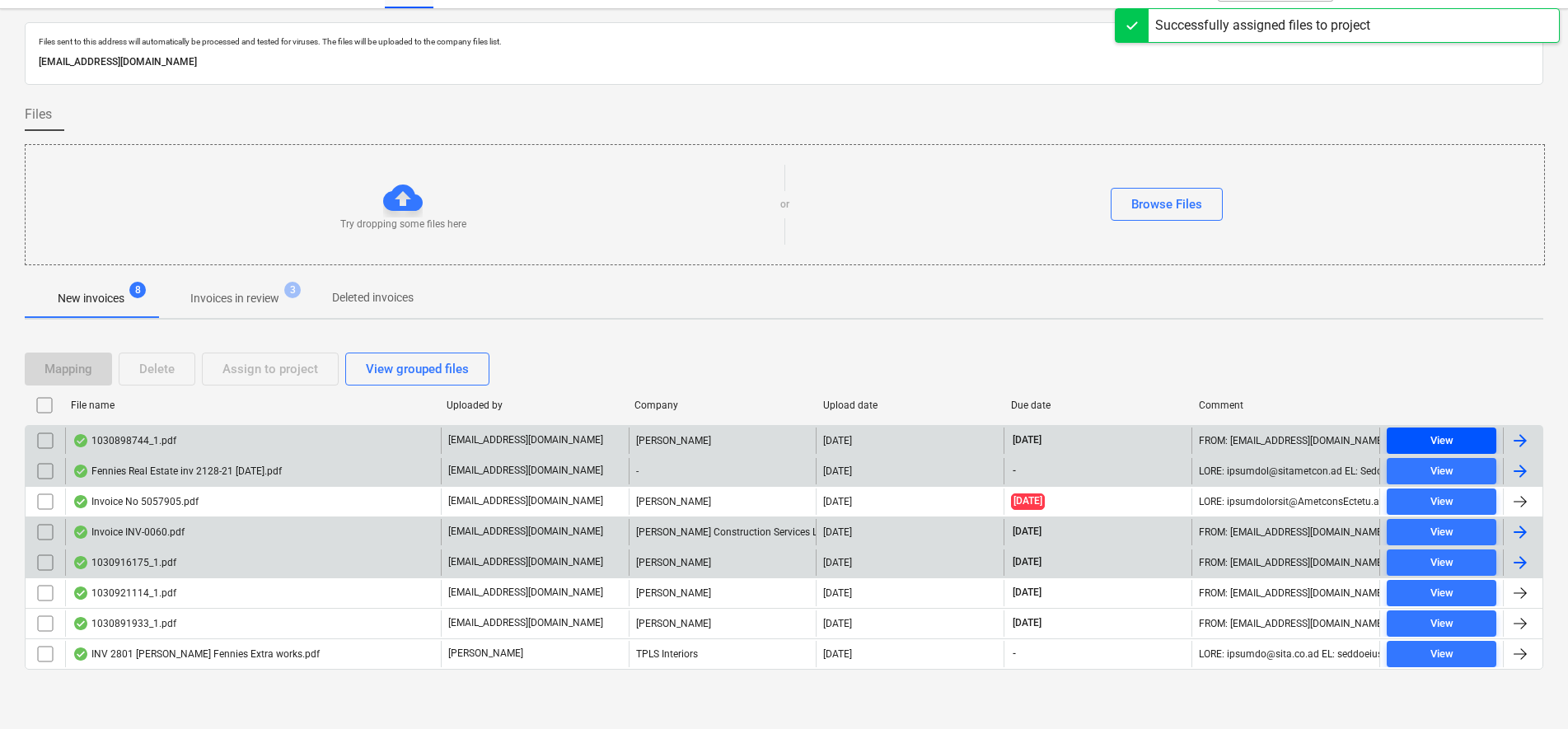
click at [1451, 434] on div "View" at bounding box center [1442, 441] width 23 height 19
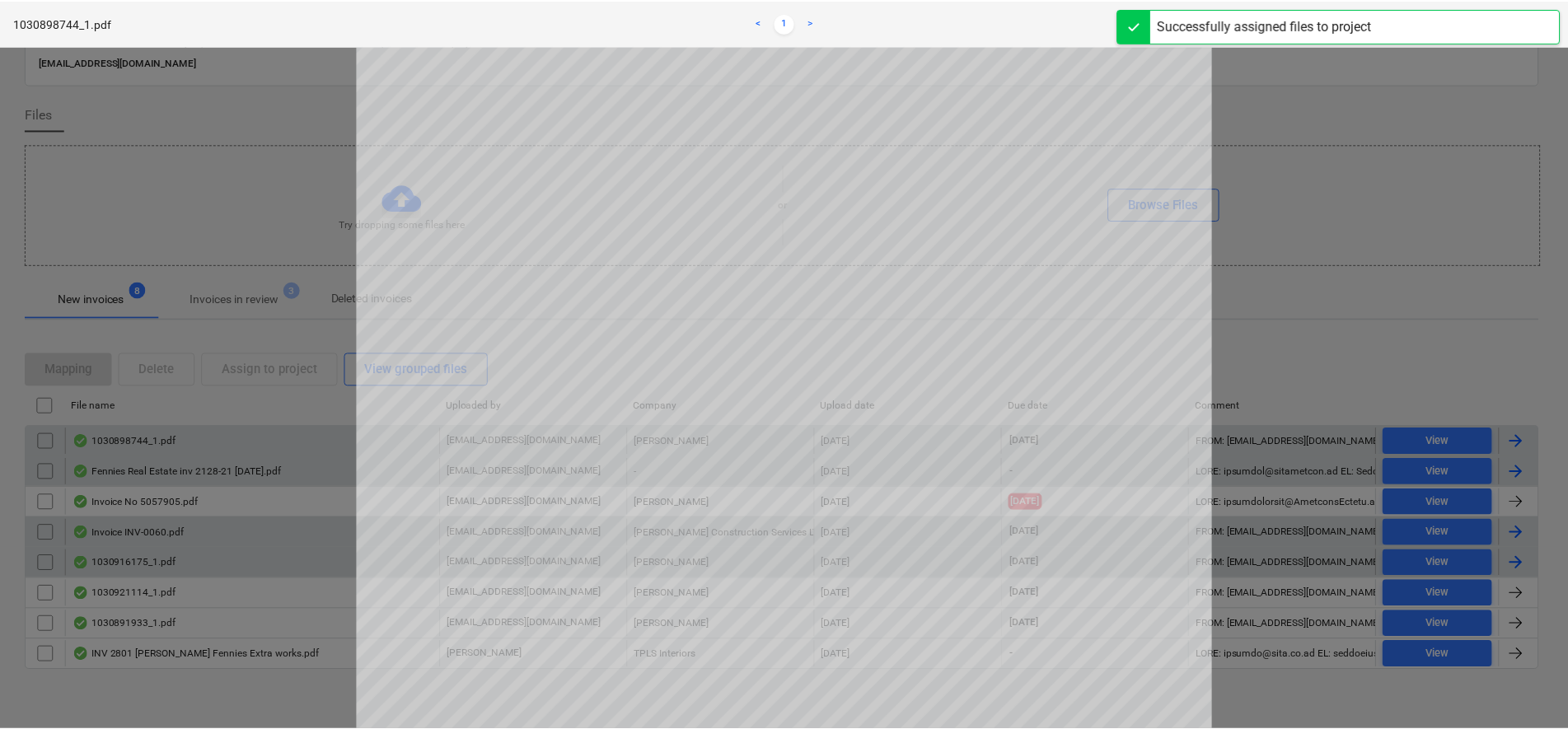
scroll to position [103, 0]
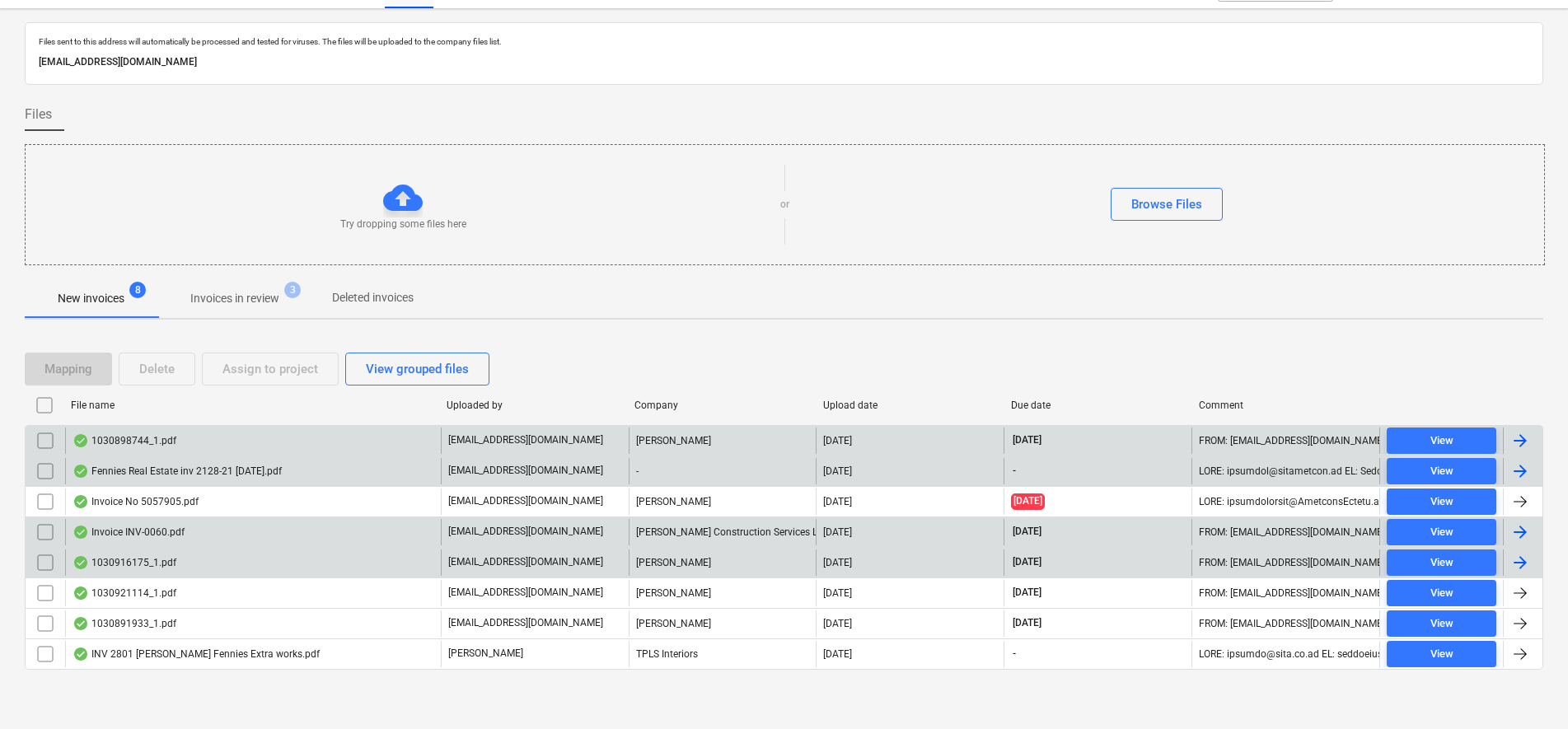
click at [51, 444] on input "checkbox" at bounding box center [45, 440] width 26 height 26
click at [214, 376] on button "Assign to project" at bounding box center [270, 369] width 137 height 33
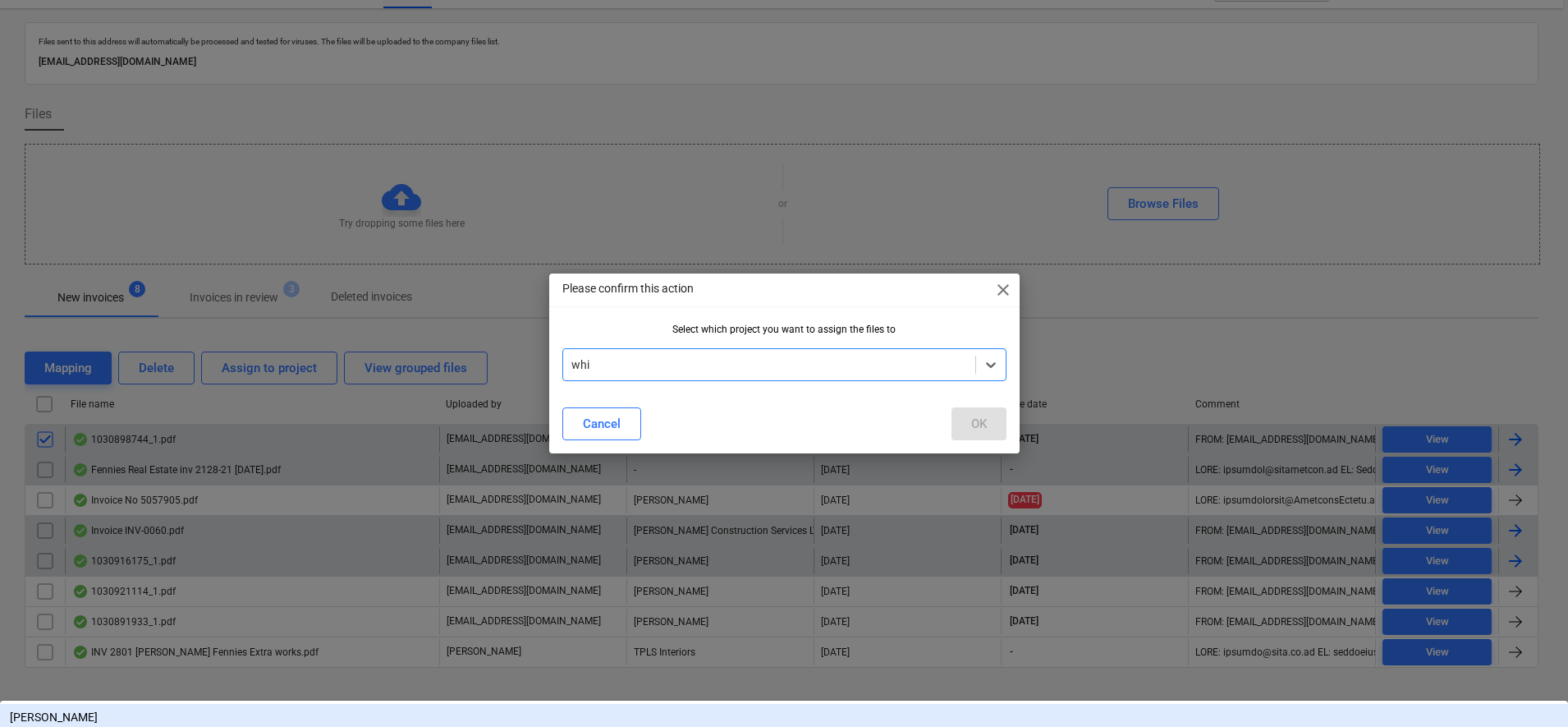
type input "whit"
click at [733, 704] on div "[PERSON_NAME]" at bounding box center [784, 717] width 1568 height 26
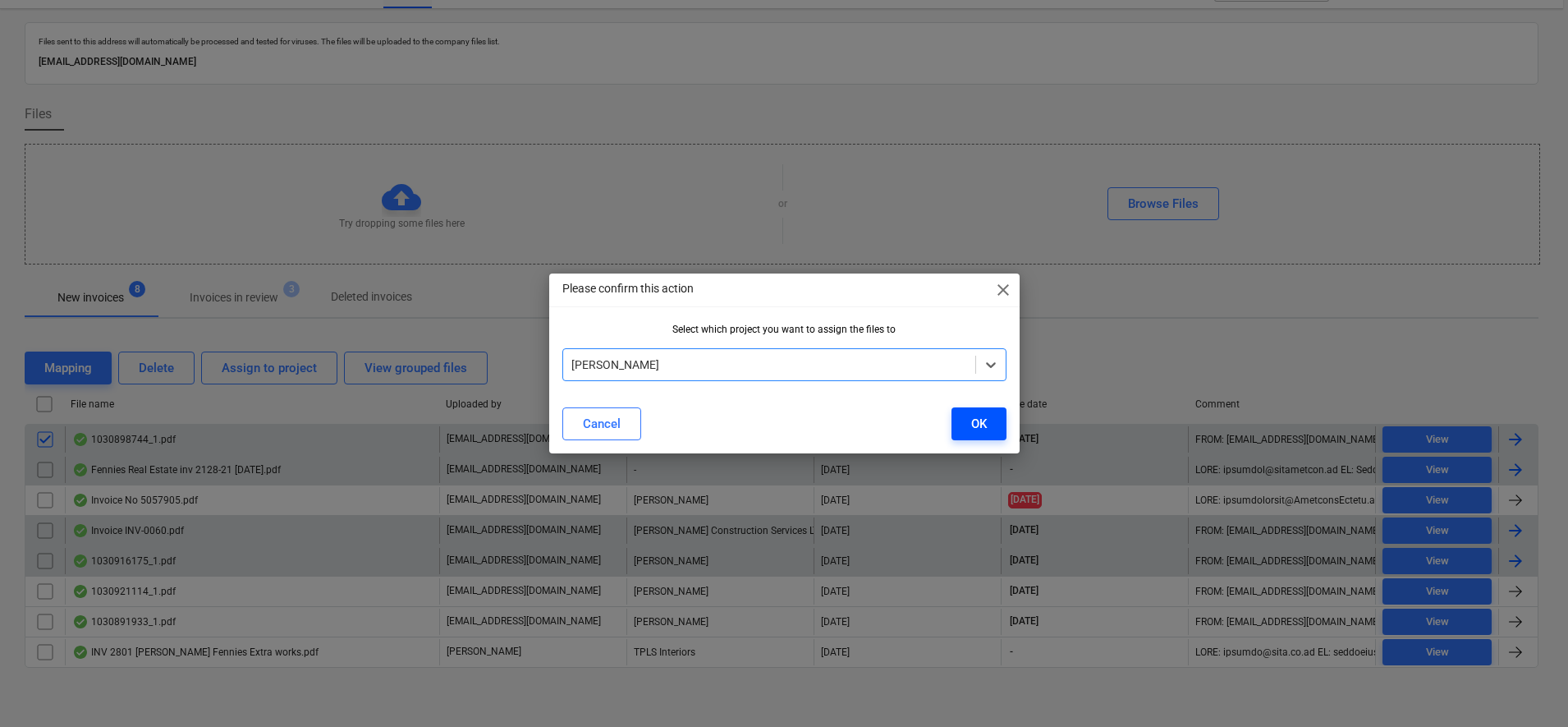
click at [961, 428] on button "OK" at bounding box center [978, 424] width 55 height 33
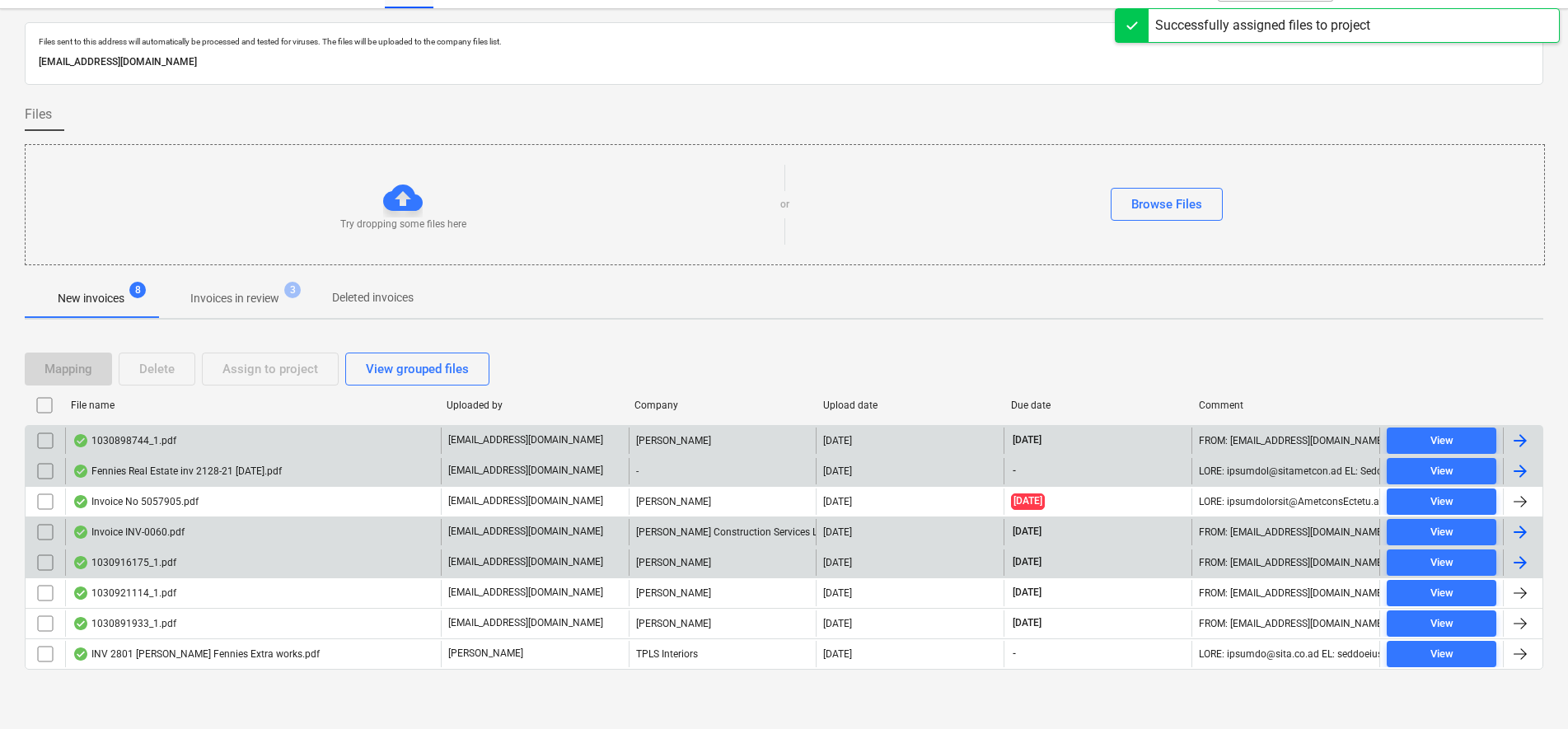
scroll to position [3, 0]
